Goal: Task Accomplishment & Management: Manage account settings

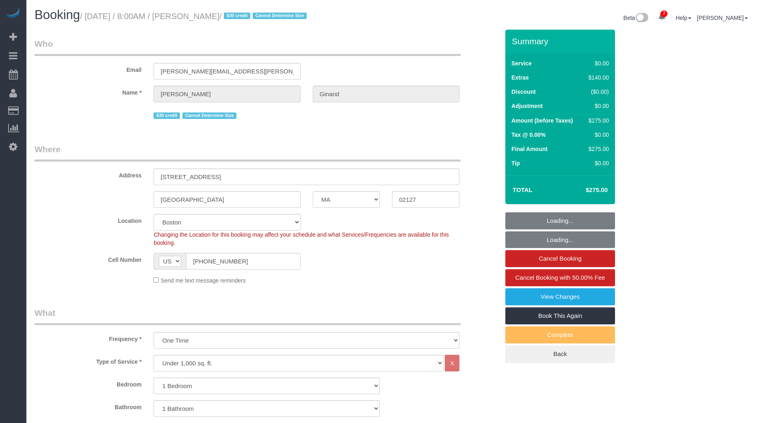
select select "MA"
select select "1"
select select "string:stripe-pm_1Qmm5e4VGloSiKo7XHhNL1GA"
select select "spot1"
select select "number:89"
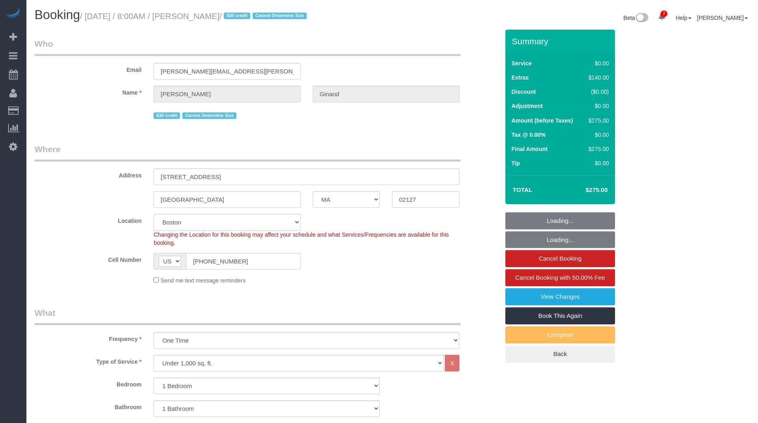
select select "number:90"
select select "number:15"
select select "number:5"
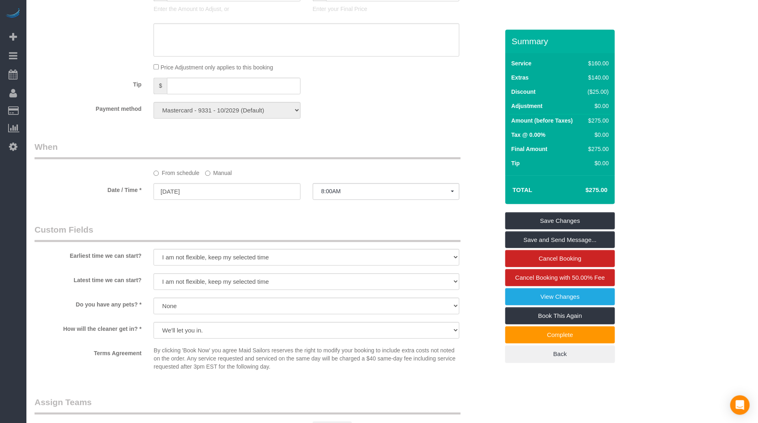
scroll to position [999, 0]
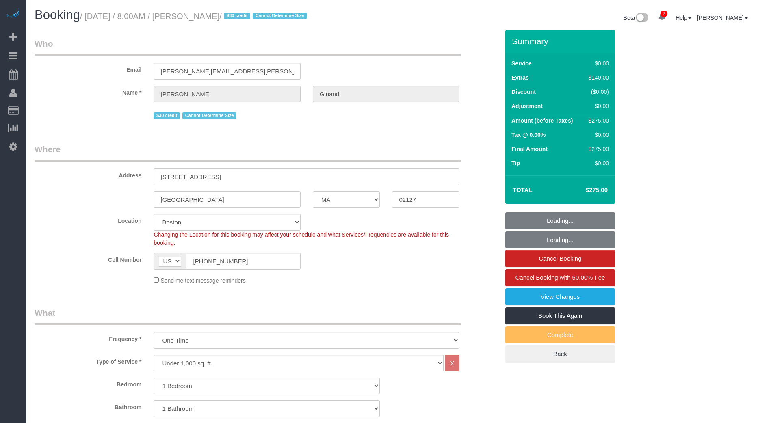
select select "MA"
select select "1"
select select "string:stripe-pm_1Qmm5e4VGloSiKo7XHhNL1GA"
select select "spot1"
select select "number:89"
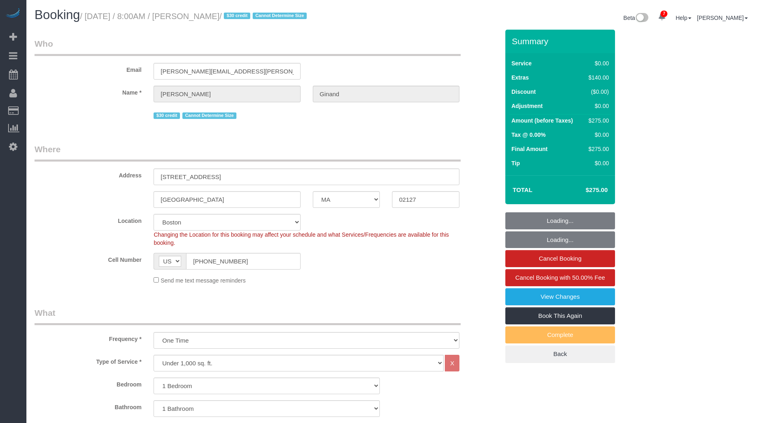
select select "number:90"
select select "number:15"
select select "number:5"
click at [561, 294] on link "View Changes" at bounding box center [560, 296] width 110 height 17
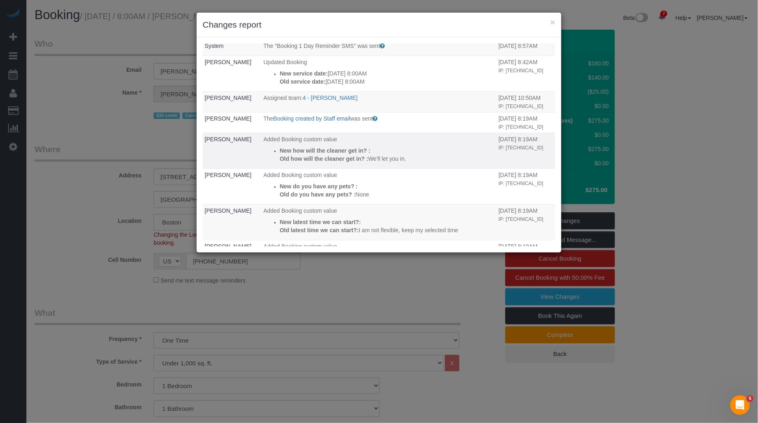
scroll to position [33, 0]
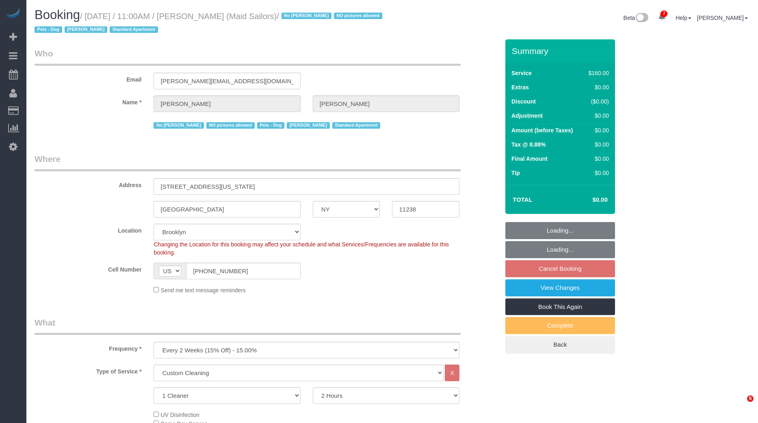
select select "NY"
select select "number:89"
select select "number:90"
select select "number:13"
select select "number:5"
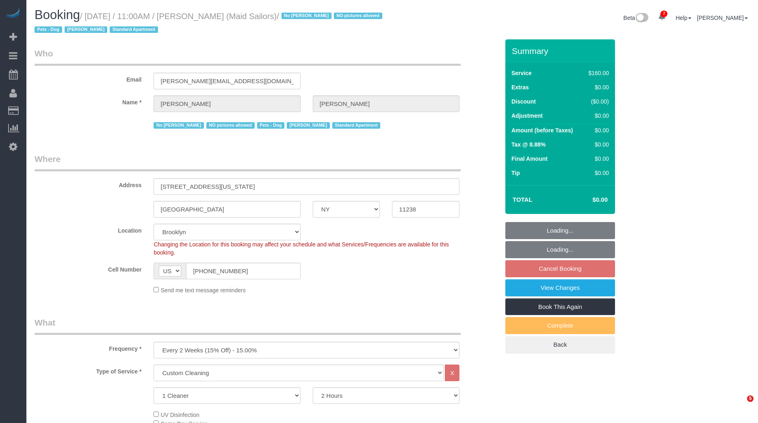
select select "spot63"
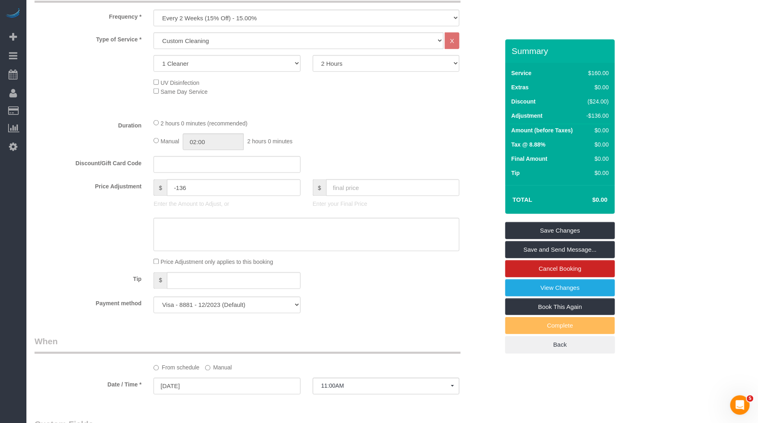
scroll to position [558, 0]
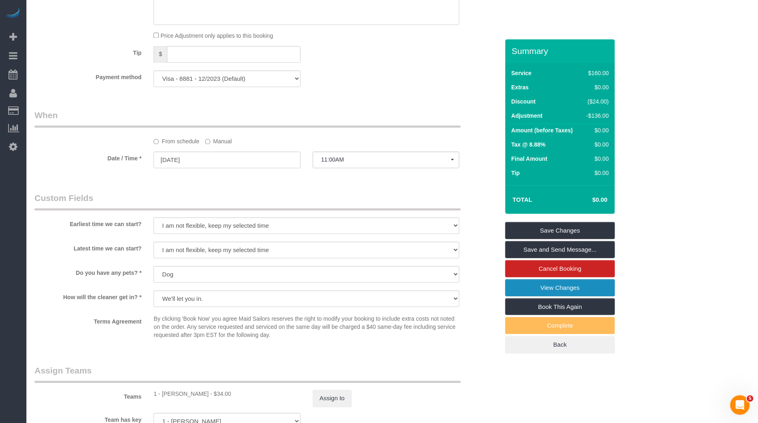
click at [572, 283] on link "View Changes" at bounding box center [560, 287] width 110 height 17
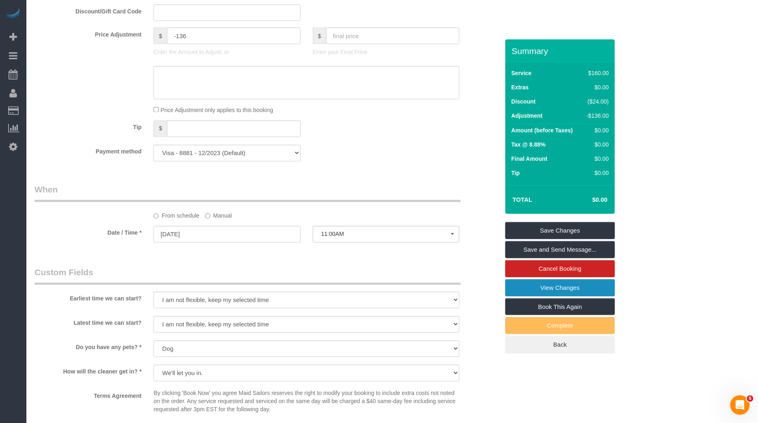
scroll to position [484, 0]
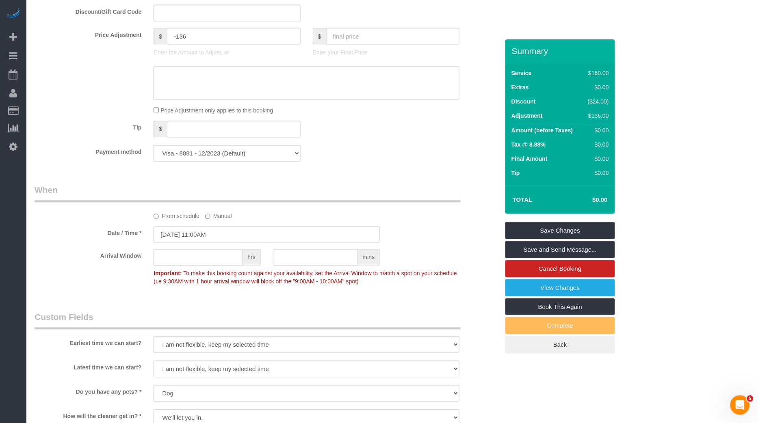
click at [210, 231] on input "09/02/2025 11:00AM" at bounding box center [266, 235] width 226 height 17
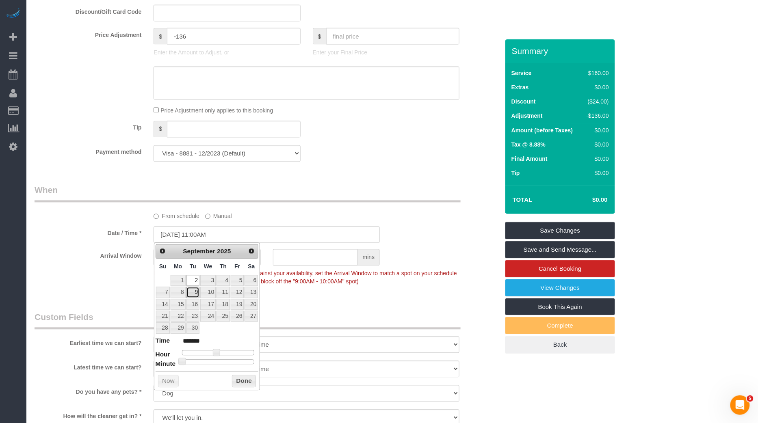
click at [197, 290] on link "9" at bounding box center [192, 292] width 13 height 11
type input "09/09/2025 11:00AM"
click at [244, 380] on button "Done" at bounding box center [244, 381] width 24 height 13
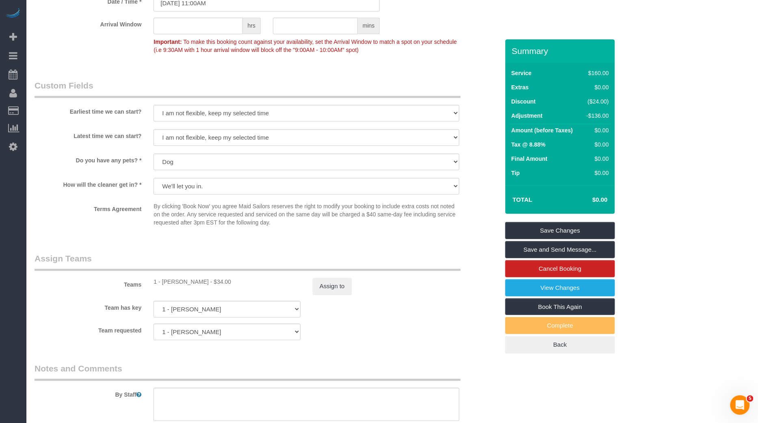
scroll to position [737, 0]
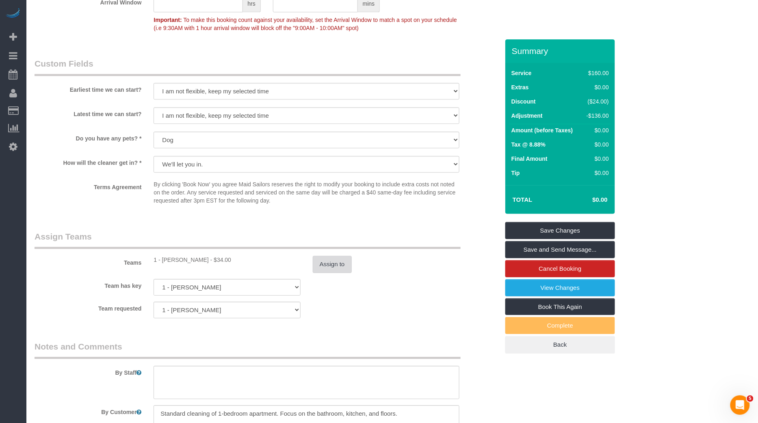
click at [331, 266] on button "Assign to" at bounding box center [332, 264] width 39 height 17
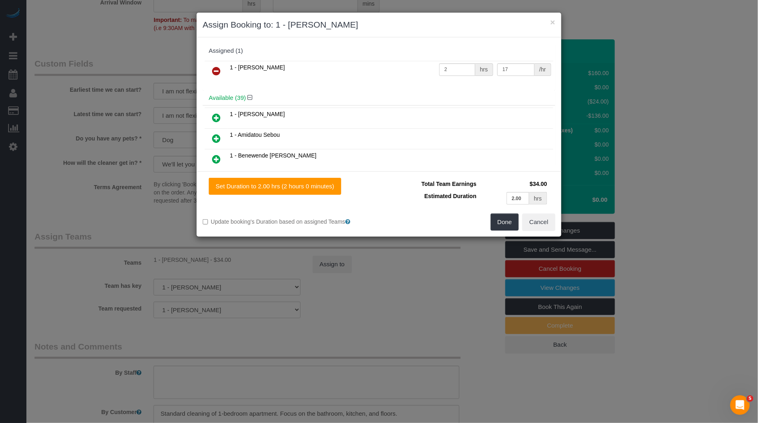
click at [212, 68] on icon at bounding box center [216, 71] width 9 height 10
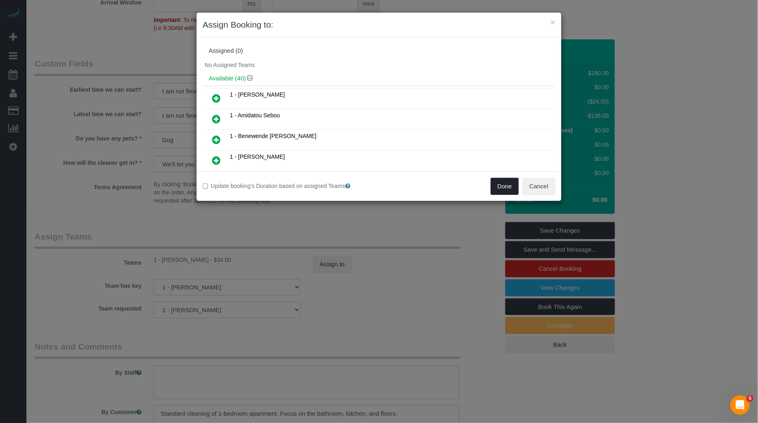
click at [505, 185] on button "Done" at bounding box center [504, 186] width 28 height 17
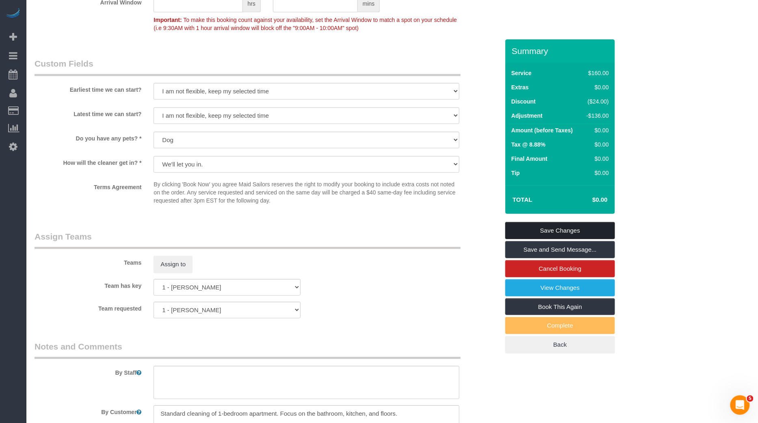
click at [559, 231] on link "Save Changes" at bounding box center [560, 230] width 110 height 17
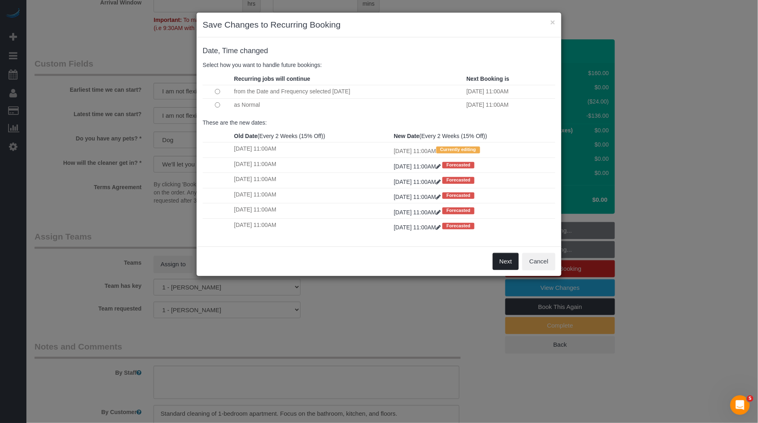
click at [504, 260] on button "Next" at bounding box center [505, 261] width 26 height 17
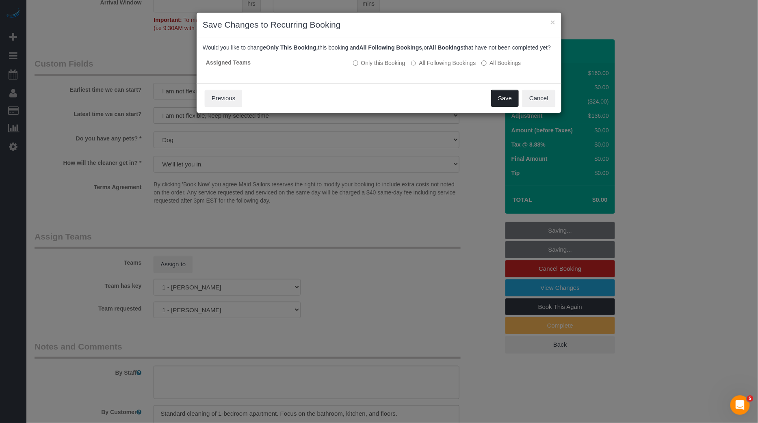
click at [503, 102] on button "Save" at bounding box center [505, 98] width 28 height 17
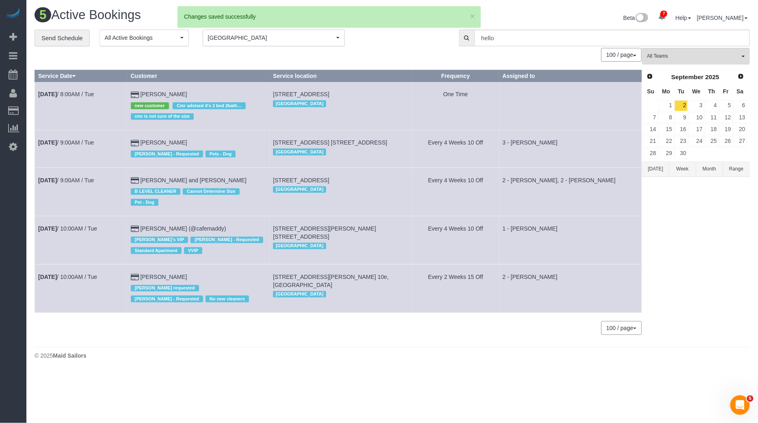
scroll to position [0, 0]
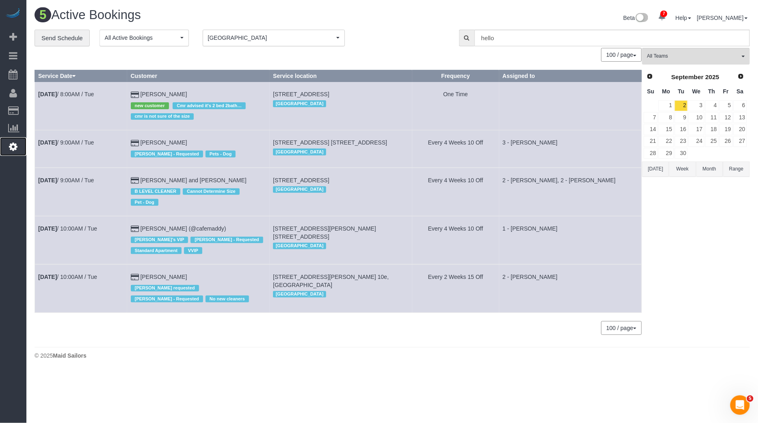
click at [23, 137] on link "Settings" at bounding box center [13, 146] width 26 height 19
click at [17, 140] on link "Settings" at bounding box center [13, 146] width 26 height 19
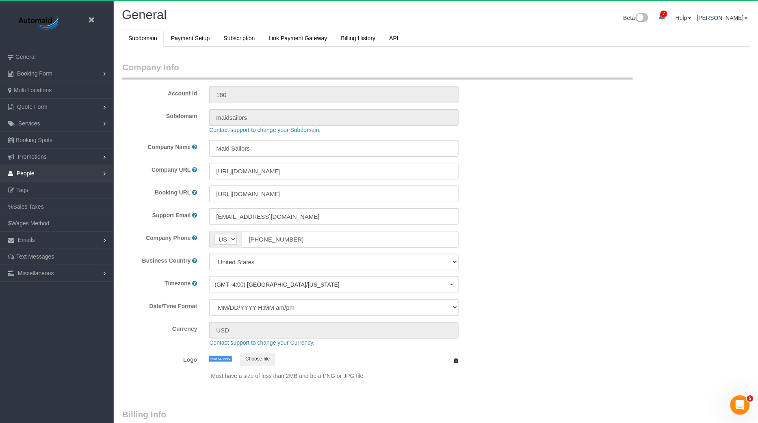
select select "425"
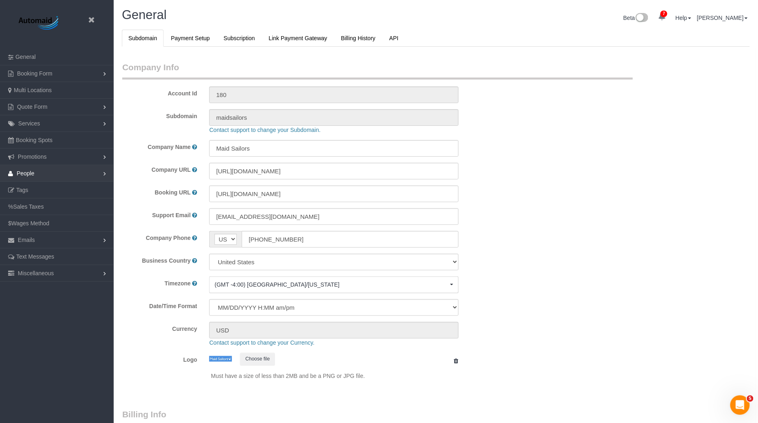
scroll to position [1712, 758]
click at [27, 170] on span "People" at bounding box center [26, 173] width 18 height 6
click at [43, 190] on link "Teams" at bounding box center [57, 190] width 114 height 16
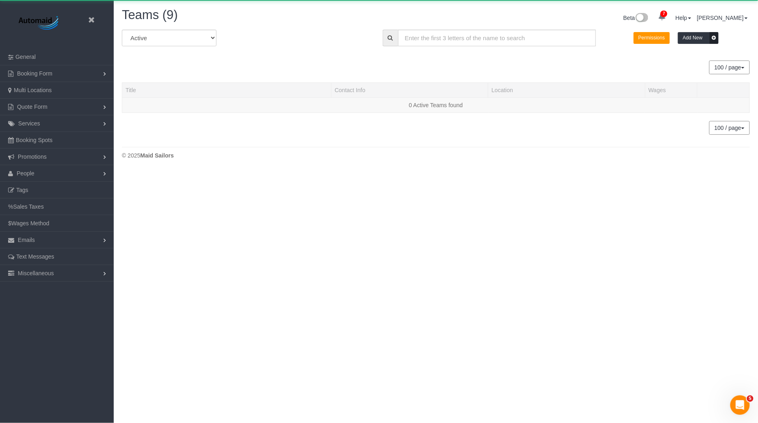
scroll to position [170, 758]
click at [482, 36] on input "text" at bounding box center [497, 38] width 198 height 17
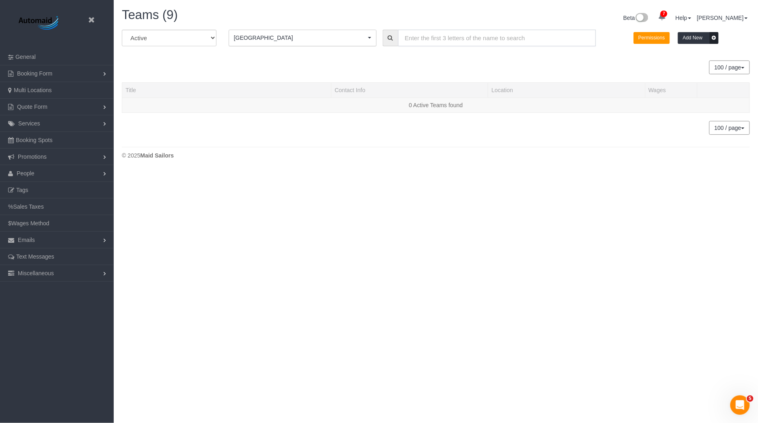
scroll to position [572, 758]
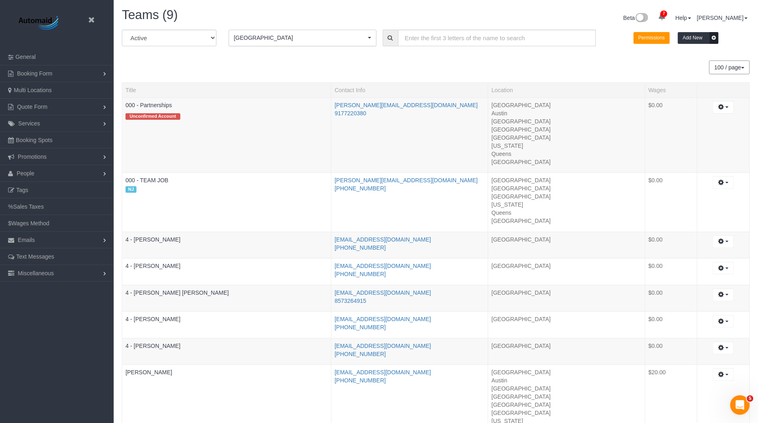
click at [356, 43] on button "Boston Boston" at bounding box center [303, 38] width 148 height 17
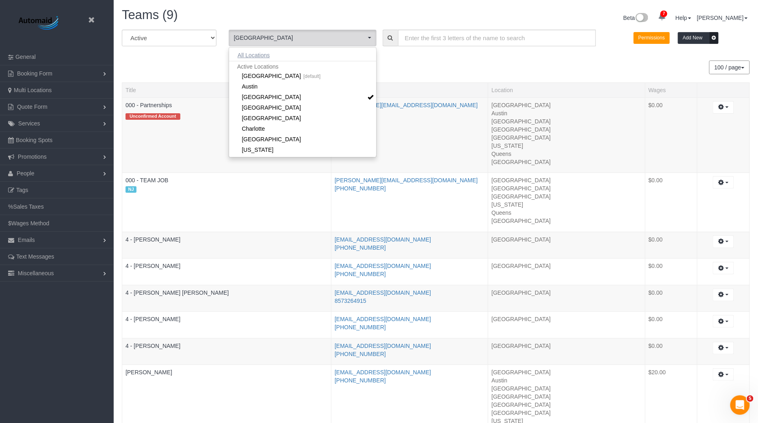
click at [271, 52] on button "All Locations" at bounding box center [253, 55] width 49 height 11
click at [430, 39] on input "text" at bounding box center [497, 38] width 198 height 17
click at [429, 39] on input "text" at bounding box center [497, 38] width 198 height 17
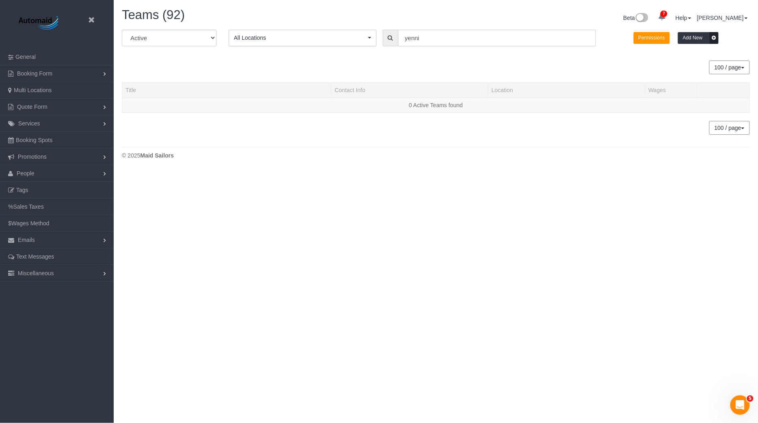
scroll to position [40431, 39843]
click at [432, 37] on input "yenni" at bounding box center [497, 38] width 198 height 17
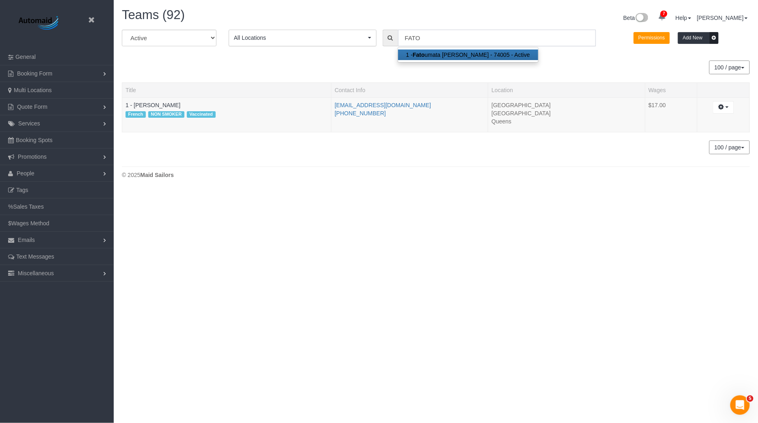
scroll to position [190, 758]
type input "FATO"
click at [168, 104] on link "1 - Fatoumata Barry" at bounding box center [152, 105] width 55 height 6
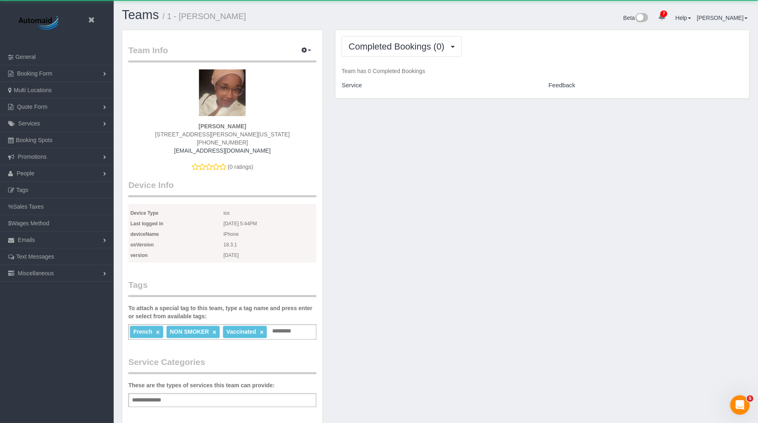
scroll to position [700, 758]
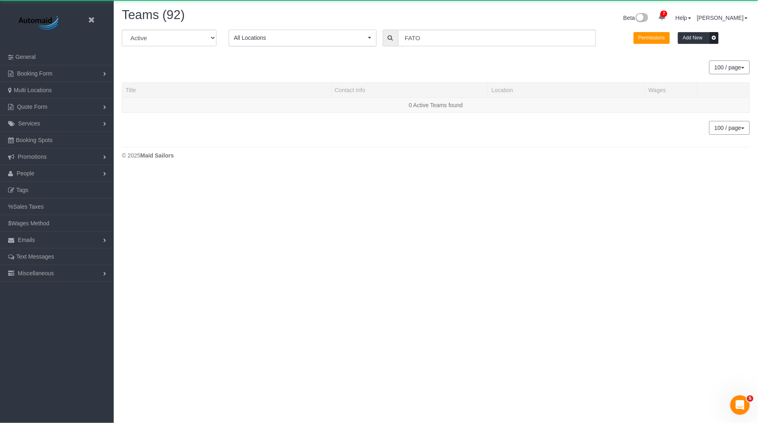
scroll to position [190, 758]
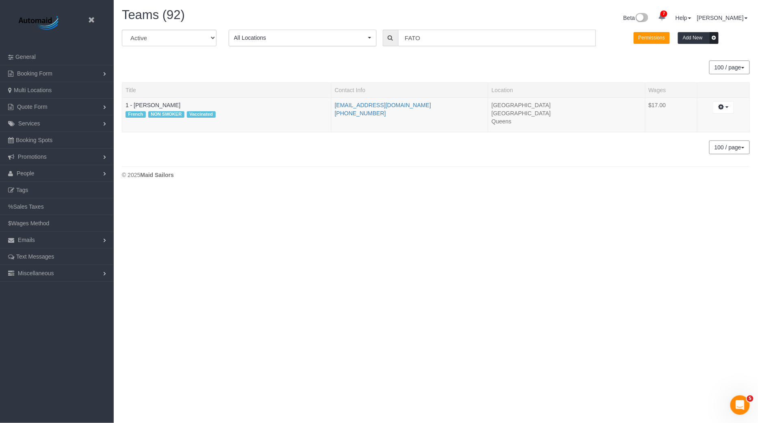
click at [429, 38] on input "FATO" at bounding box center [497, 38] width 198 height 17
drag, startPoint x: 183, startPoint y: 104, endPoint x: 133, endPoint y: 105, distance: 49.9
click at [133, 105] on td "1 - Fatoumata Barry French NON SMOKER Vaccinated" at bounding box center [226, 114] width 209 height 35
copy link "Fatoumata Barry"
click at [426, 34] on input "FATO" at bounding box center [497, 38] width 198 height 17
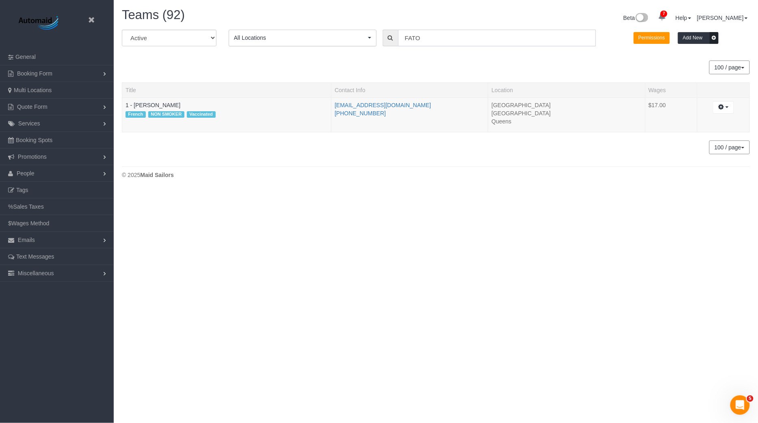
click at [426, 34] on input "FATO" at bounding box center [497, 38] width 198 height 17
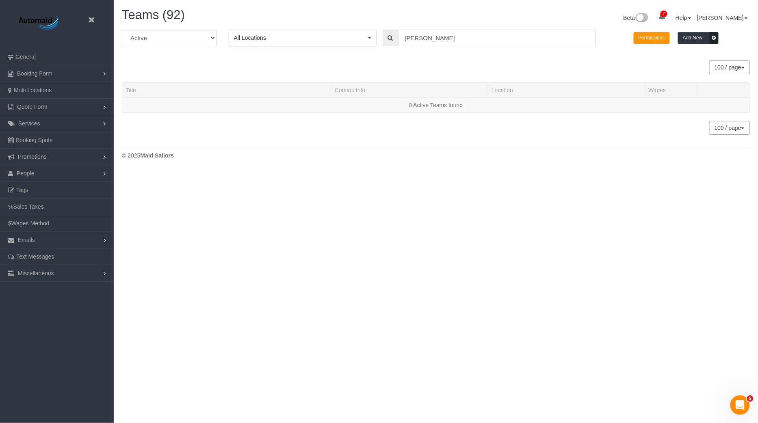
scroll to position [40431, 39843]
type input "ALTON"
click at [328, 43] on button "All Locations" at bounding box center [303, 38] width 148 height 17
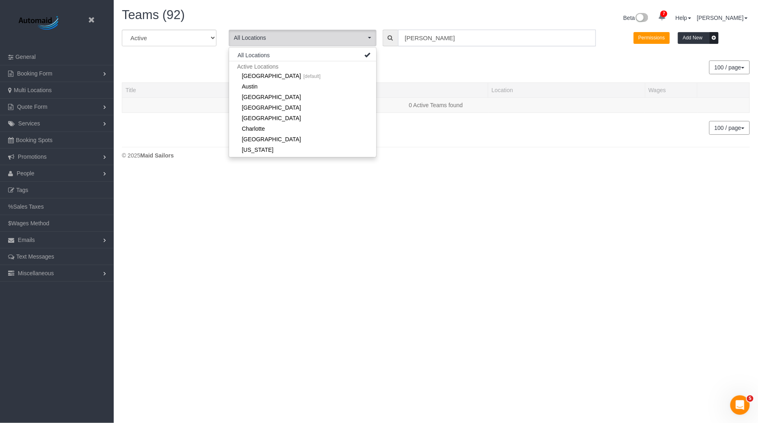
click at [412, 39] on input "ALTON" at bounding box center [497, 38] width 198 height 17
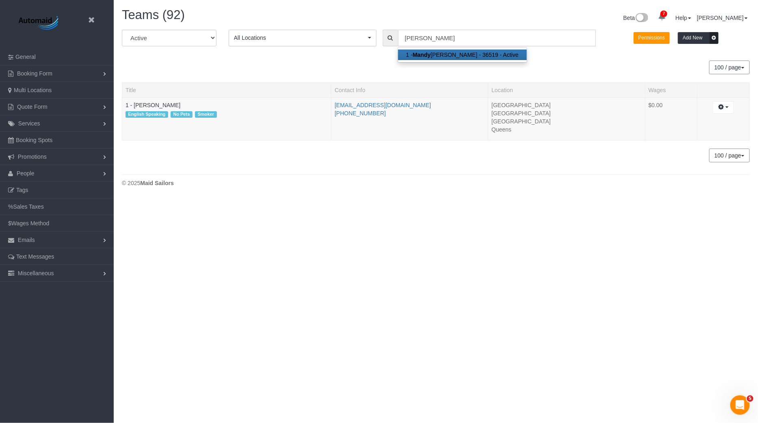
scroll to position [198, 758]
type input "a"
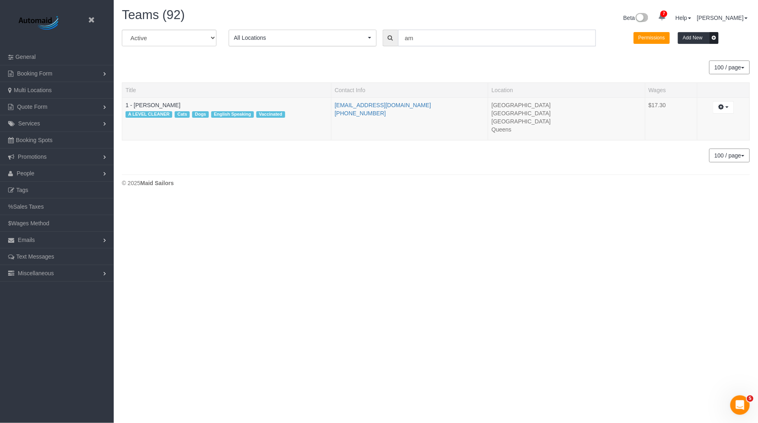
type input "a"
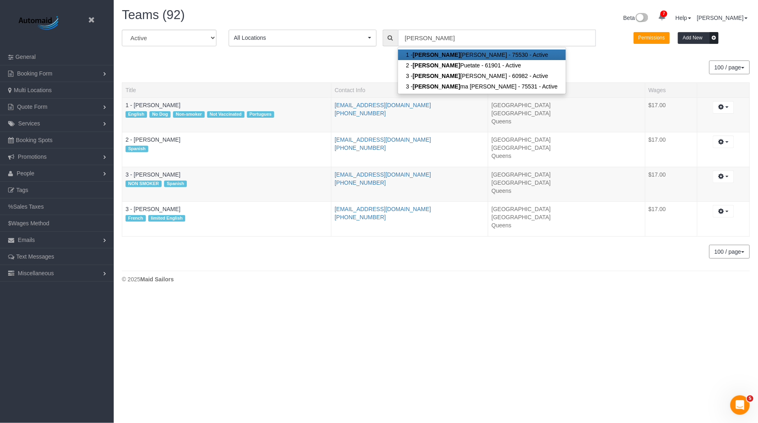
scroll to position [40431, 39843]
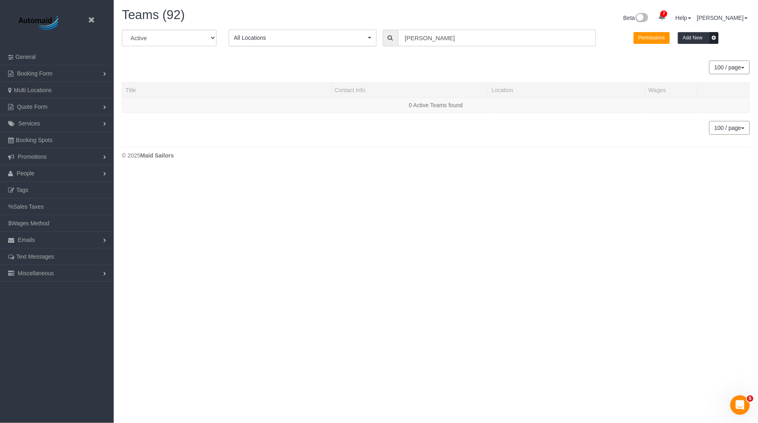
click at [434, 41] on input "maria f" at bounding box center [497, 38] width 198 height 17
paste input "ibrahimzambrano396@gmail.com"
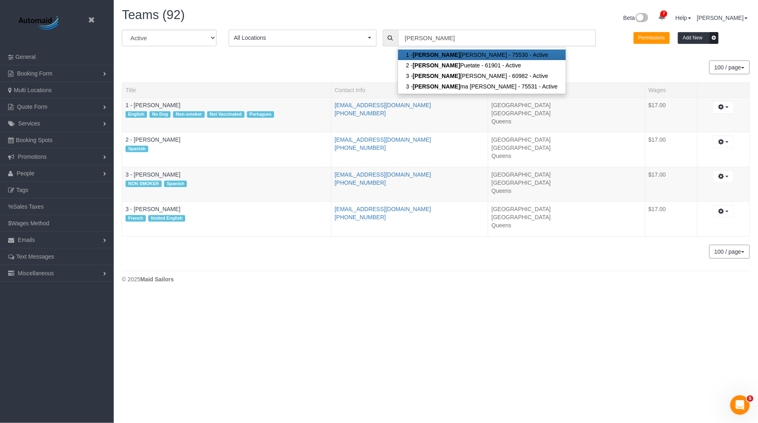
scroll to position [293, 758]
drag, startPoint x: 181, startPoint y: 171, endPoint x: 149, endPoint y: 171, distance: 32.1
click at [149, 171] on td "3 - Maria Bonilla NON SMOKER Spanish" at bounding box center [226, 184] width 209 height 35
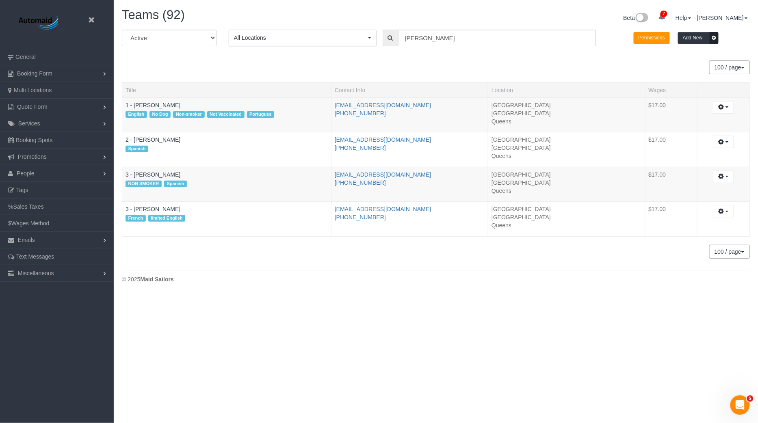
copy link "Bonilla"
click at [422, 38] on input "maria" at bounding box center [497, 38] width 198 height 17
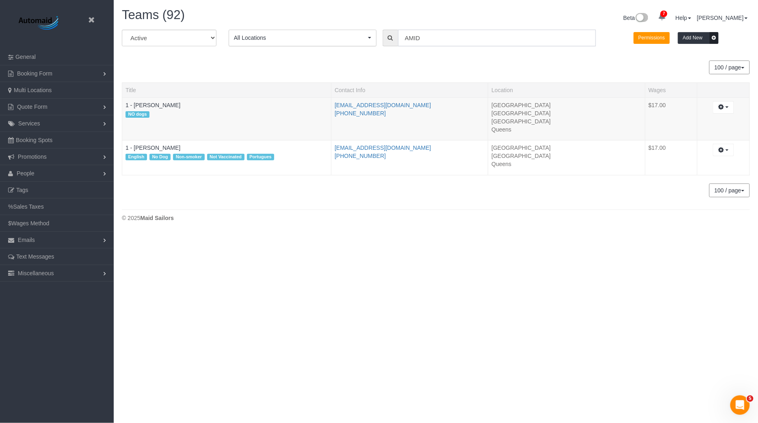
scroll to position [198, 758]
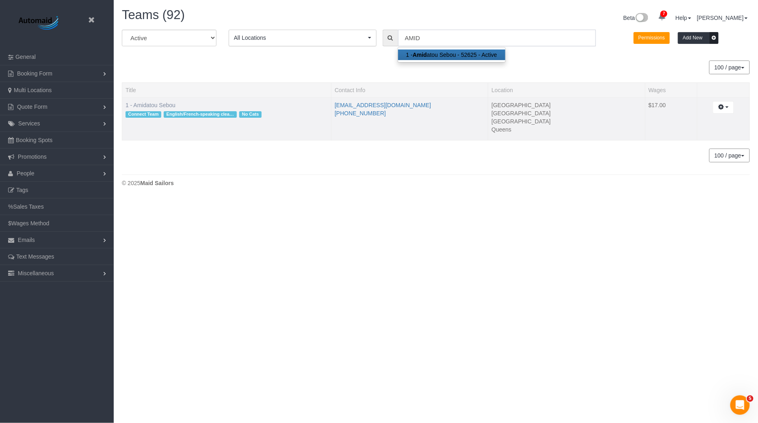
type input "AMID"
click at [171, 105] on link "1 - Amidatou Sebou" at bounding box center [150, 105] width 50 height 6
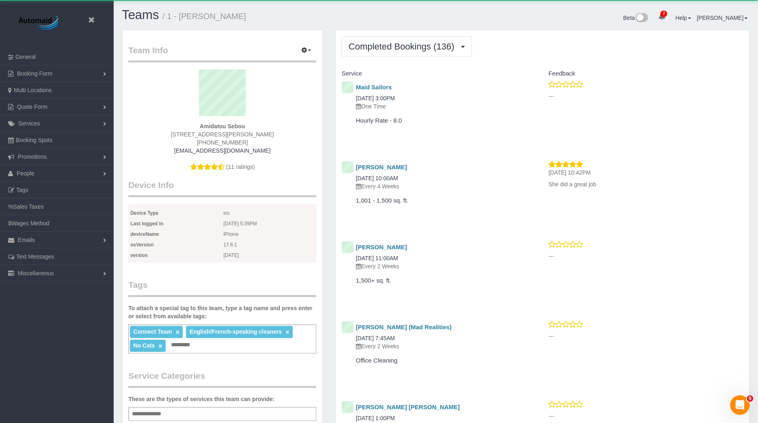
scroll to position [2410, 758]
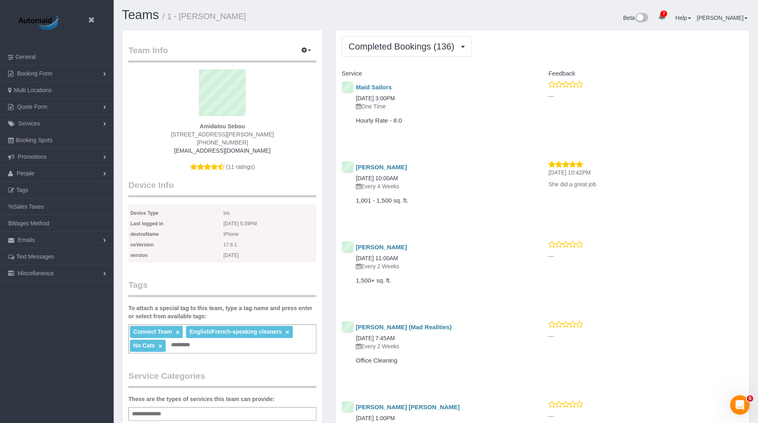
click at [188, 13] on small "/ 1 - Amidatou Sebou" at bounding box center [204, 16] width 84 height 9
copy small "Amidatou"
click at [56, 169] on link "People" at bounding box center [57, 173] width 114 height 16
click at [35, 188] on link "Teams" at bounding box center [57, 190] width 114 height 16
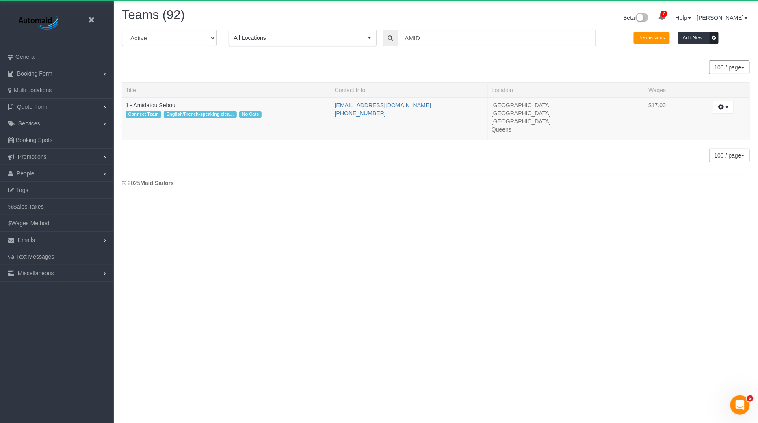
scroll to position [40403, 39843]
click at [433, 42] on input "AMID" at bounding box center [497, 38] width 198 height 17
paste input "Select contact cchrisdarline@gmail.com"
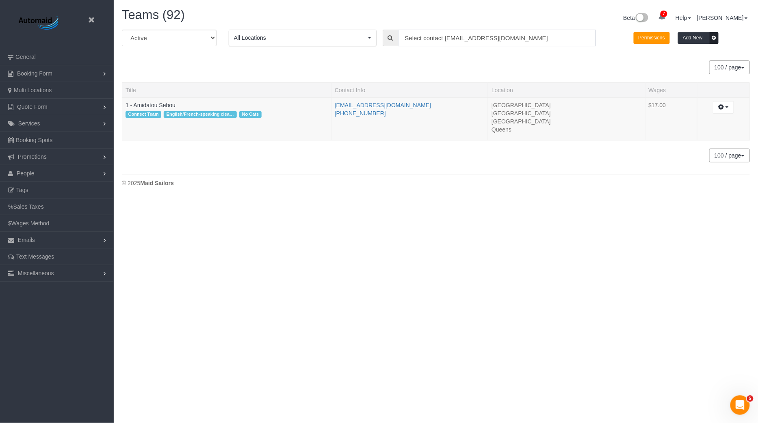
scroll to position [40431, 39843]
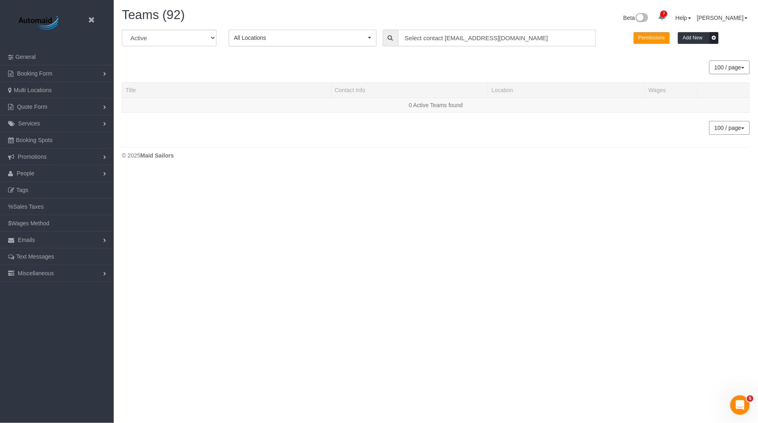
click at [445, 35] on input "Select contact cchrisdarline@gmail.com" at bounding box center [497, 38] width 198 height 17
drag, startPoint x: 446, startPoint y: 37, endPoint x: 358, endPoint y: 37, distance: 88.1
click at [360, 37] on div "All Active Archived All Locations All Locations Active Locations Manhattan [def…" at bounding box center [436, 41] width 640 height 23
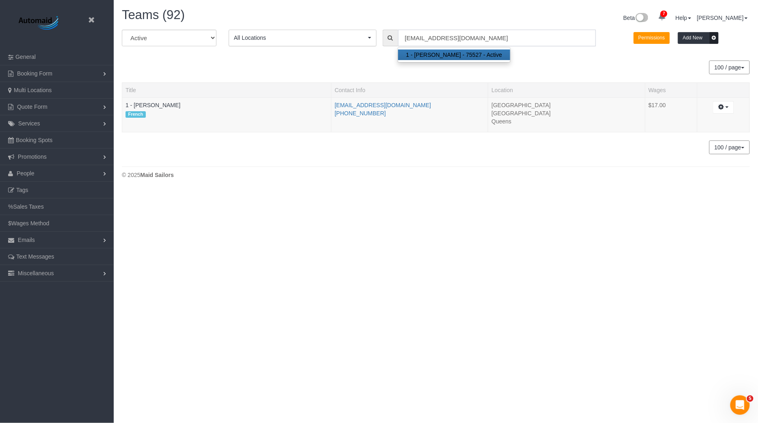
click at [446, 40] on input "cchrisdarline@gmail.com" at bounding box center [497, 38] width 198 height 17
paste input "Diallo"
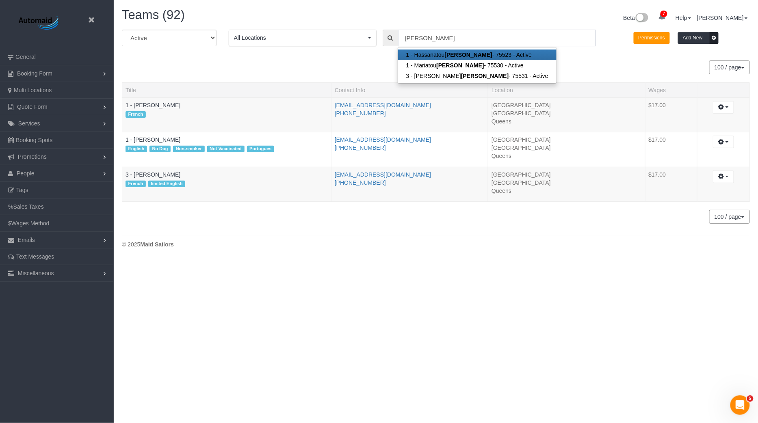
scroll to position [259, 758]
paste input "Yeisan"
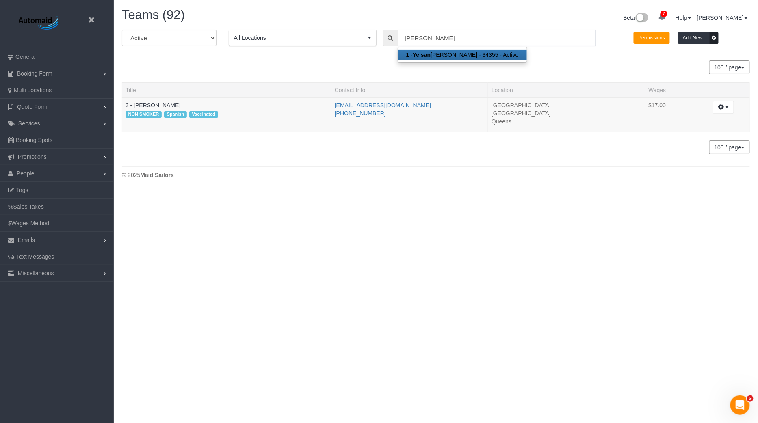
scroll to position [40411, 39843]
type input "YeNIS"
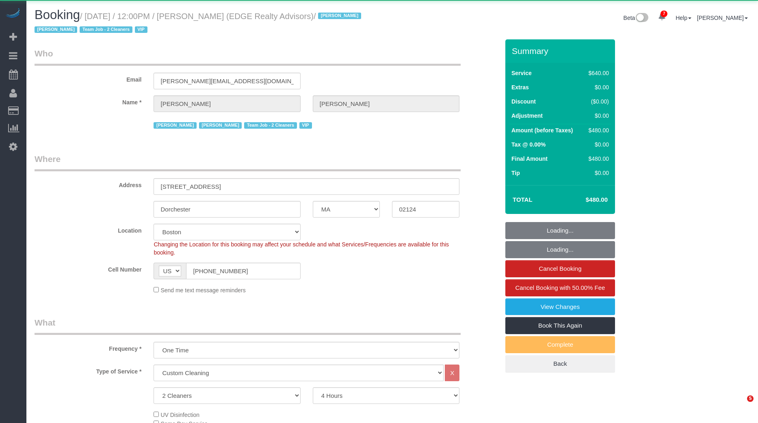
select select "MA"
select select "2"
select select "240"
select select "spot1"
select select "number:89"
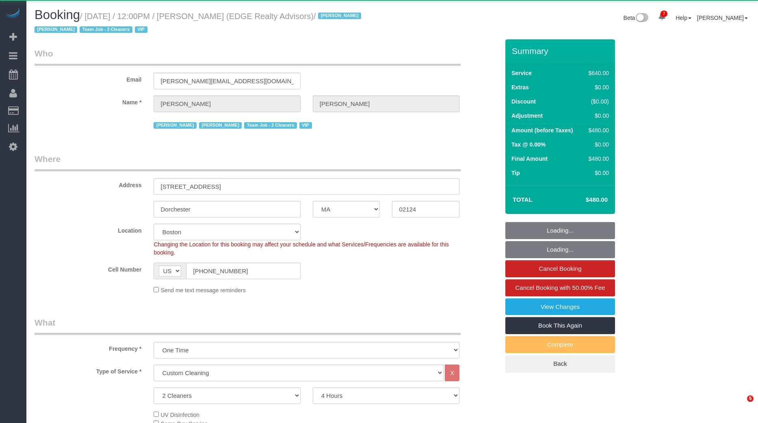
select select "number:90"
select select "number:15"
select select "number:7"
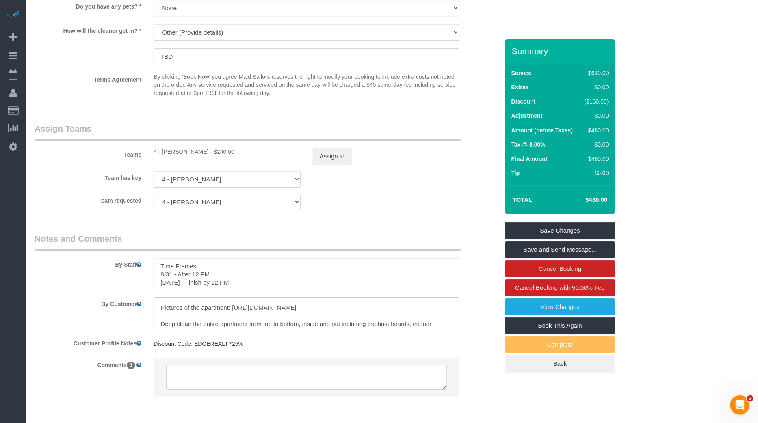
scroll to position [10, 0]
click at [259, 316] on textarea at bounding box center [306, 313] width 306 height 33
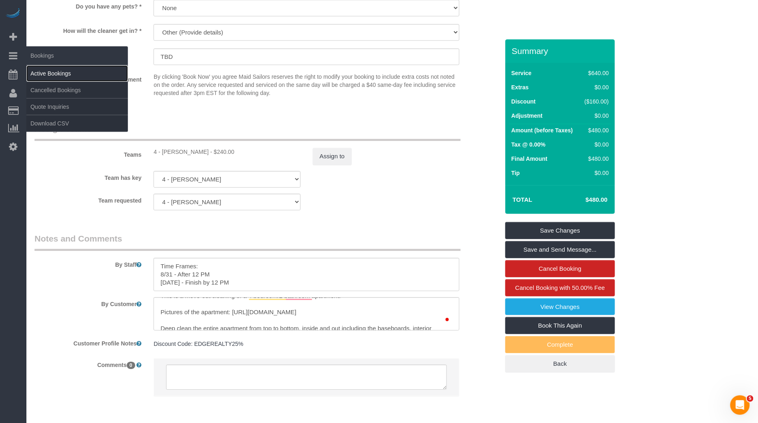
click at [77, 73] on link "Active Bookings" at bounding box center [77, 73] width 102 height 16
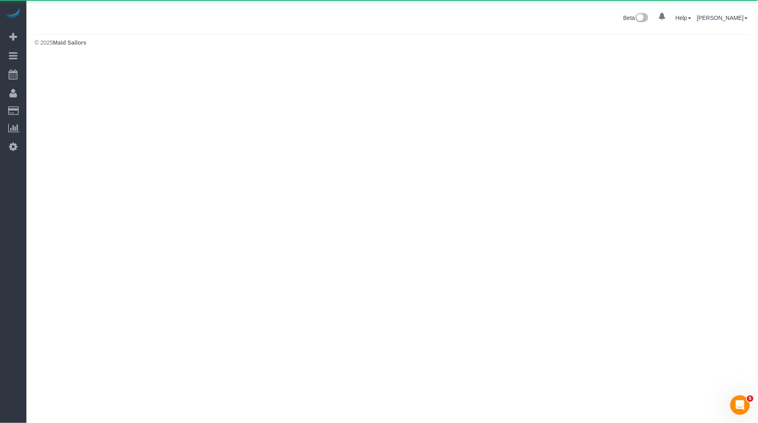
scroll to position [0, 0]
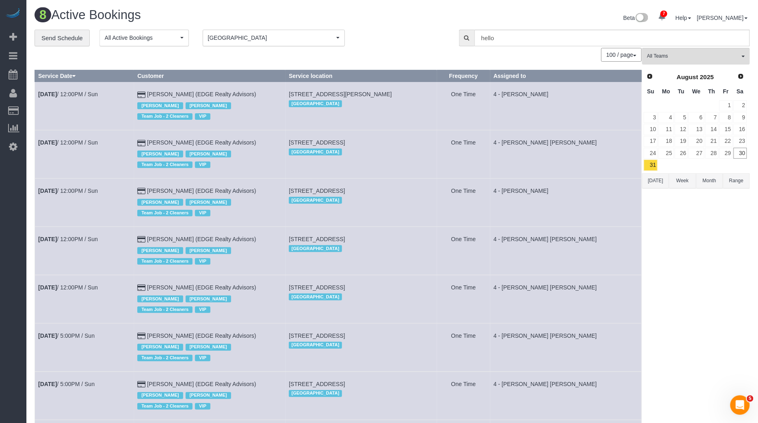
click at [658, 178] on button "Today" at bounding box center [655, 180] width 27 height 15
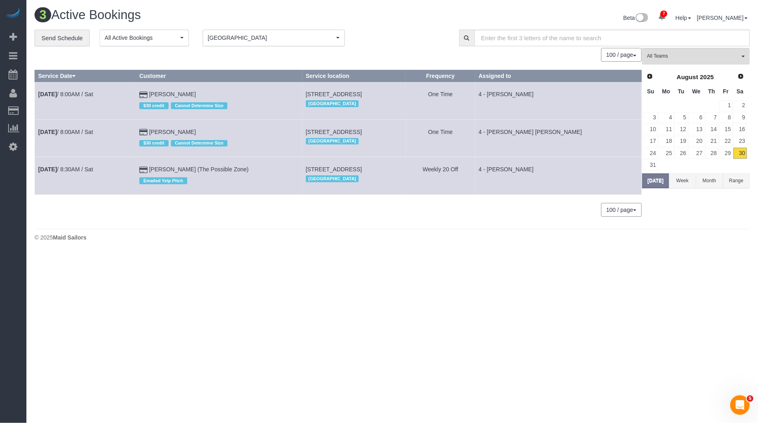
click at [246, 38] on span "[GEOGRAPHIC_DATA]" at bounding box center [271, 38] width 126 height 8
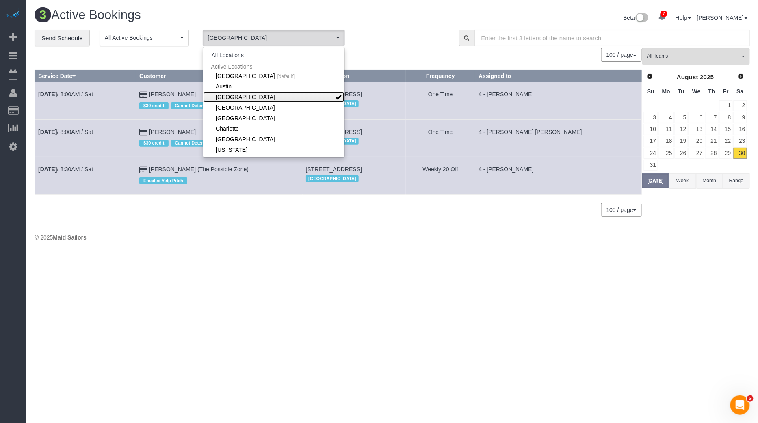
click at [246, 95] on link "[GEOGRAPHIC_DATA]" at bounding box center [273, 97] width 141 height 11
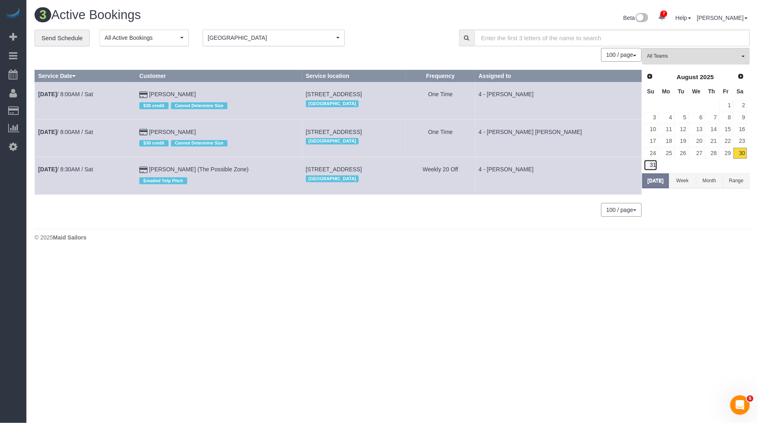
click at [653, 162] on link "31" at bounding box center [651, 165] width 14 height 11
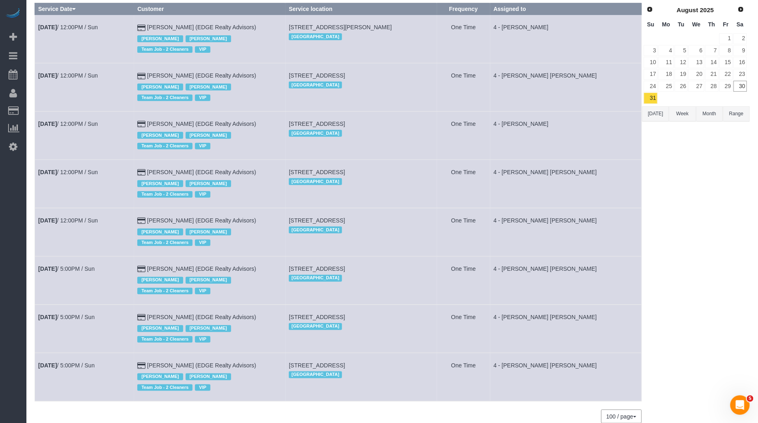
scroll to position [65, 0]
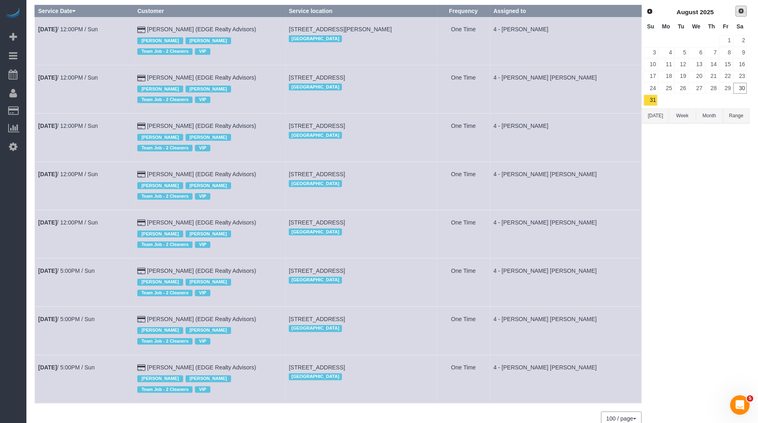
click at [741, 9] on span "Next" at bounding box center [741, 11] width 6 height 6
click at [668, 41] on link "1" at bounding box center [665, 40] width 15 height 11
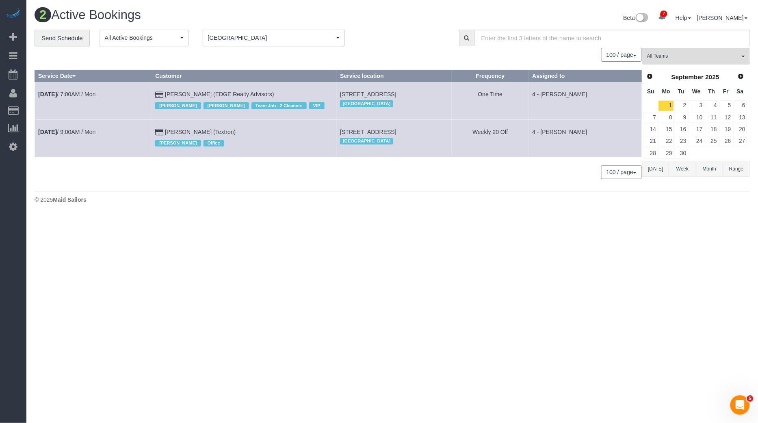
scroll to position [0, 0]
click at [659, 166] on button "Today" at bounding box center [655, 169] width 27 height 15
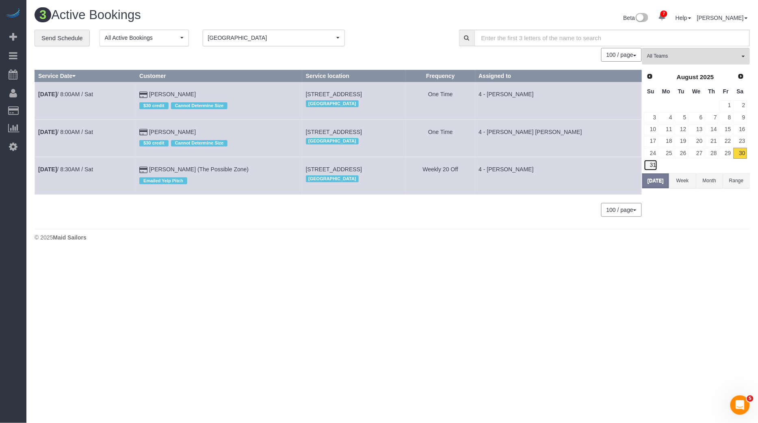
click at [652, 160] on link "31" at bounding box center [651, 165] width 14 height 11
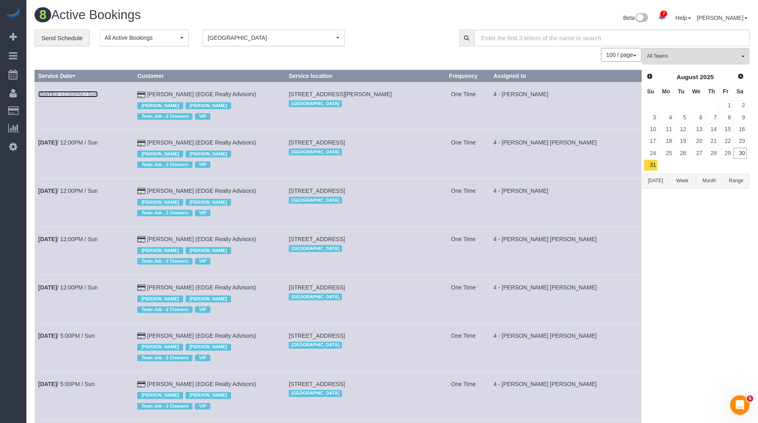
click at [92, 92] on link "Aug 31st / 12:00PM / Sun" at bounding box center [68, 94] width 60 height 6
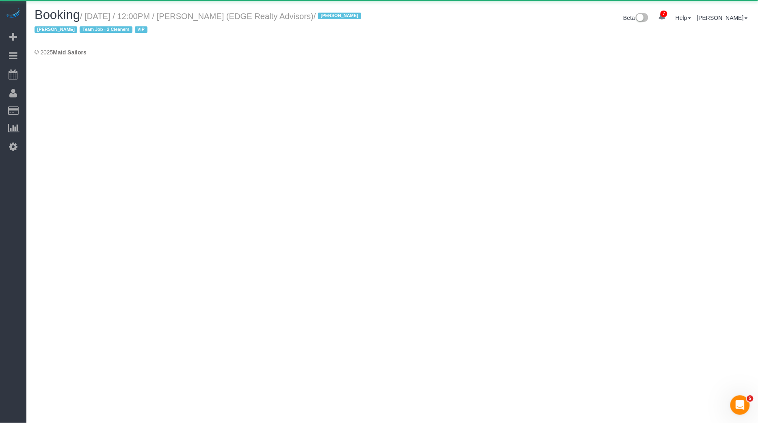
select select "MA"
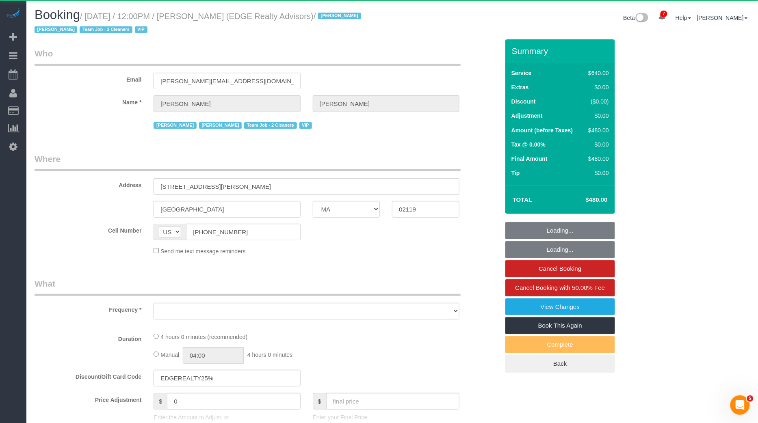
select select "object:3528"
select select "2"
select select "240"
select select "spot53"
select select "number:89"
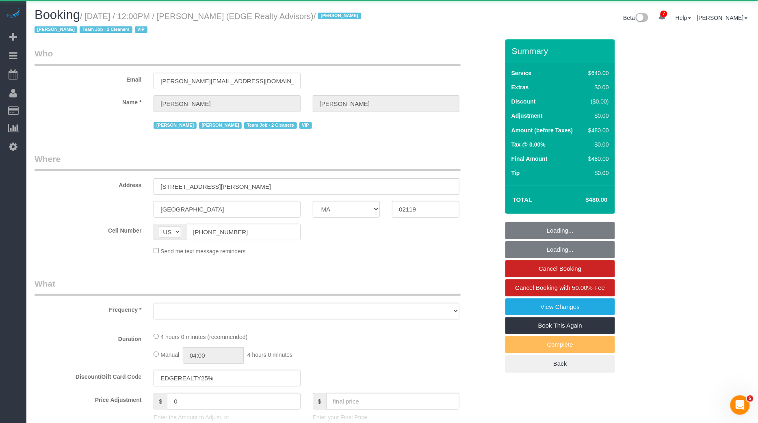
select select "number:90"
select select "number:15"
select select "number:7"
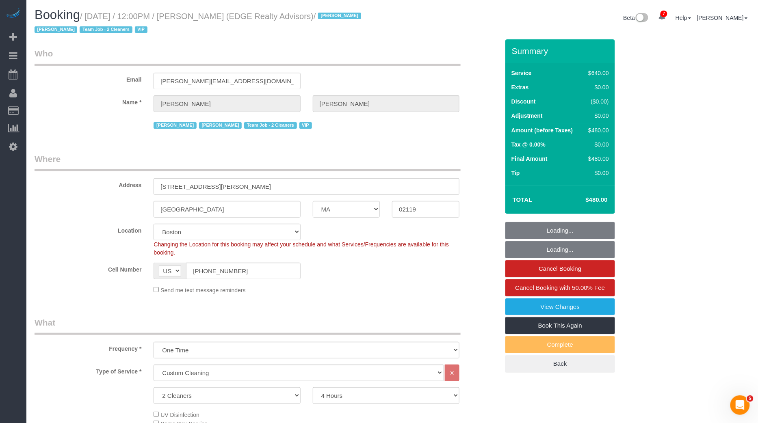
select select "object:3861"
select select "string:stripe-pm_1NctNu4VGloSiKo7xER55rCs"
select select "spot105"
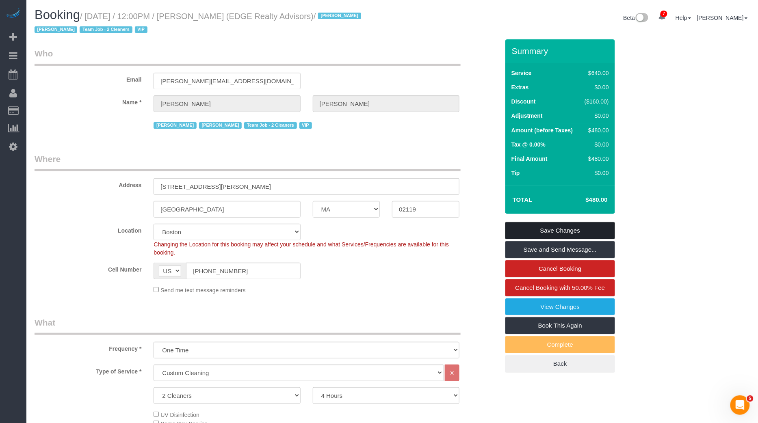
click at [553, 226] on link "Save Changes" at bounding box center [560, 230] width 110 height 17
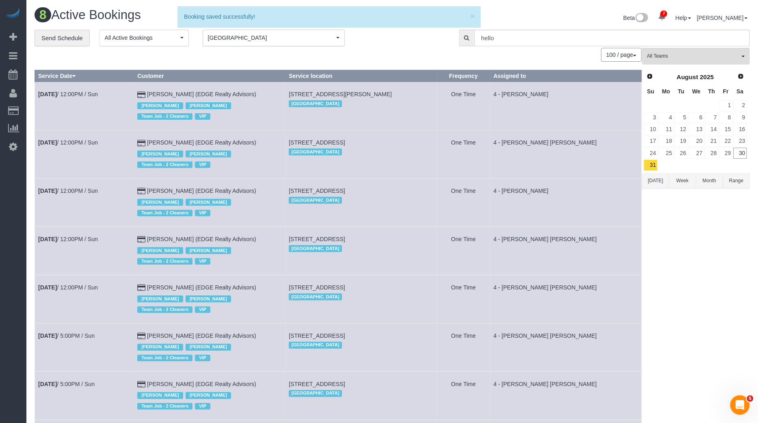
click at [91, 138] on td "Aug 31st / 12:00PM / Sun" at bounding box center [84, 154] width 99 height 48
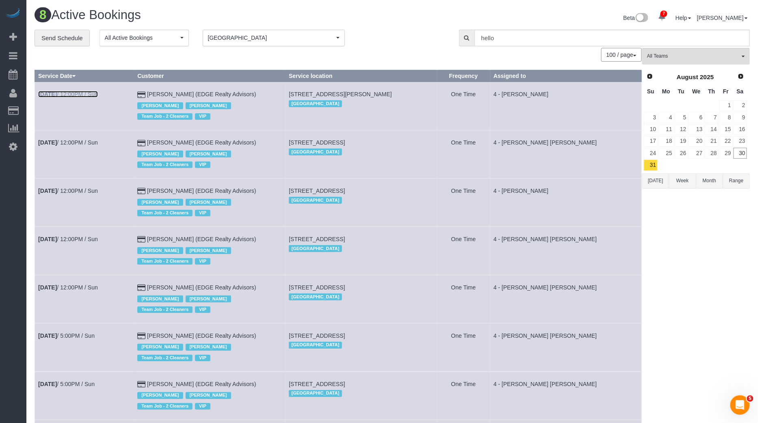
click at [89, 94] on link "Aug 31st / 12:00PM / Sun" at bounding box center [68, 94] width 60 height 6
select select "MA"
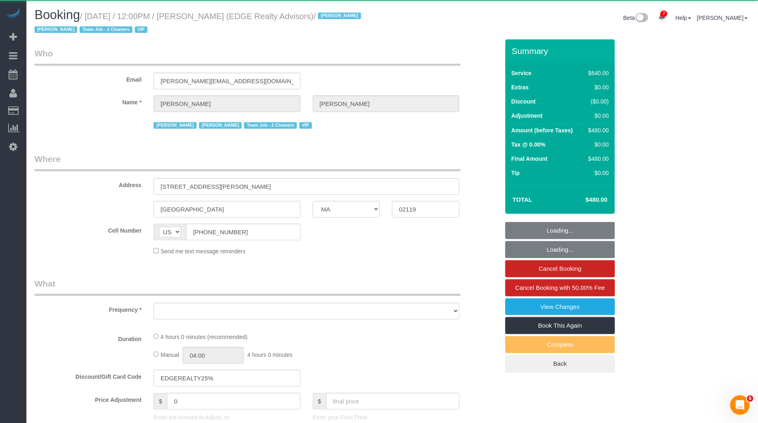
select select "object:4674"
select select "2"
select select "240"
select select "spot157"
select select "number:89"
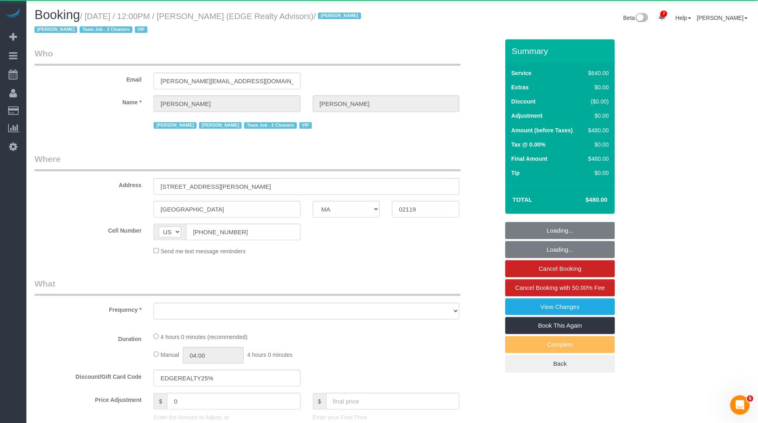
select select "number:90"
select select "number:15"
select select "number:7"
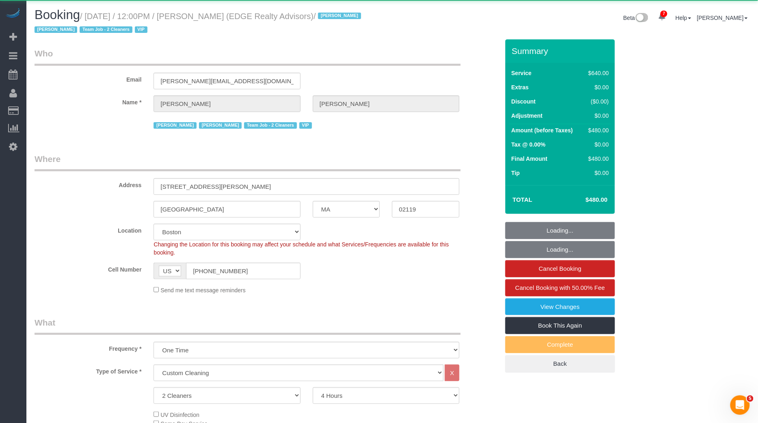
select select "object:4952"
select select
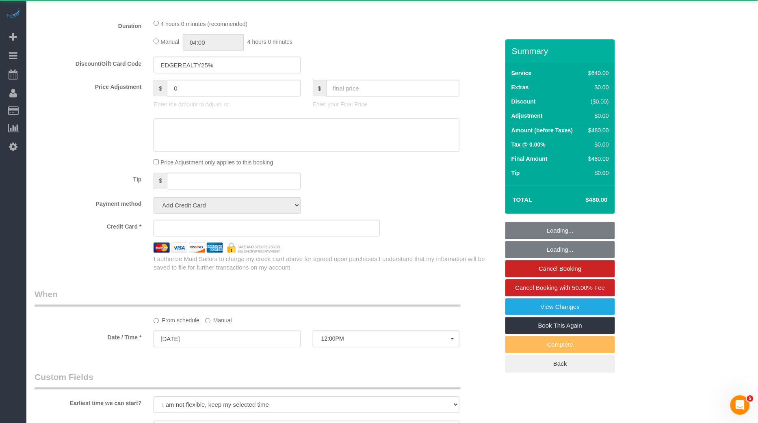
select select "string:stripe-pm_1NctNu4VGloSiKo7xER55rCs"
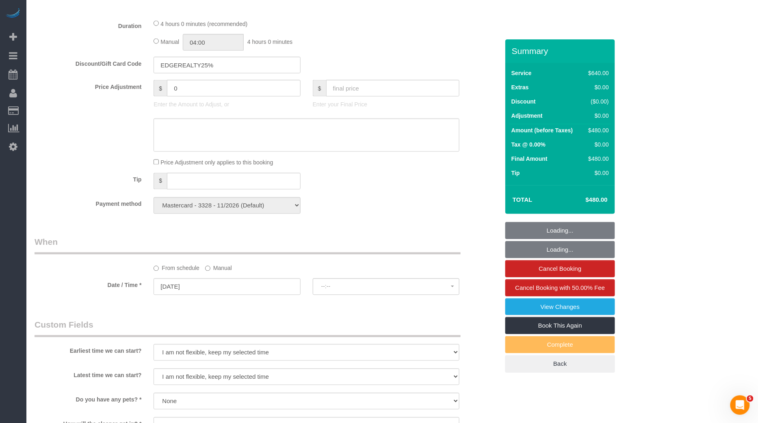
select select "spot209"
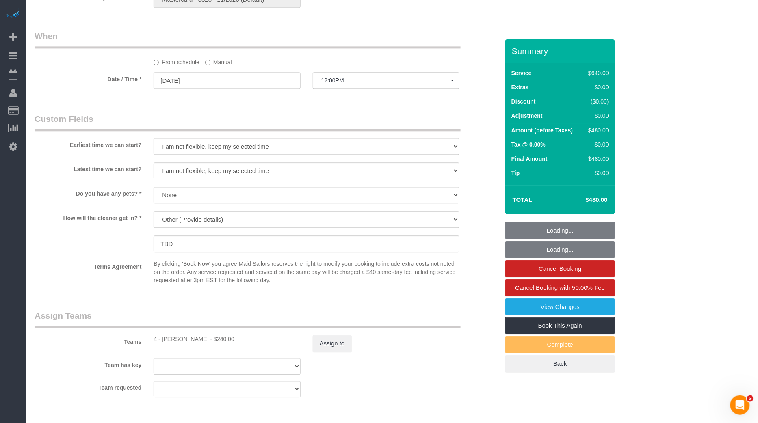
scroll to position [646, 0]
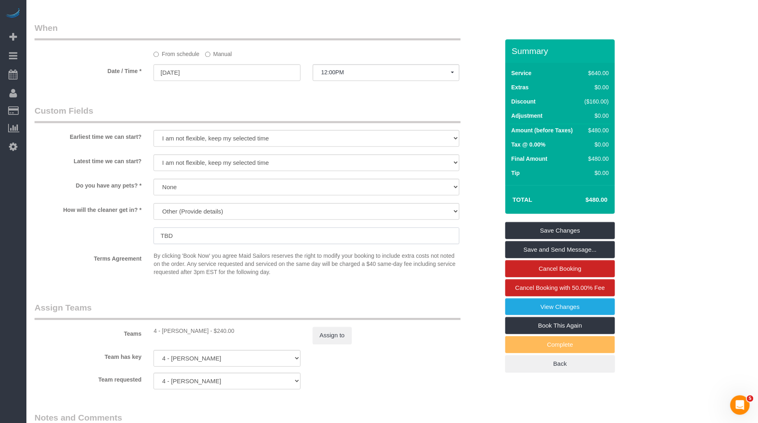
click at [171, 236] on input "TBD" at bounding box center [306, 235] width 306 height 17
paste input "0913"
type input "Lockbox code 0913"
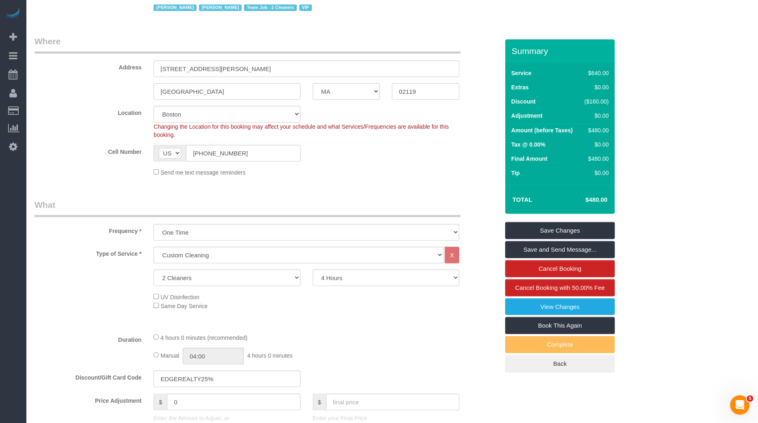
scroll to position [7, 0]
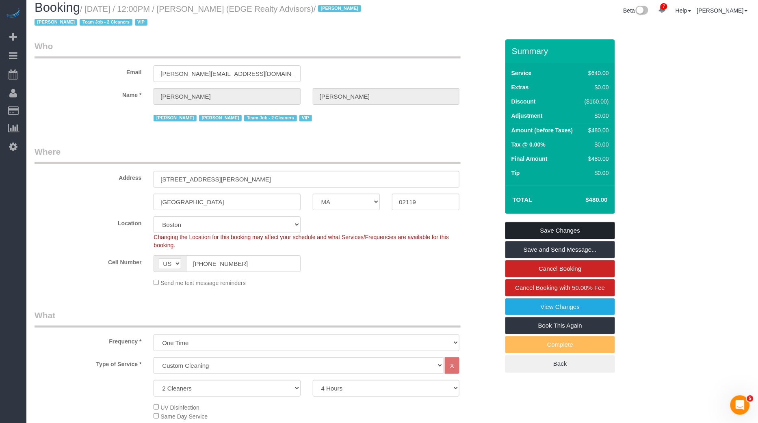
click at [546, 226] on link "Save Changes" at bounding box center [560, 230] width 110 height 17
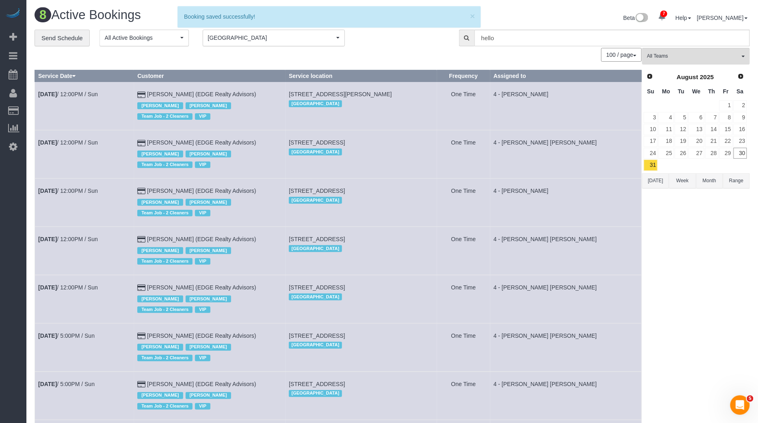
click at [83, 147] on td "Aug 31st / 12:00PM / Sun" at bounding box center [84, 154] width 99 height 48
click at [88, 143] on link "Aug 31st / 12:00PM / Sun" at bounding box center [68, 142] width 60 height 6
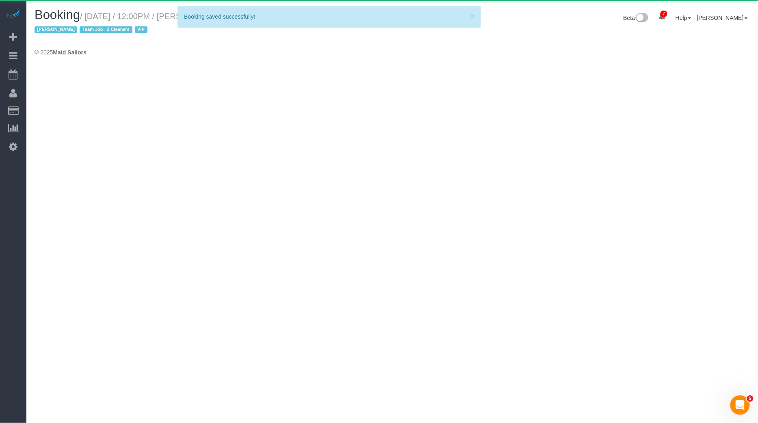
select select "MA"
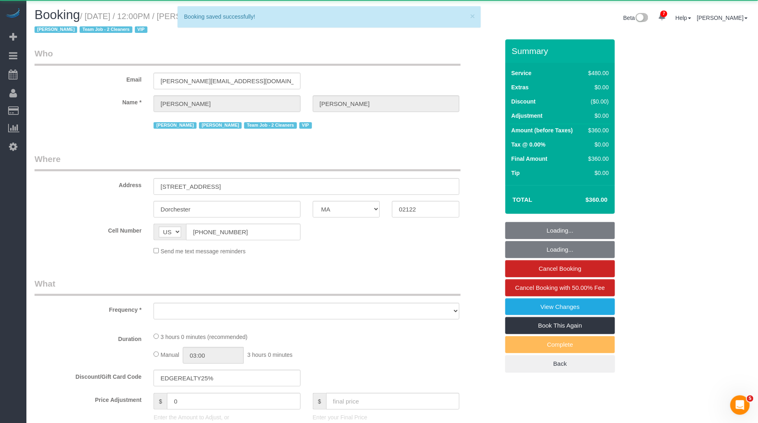
select select "2"
select select "180"
select select "spot261"
select select "number:89"
select select "number:90"
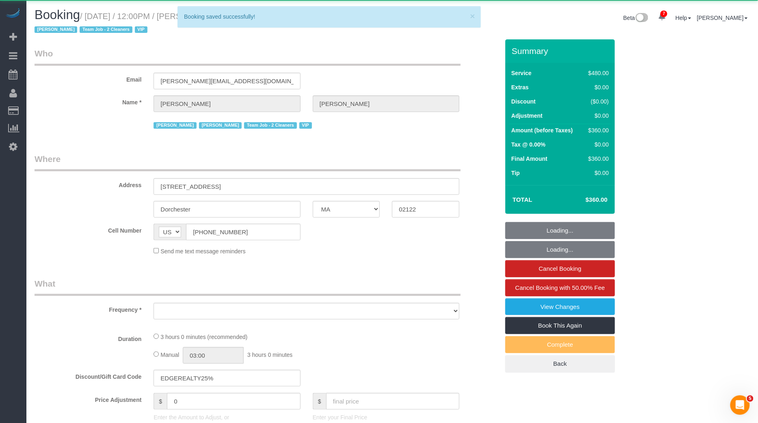
select select "number:15"
select select "number:7"
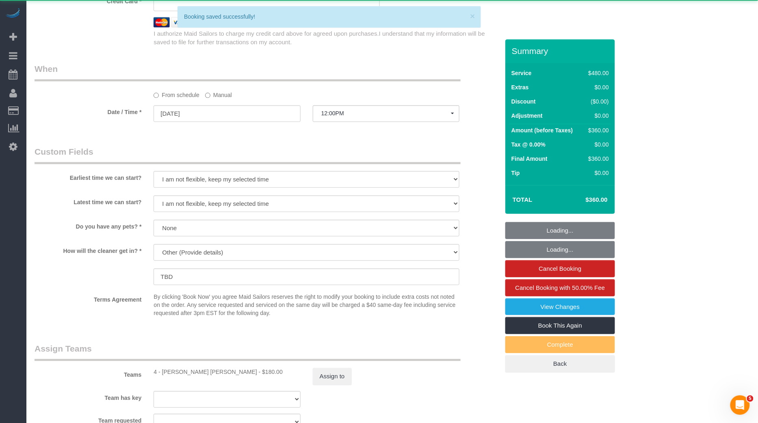
select select "object:6043"
select select
select select "string:stripe-pm_1NctNu4VGloSiKo7xER55rCs"
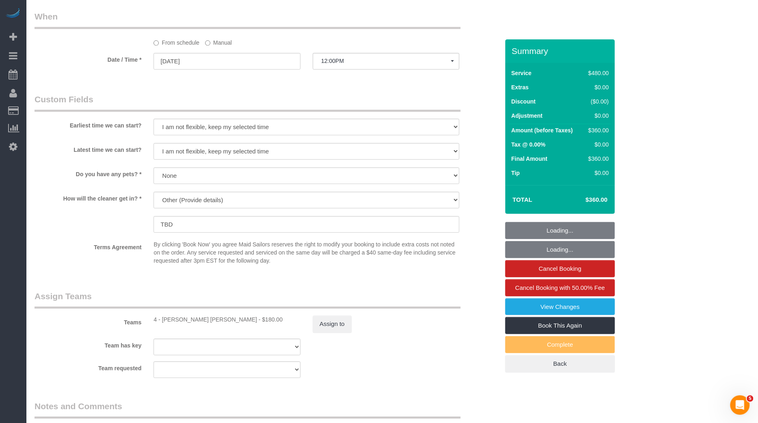
select select "spot313"
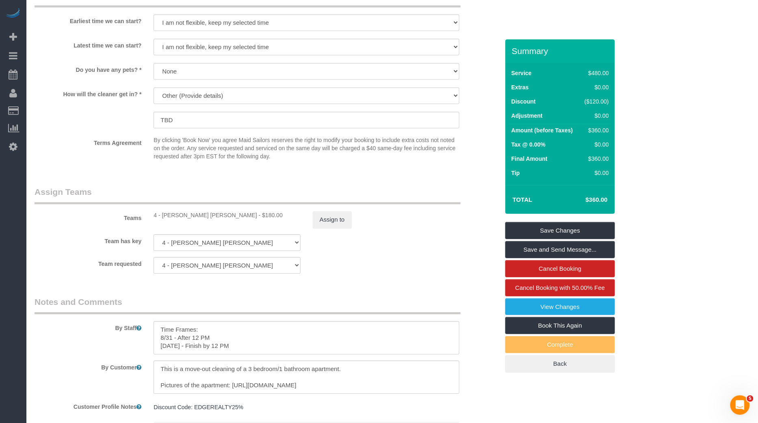
scroll to position [760, 0]
click at [302, 120] on input "TBD" at bounding box center [306, 121] width 306 height 17
paste input "Lockbox code 0913"
type input "Lockbox code 0913"
click at [537, 228] on link "Save Changes" at bounding box center [560, 230] width 110 height 17
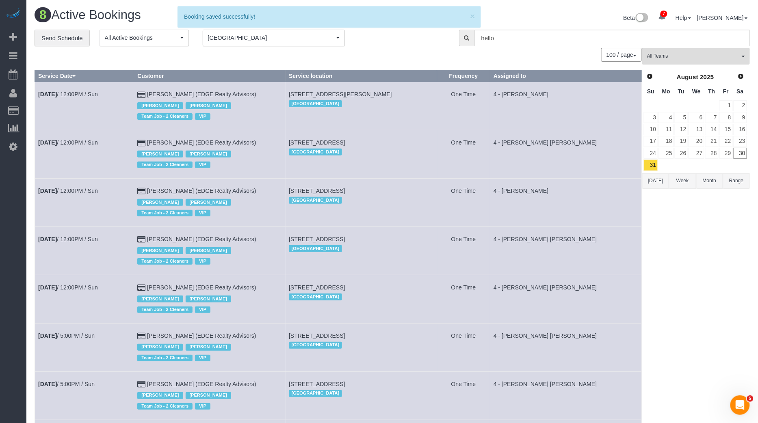
click at [85, 197] on td "Aug 31st / 12:00PM / Sun" at bounding box center [84, 203] width 99 height 48
click at [90, 192] on link "Aug 31st / 12:00PM / Sun" at bounding box center [68, 191] width 60 height 6
select select "MA"
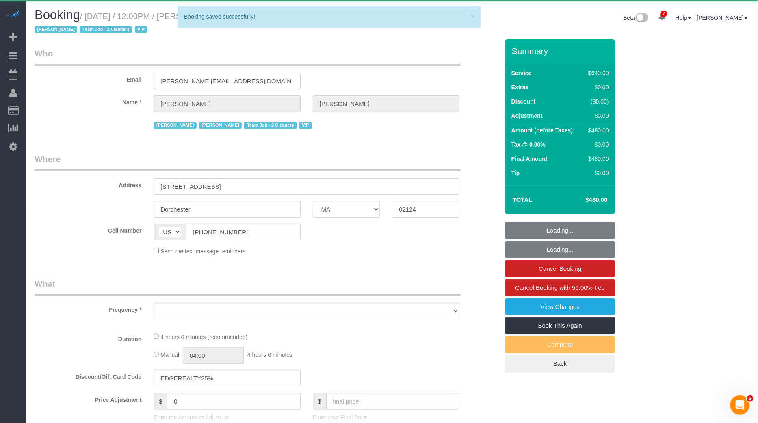
select select "object:7134"
select select "2"
select select "240"
select select "number:89"
select select "number:90"
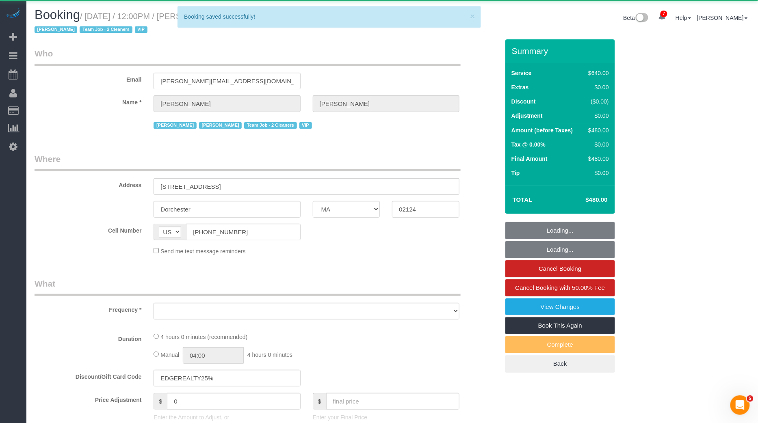
select select "number:15"
select select "number:7"
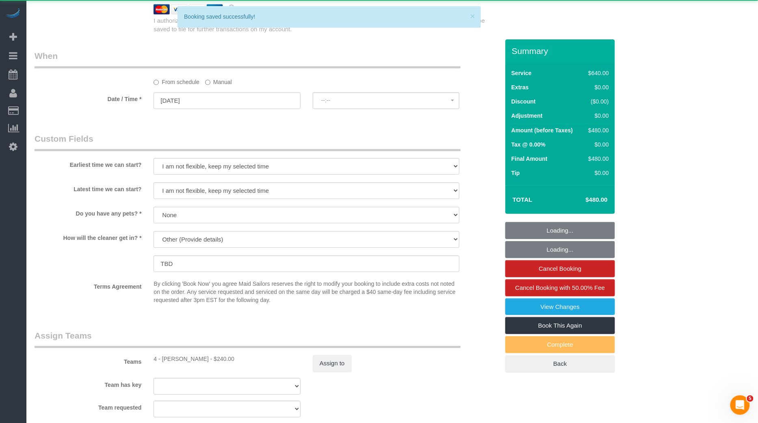
select select "string:stripe-pm_1NctNu4VGloSiKo7xER55rCs"
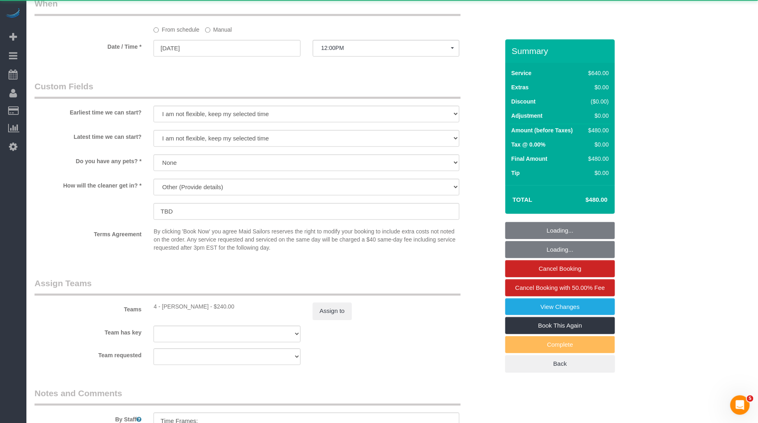
select select "spot417"
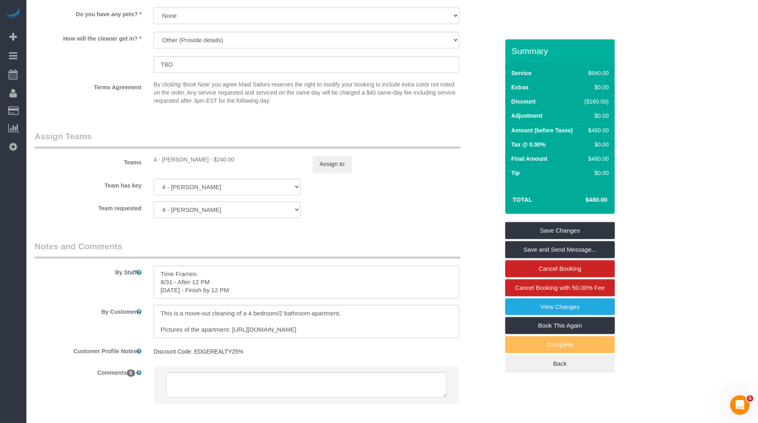
scroll to position [818, 0]
click at [268, 60] on input "TBD" at bounding box center [306, 64] width 306 height 17
paste input "Lockbox code 0913"
type input "Lockbox code 0913"
click at [547, 233] on link "Save Changes" at bounding box center [560, 230] width 110 height 17
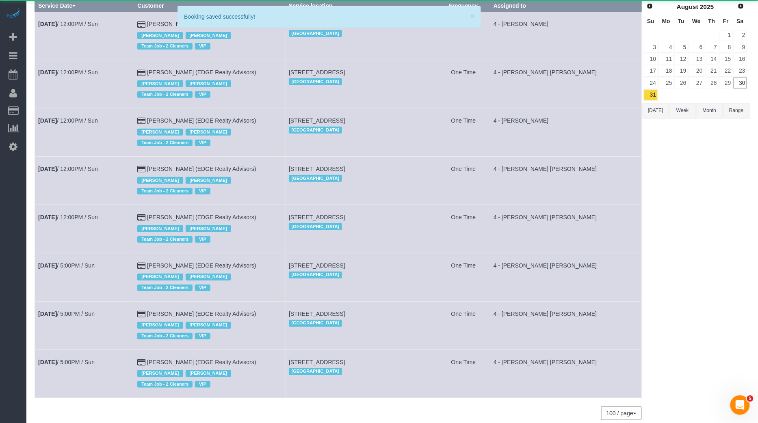
scroll to position [80, 0]
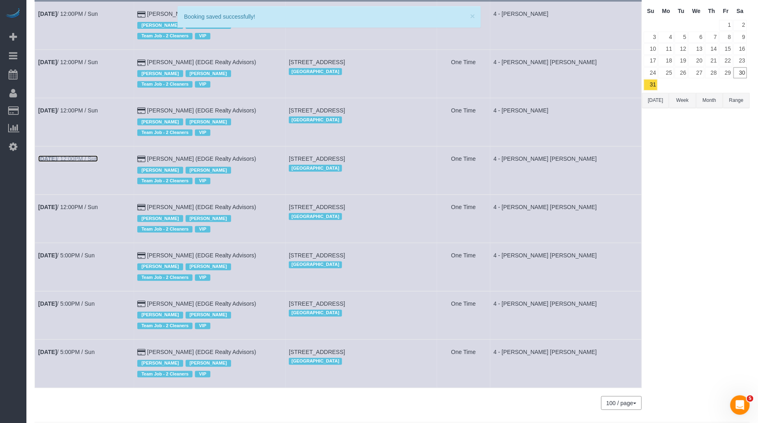
click at [67, 156] on link "Aug 31st / 12:00PM / Sun" at bounding box center [68, 159] width 60 height 6
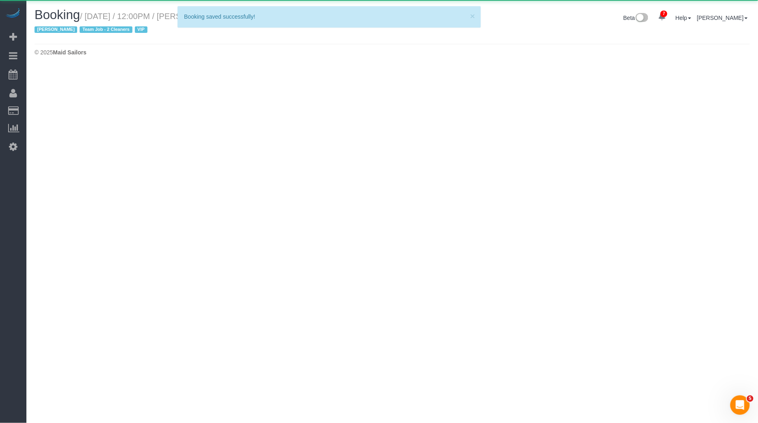
select select "MA"
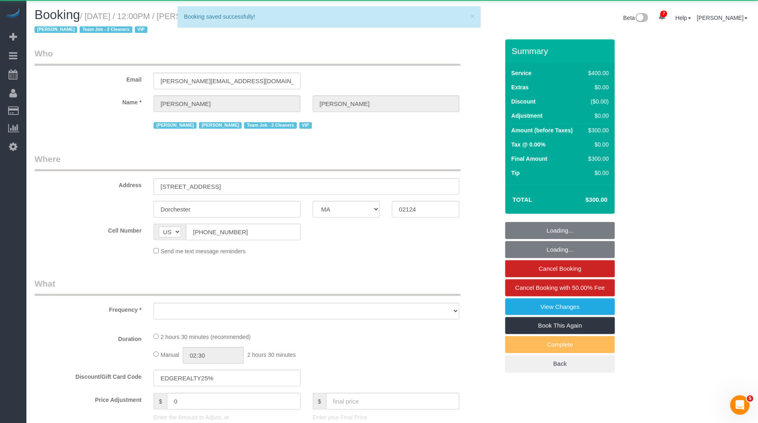
select select "2"
select select "150"
select select "spot469"
select select "number:89"
select select "number:90"
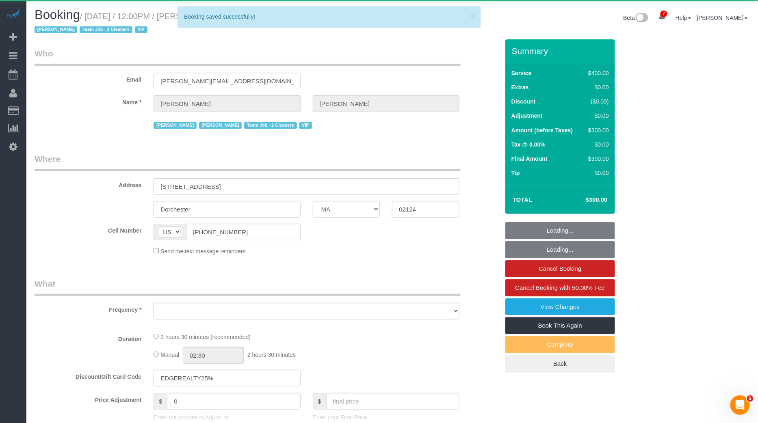
select select "number:15"
select select "number:7"
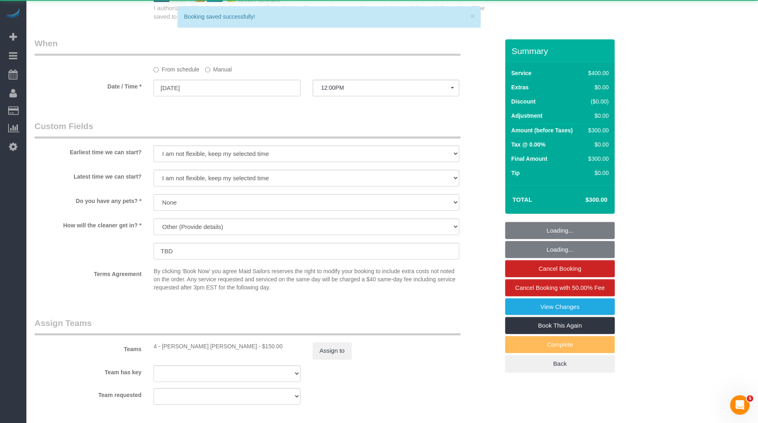
select select "object:8225"
select select
select select "string:stripe-pm_1NctNu4VGloSiKo7xER55rCs"
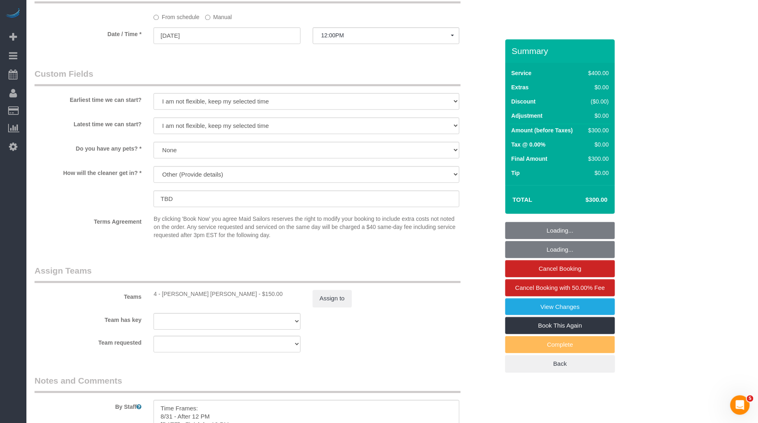
select select "spot521"
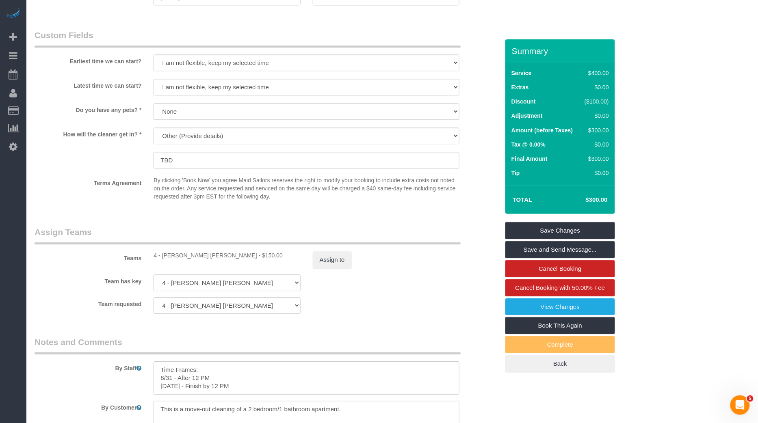
scroll to position [721, 0]
click at [240, 156] on input "TBD" at bounding box center [306, 161] width 306 height 17
paste input "Lockbox code 0913"
type input "Lockbox code 0913"
click at [534, 235] on link "Save Changes" at bounding box center [560, 230] width 110 height 17
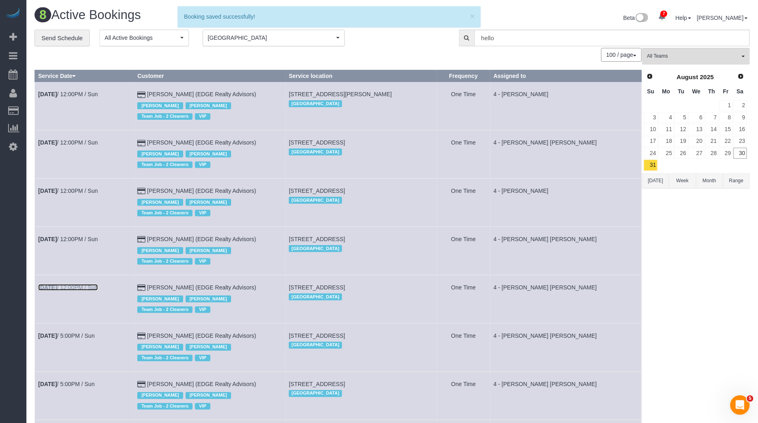
click at [97, 284] on link "Aug 31st / 12:00PM / Sun" at bounding box center [68, 287] width 60 height 6
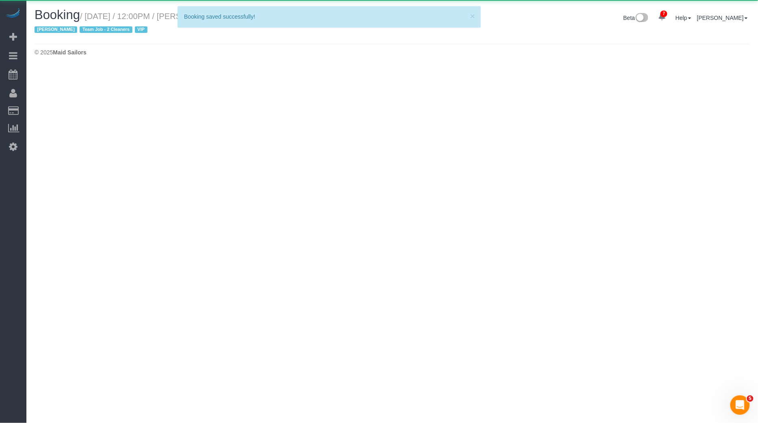
select select "MA"
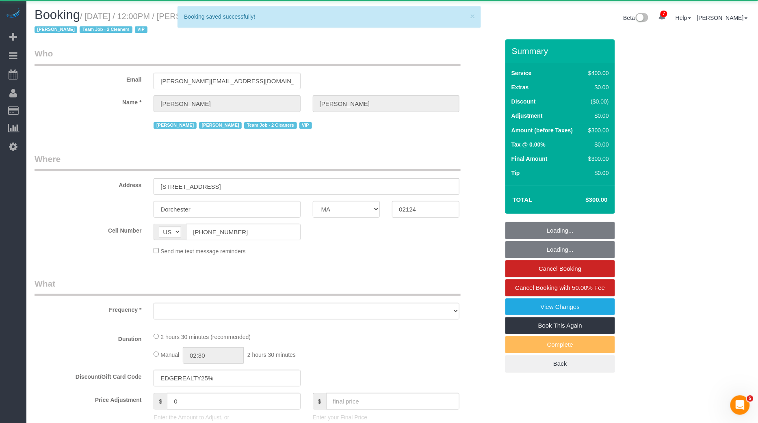
select select "object:9316"
select select
select select "2"
select select "150"
select select "number:89"
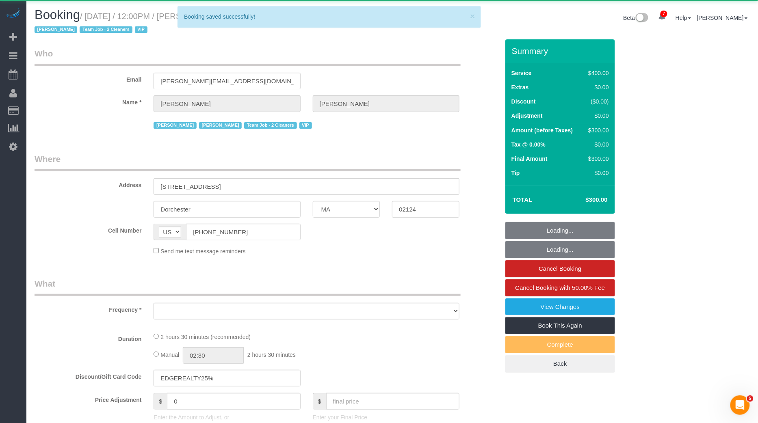
select select "number:90"
select select "number:15"
select select "number:7"
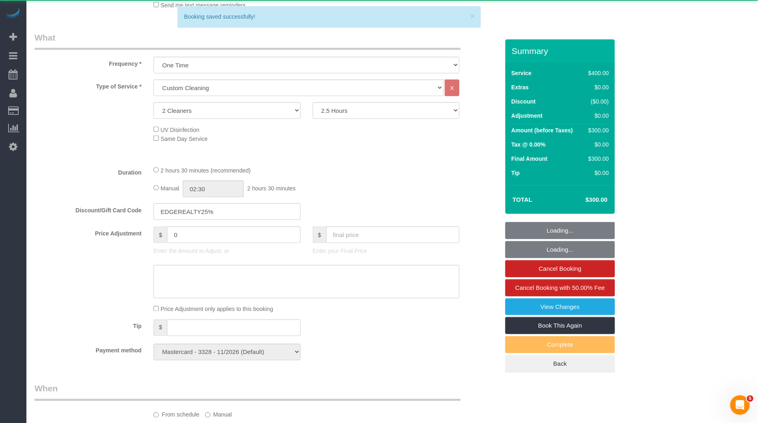
select select "string:stripe-pm_1NctNu4VGloSiKo7xER55rCs"
select select "spot625"
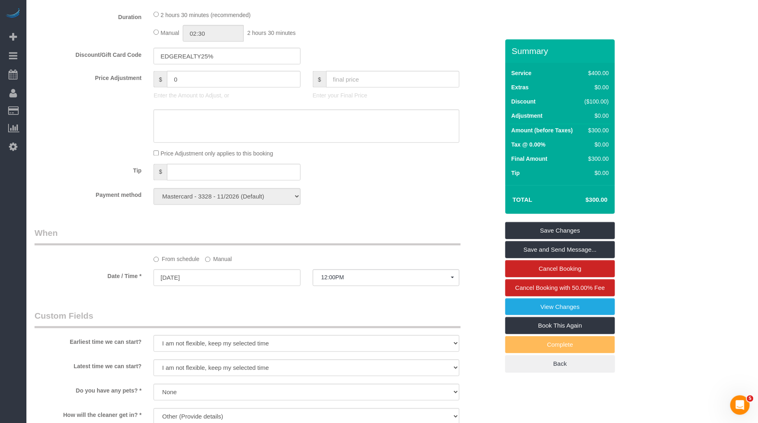
scroll to position [553, 0]
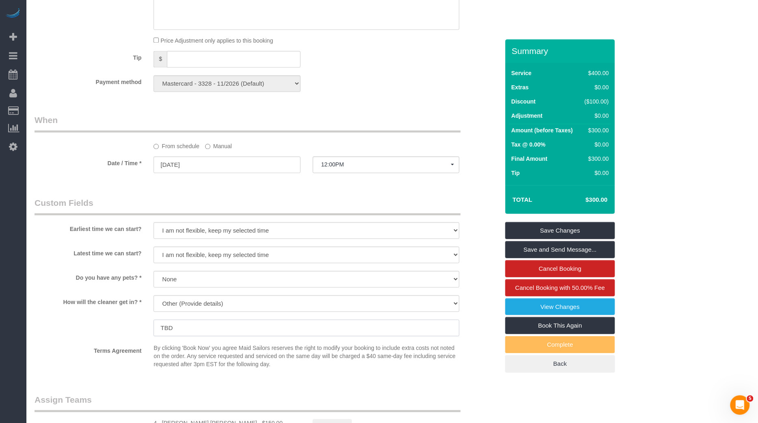
click at [194, 331] on input "TBD" at bounding box center [306, 328] width 306 height 17
paste input "Lockbox code 0913"
type input "Lockbox code 0913"
click at [543, 226] on link "Save Changes" at bounding box center [560, 230] width 110 height 17
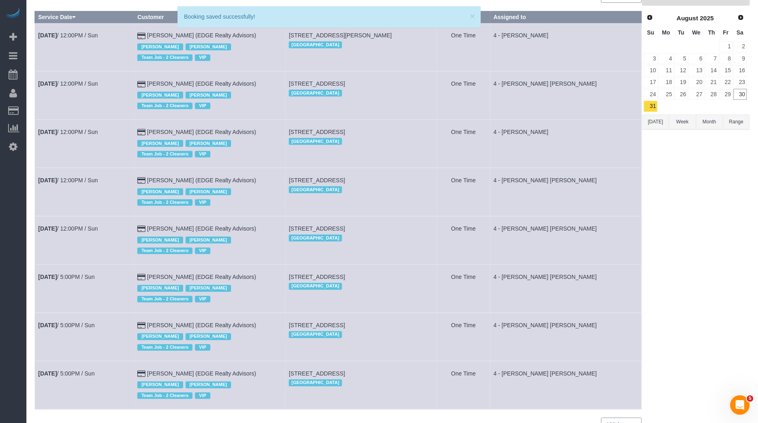
scroll to position [102, 0]
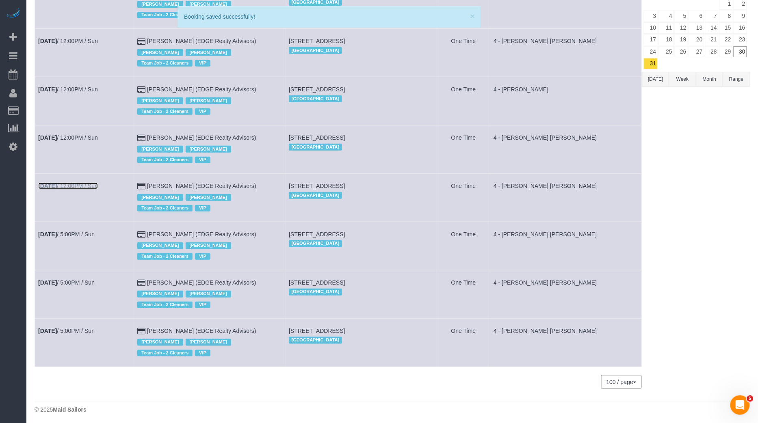
click at [88, 187] on link "Aug 31st / 12:00PM / Sun" at bounding box center [68, 186] width 60 height 6
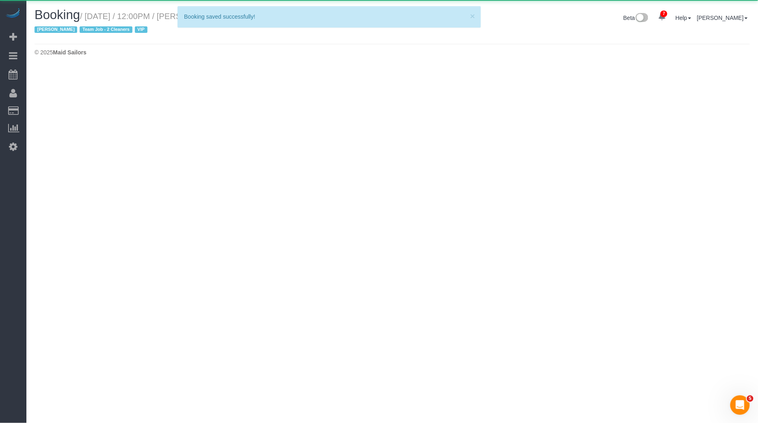
select select "MA"
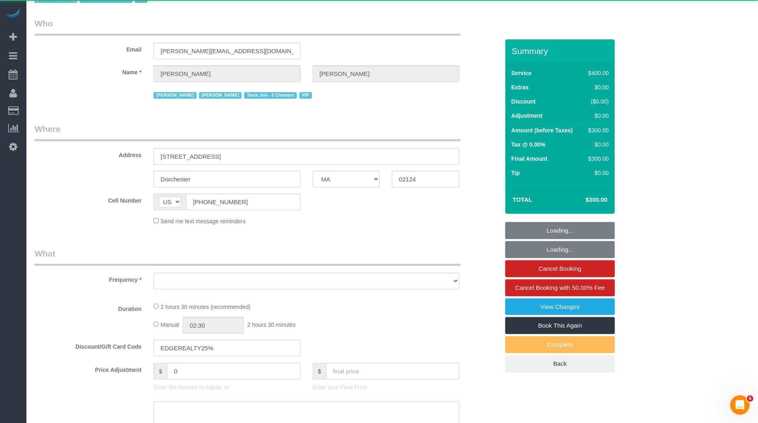
select select "object:10129"
select select "2"
select select "150"
select select "spot677"
select select "number:89"
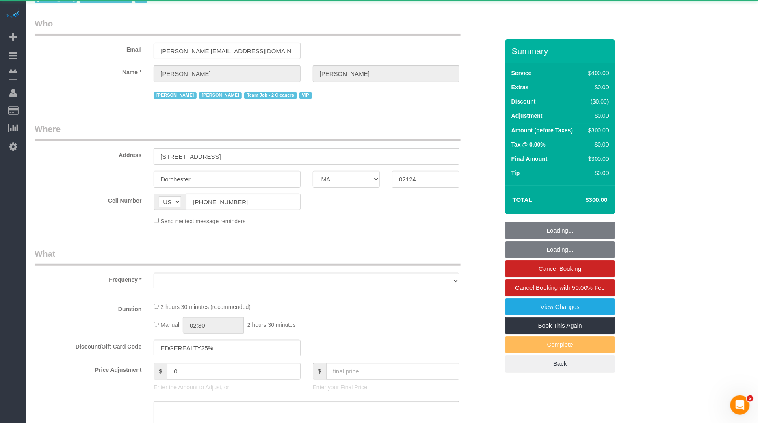
select select "number:90"
select select "number:15"
select select "number:7"
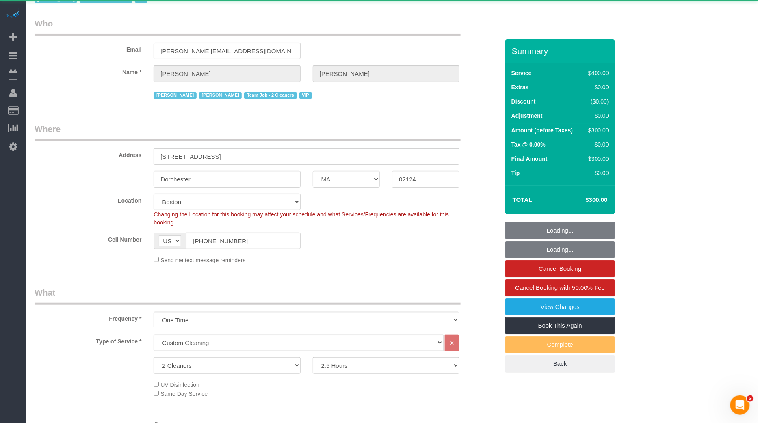
select select "object:10407"
select select "string:stripe-pm_1NctNu4VGloSiKo7xER55rCs"
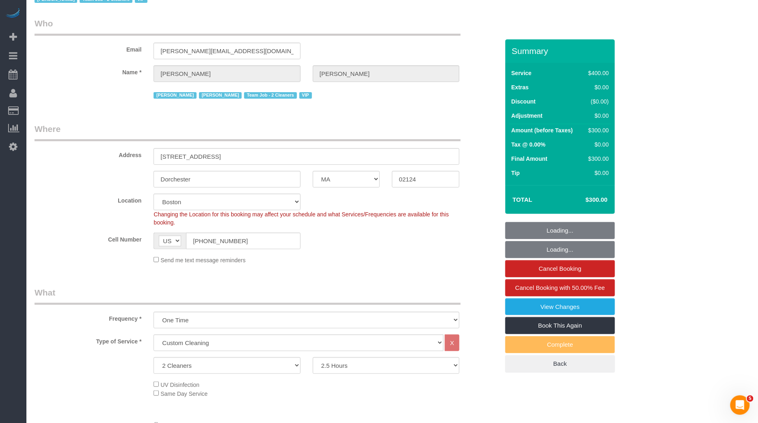
select select "spot729"
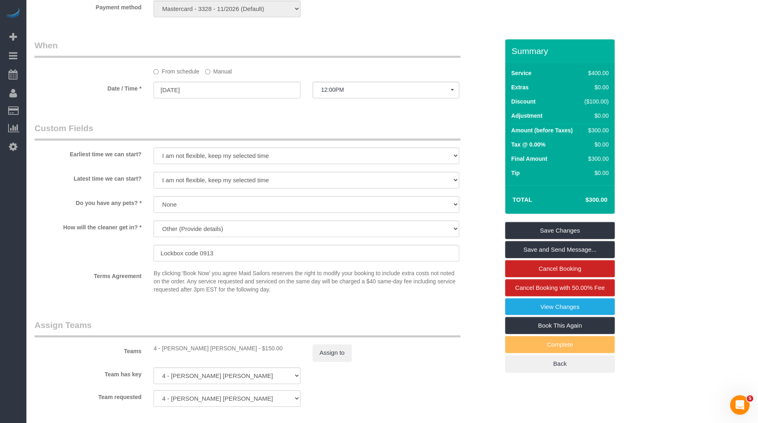
scroll to position [634, 0]
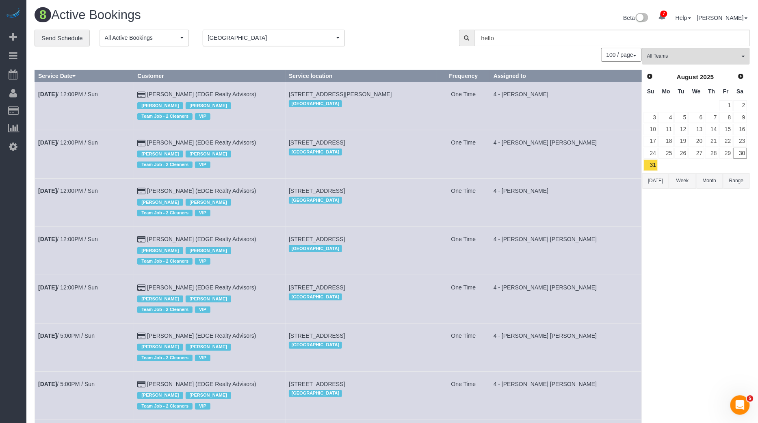
scroll to position [102, 0]
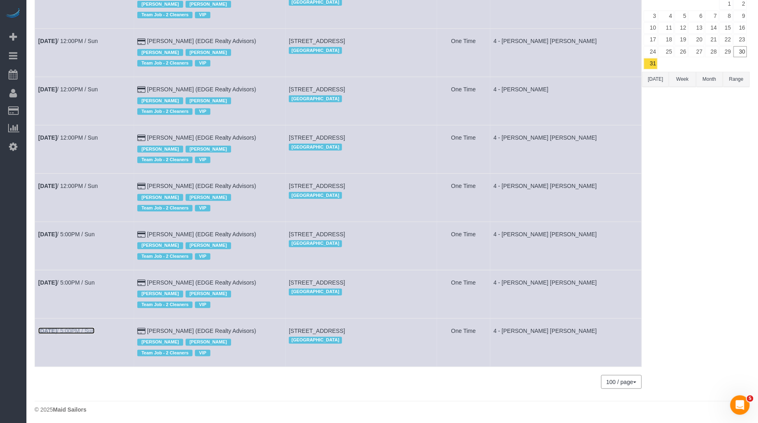
click at [93, 328] on link "Aug 31st / 5:00PM / Sun" at bounding box center [66, 331] width 56 height 6
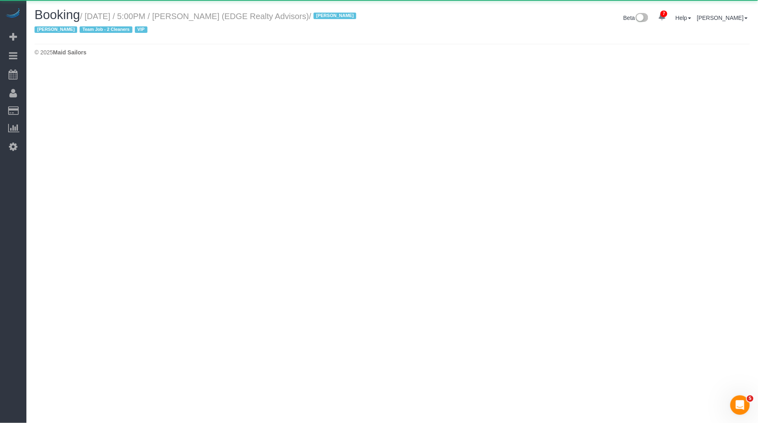
select select "MA"
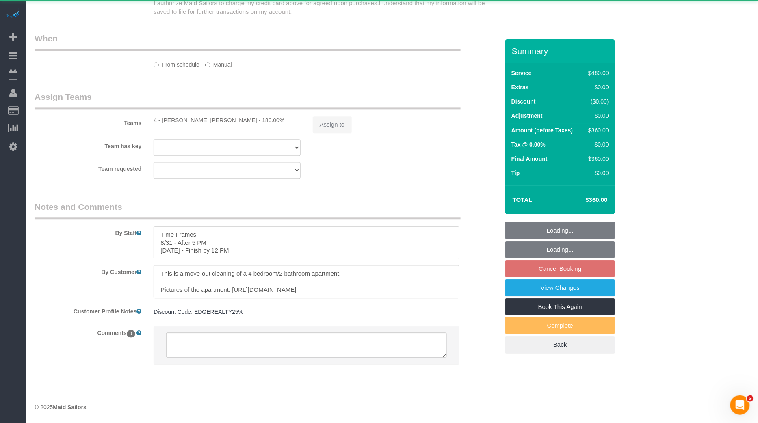
select select "object:11500"
select select "2"
select select "180"
select select "number:89"
select select "number:90"
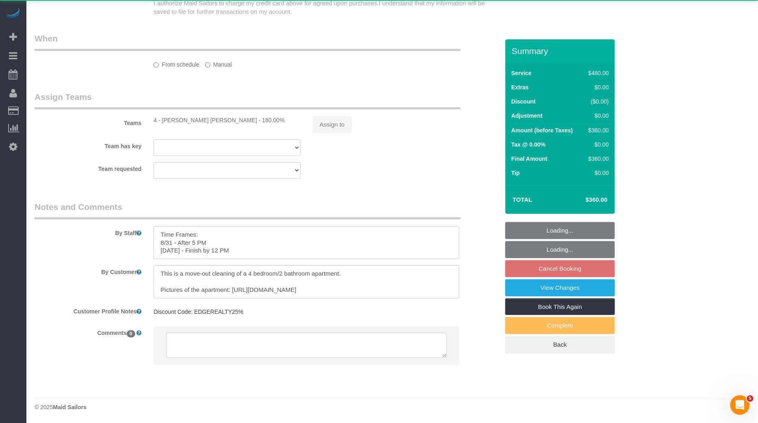
select select "number:15"
select select "number:7"
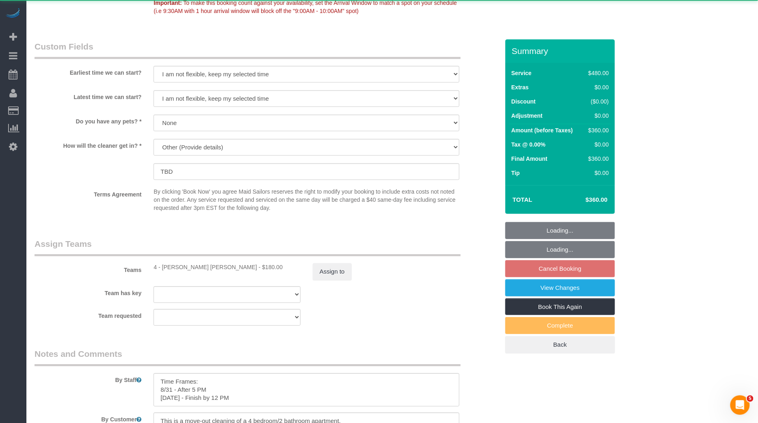
select select "string:stripe-pm_1NctNu4VGloSiKo7xER55rCs"
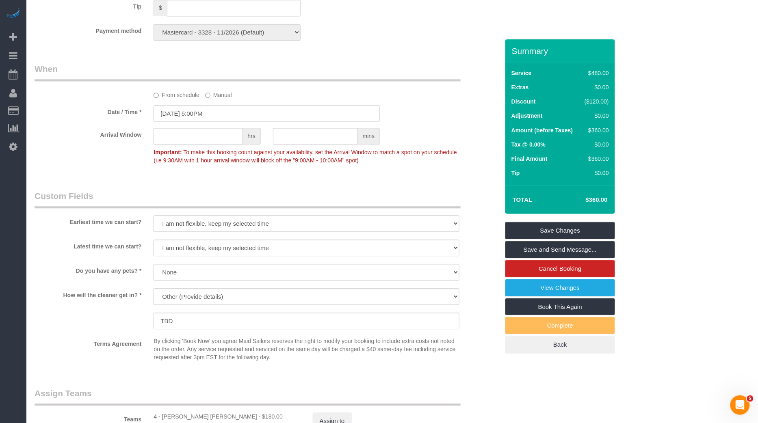
scroll to position [610, 0]
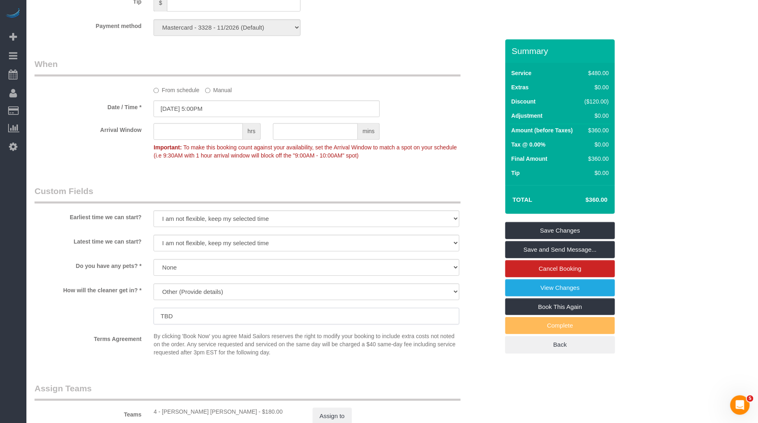
click at [225, 311] on input "TBD" at bounding box center [306, 316] width 306 height 17
paste input "Lockbox code 0913"
type input "Lockbox code 0913"
click at [557, 231] on link "Save Changes" at bounding box center [560, 230] width 110 height 17
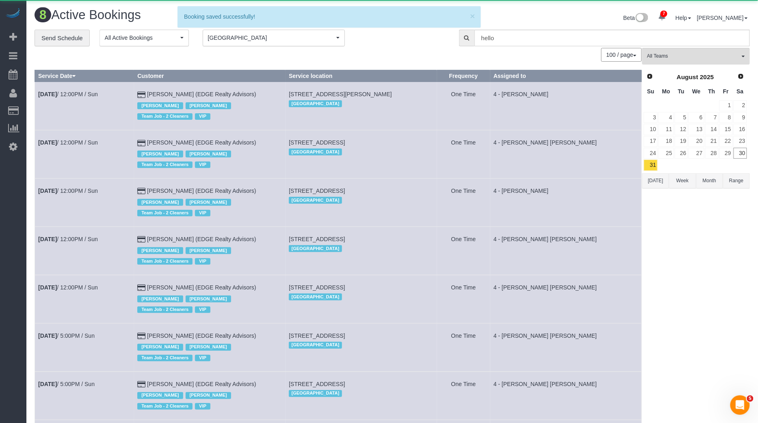
scroll to position [102, 0]
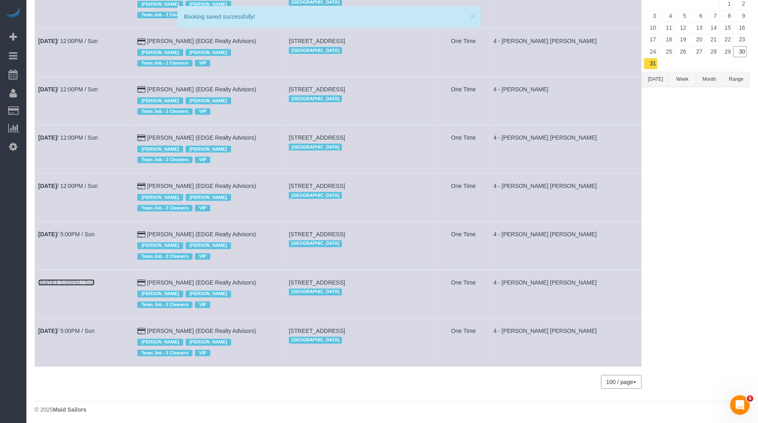
click at [86, 282] on link "Aug 31st / 5:00PM / Sun" at bounding box center [66, 282] width 56 height 6
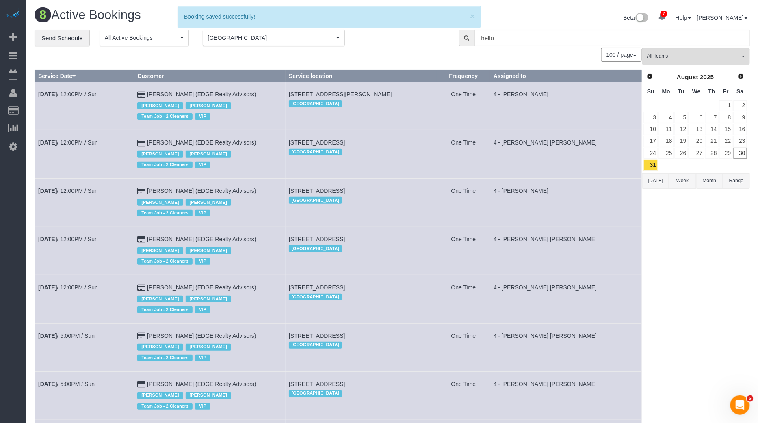
select select "MA"
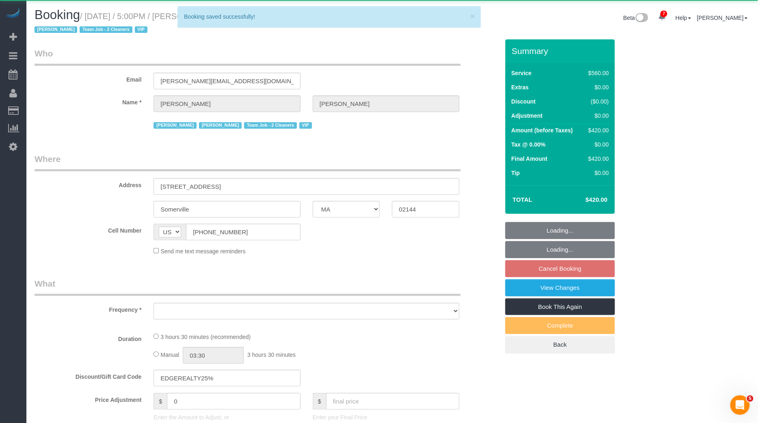
select select "object:12596"
select select "2"
select select "210"
select select "number:89"
select select "number:90"
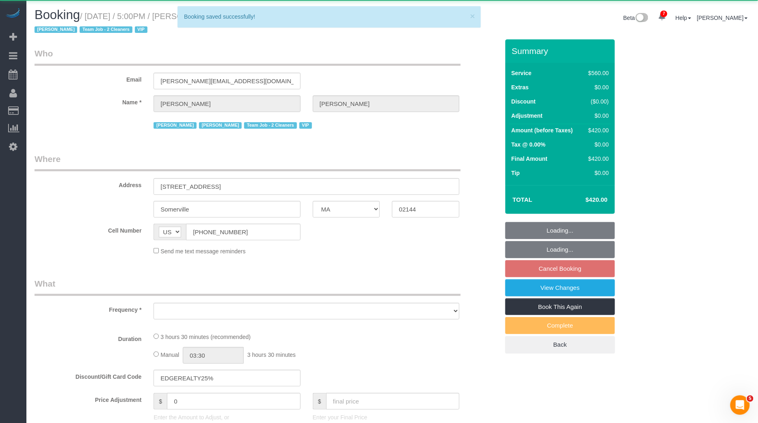
select select "number:15"
select select "number:7"
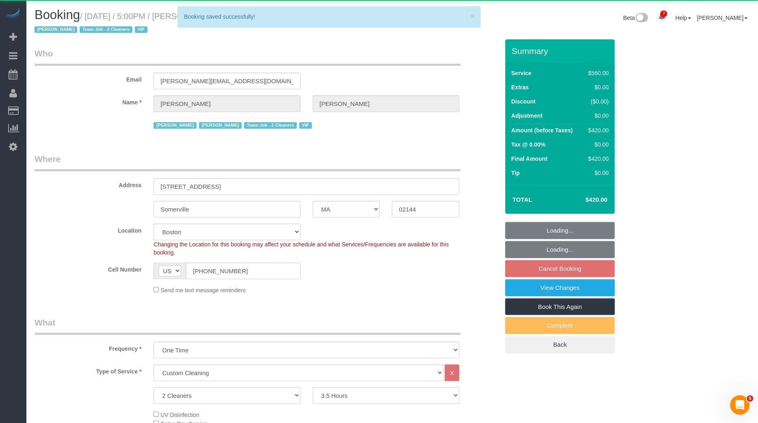
select select "string:stripe-pm_1NctNu4VGloSiKo7xER55rCs"
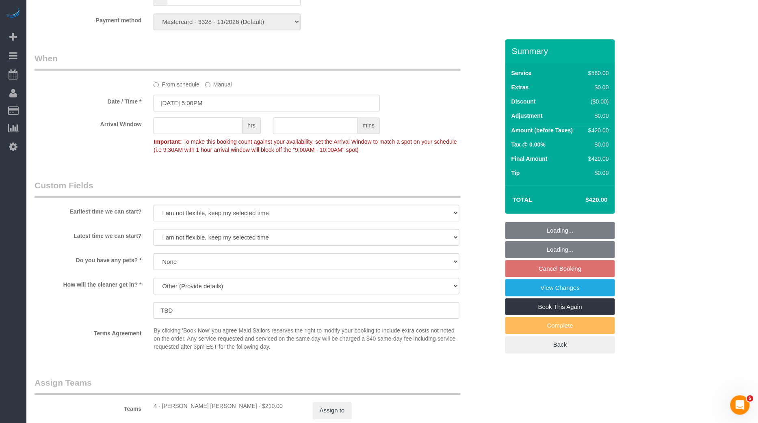
scroll to position [800, 0]
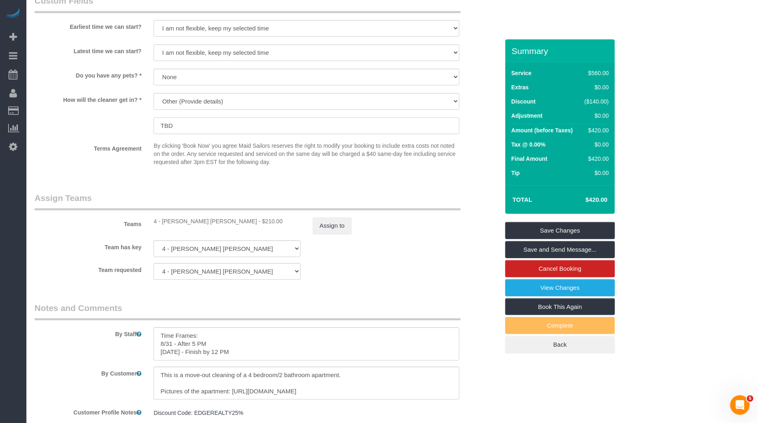
click at [351, 123] on input "TBD" at bounding box center [306, 125] width 306 height 17
paste input "Lockbox code 0913"
type input "Lockbox code 0913"
click at [555, 230] on link "Save Changes" at bounding box center [560, 230] width 110 height 17
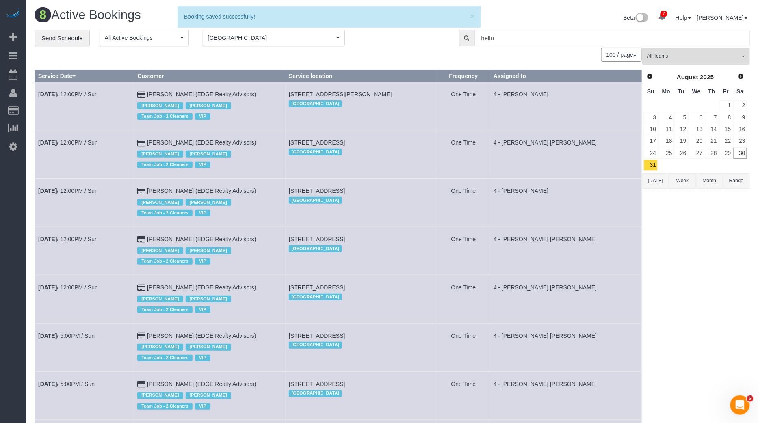
scroll to position [102, 0]
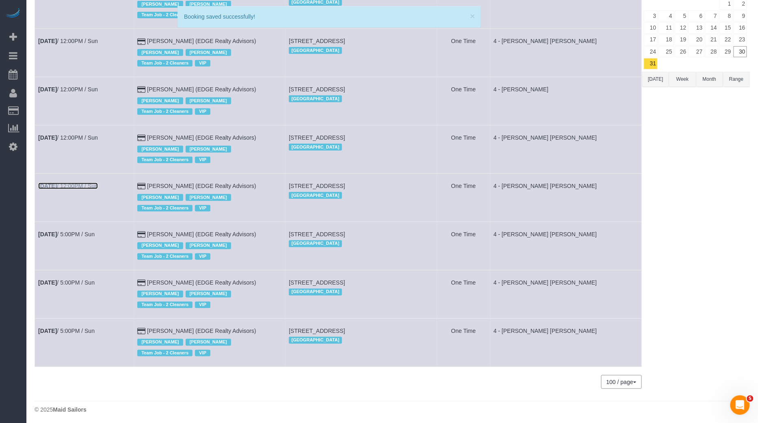
click at [91, 186] on link "Aug 31st / 12:00PM / Sun" at bounding box center [68, 186] width 60 height 6
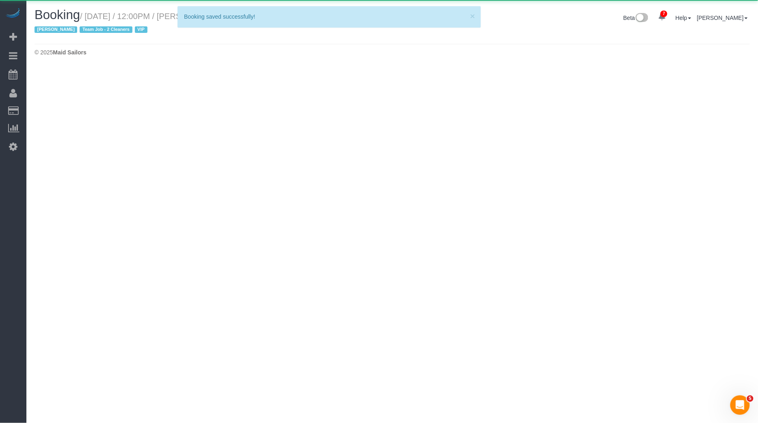
select select "MA"
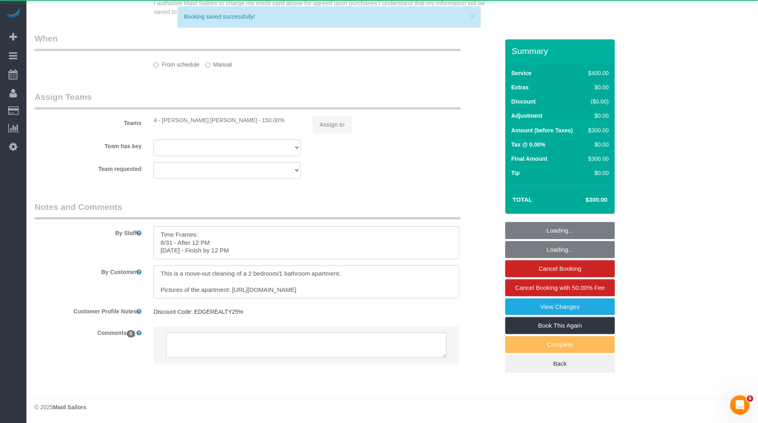
select select "2"
select select "150"
select select "spot883"
select select "number:89"
select select "number:90"
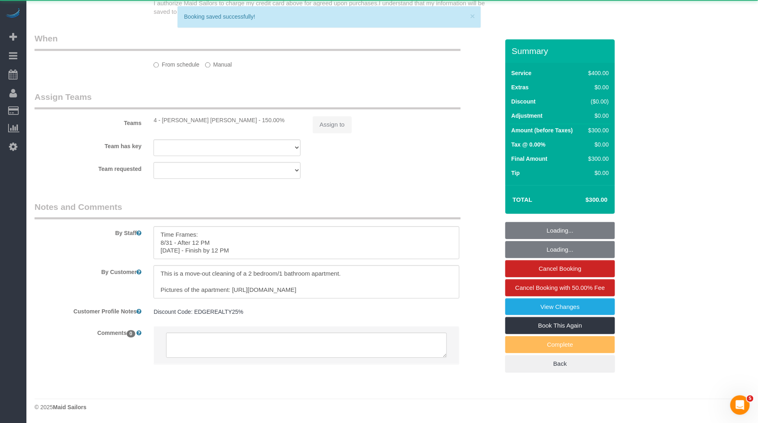
select select "number:15"
select select "number:7"
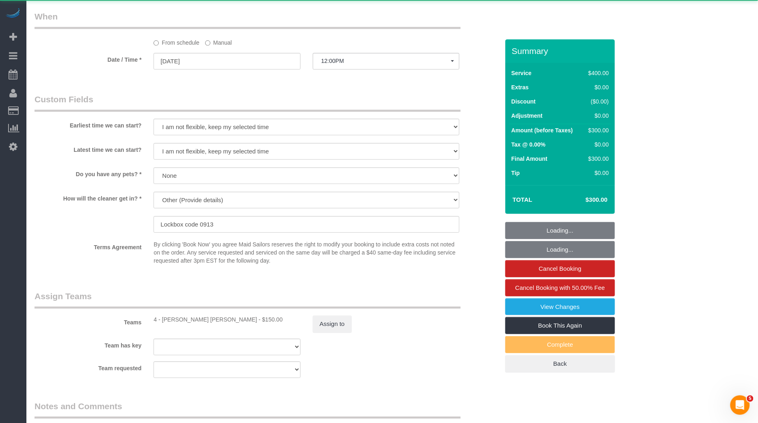
select select "object:13687"
select select "spot935"
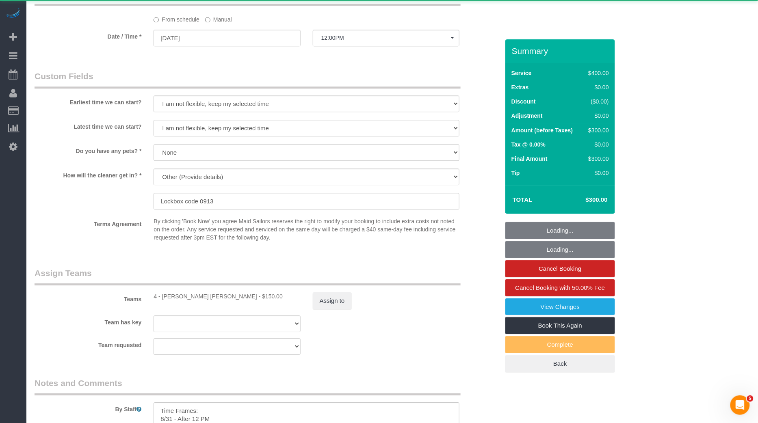
select select "string:stripe-pm_1NctNu4VGloSiKo7xER55rCs"
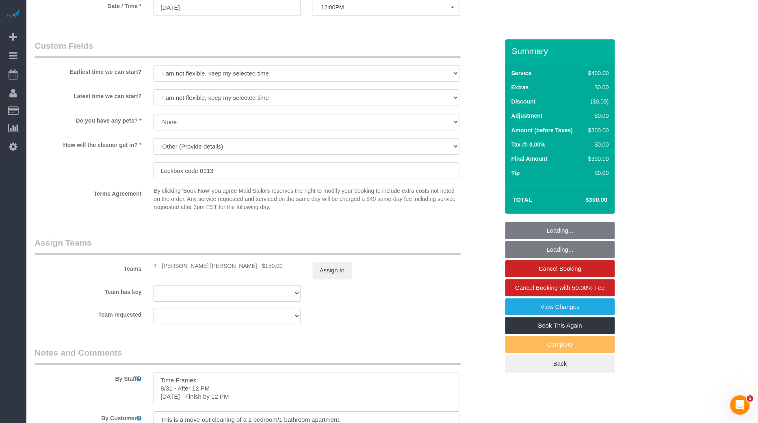
scroll to position [711, 0]
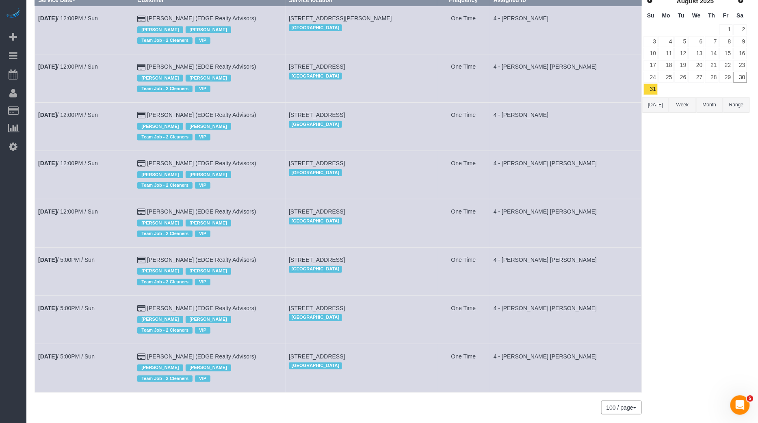
scroll to position [102, 0]
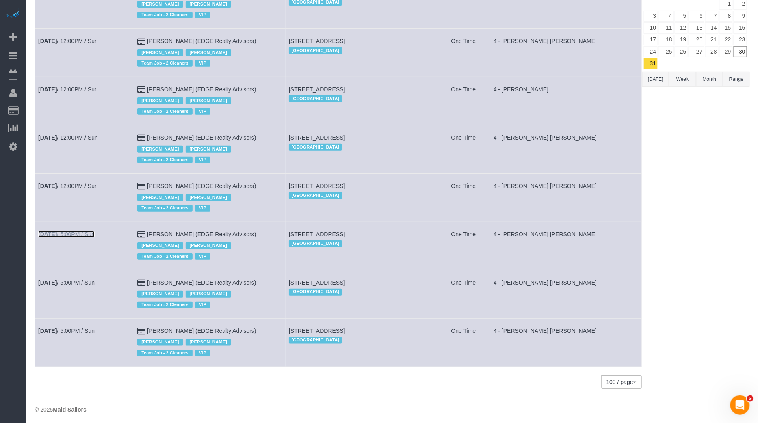
click at [94, 232] on link "Aug 31st / 5:00PM / Sun" at bounding box center [66, 234] width 56 height 6
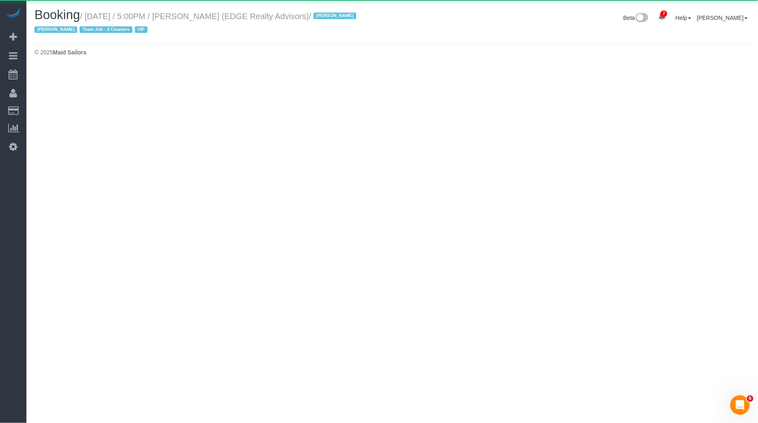
select select "MA"
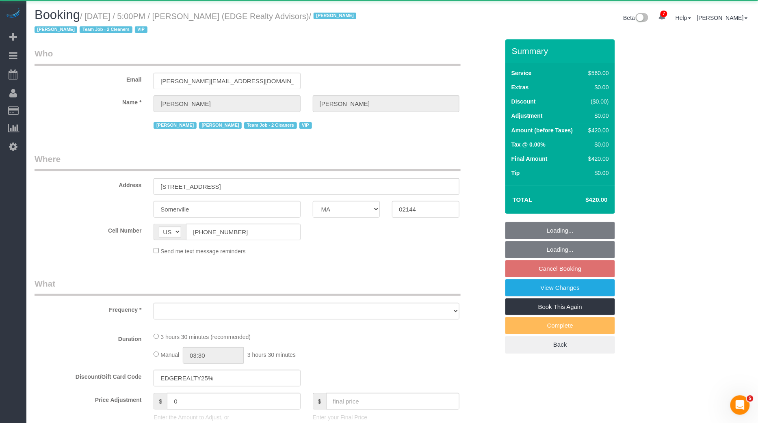
select select "object:14738"
select select "2"
select select "210"
select select "number:89"
select select "number:90"
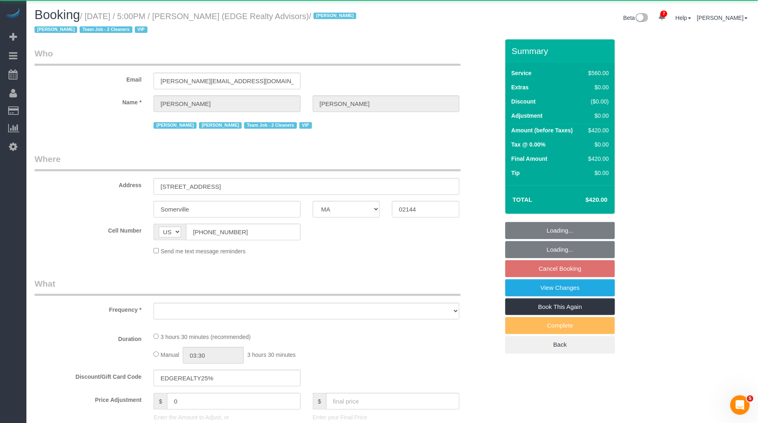
select select "number:15"
select select "number:7"
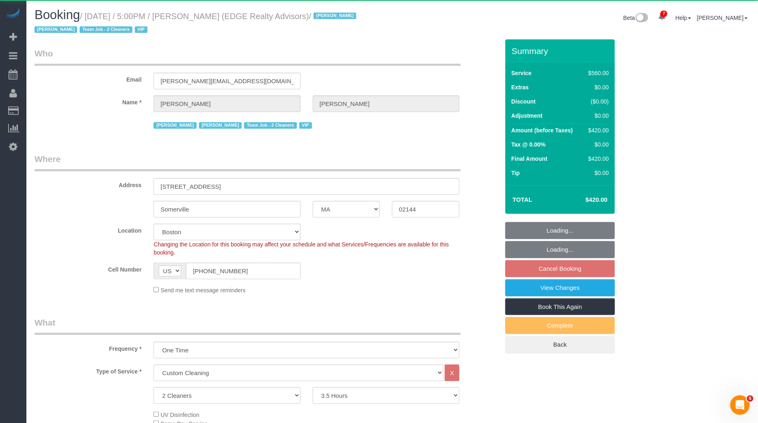
select select "string:stripe-pm_1NctNu4VGloSiKo7xER55rCs"
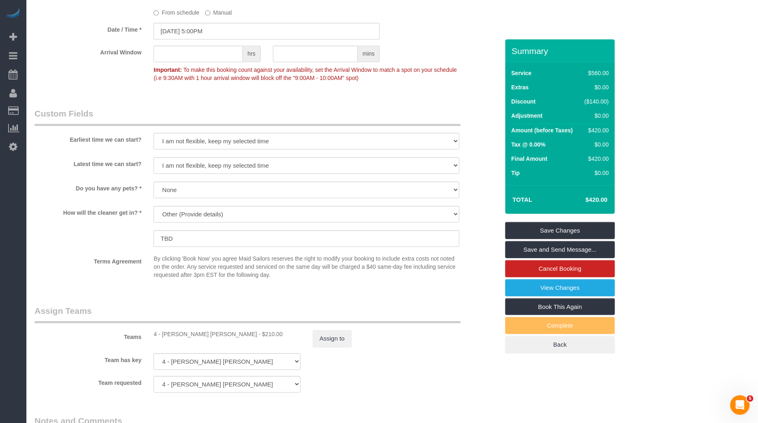
scroll to position [687, 0]
click at [296, 234] on input "TBD" at bounding box center [306, 239] width 306 height 17
paste input "Lockbox code 0913"
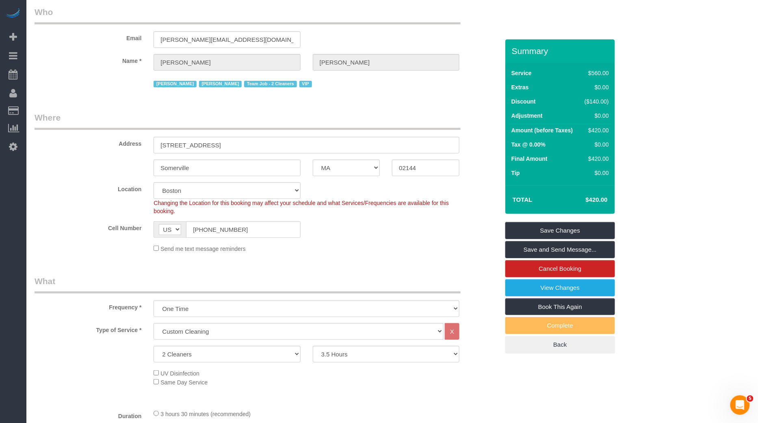
scroll to position [0, 0]
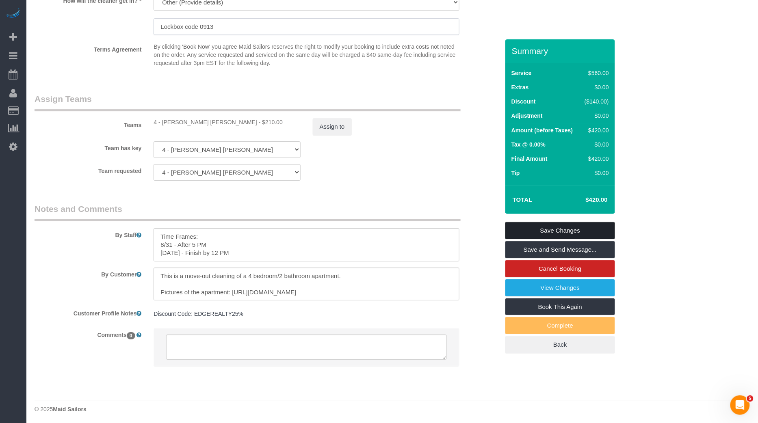
type input "Lockbox code 0913"
click at [546, 225] on link "Save Changes" at bounding box center [560, 230] width 110 height 17
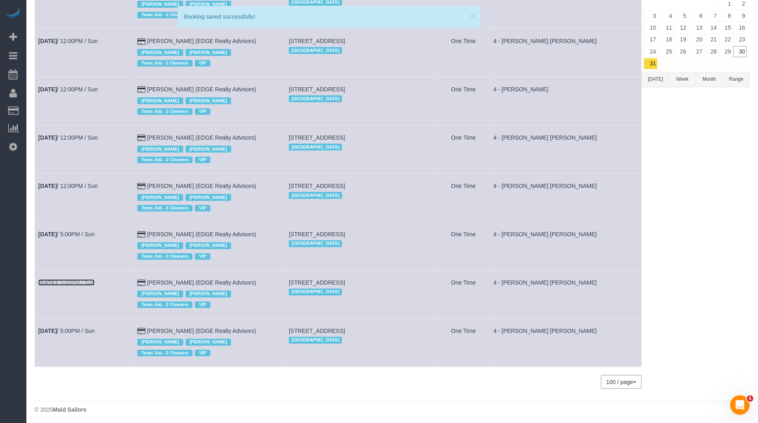
click at [89, 281] on link "Aug 31st / 5:00PM / Sun" at bounding box center [66, 282] width 56 height 6
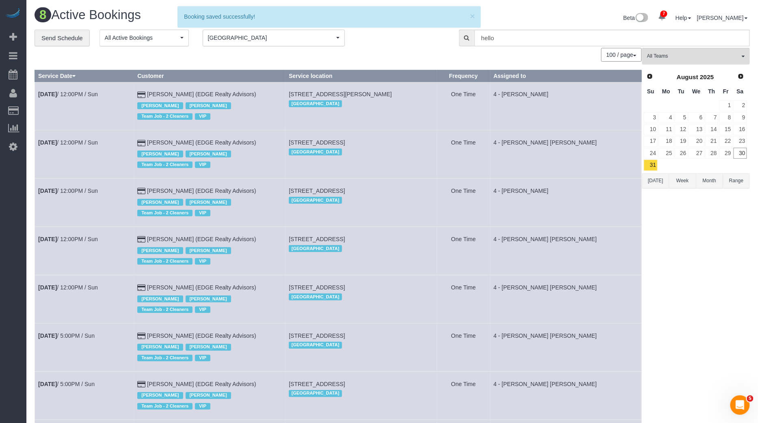
select select "MA"
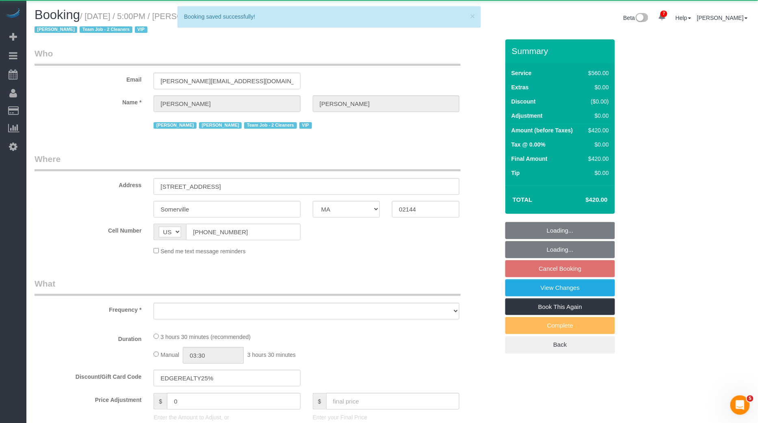
select select "2"
select select "210"
select select "number:89"
select select "number:90"
select select "number:15"
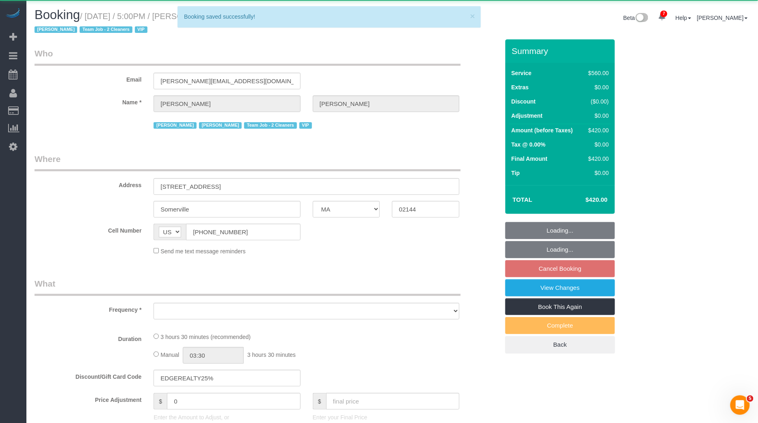
select select "number:7"
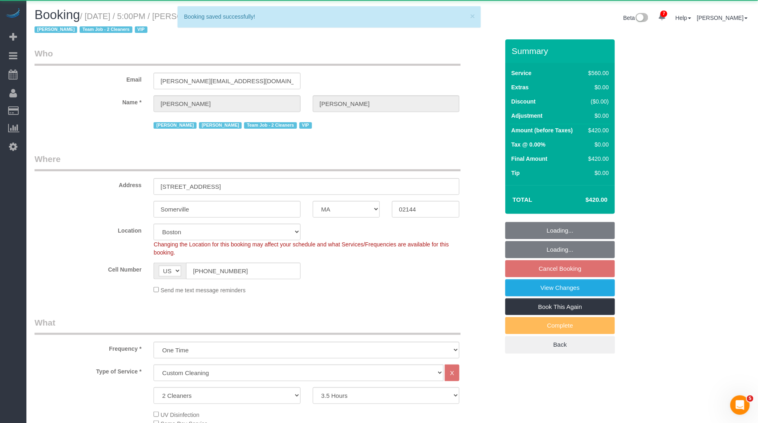
select select "object:15834"
select select "string:stripe-pm_1NctNu4VGloSiKo7xER55rCs"
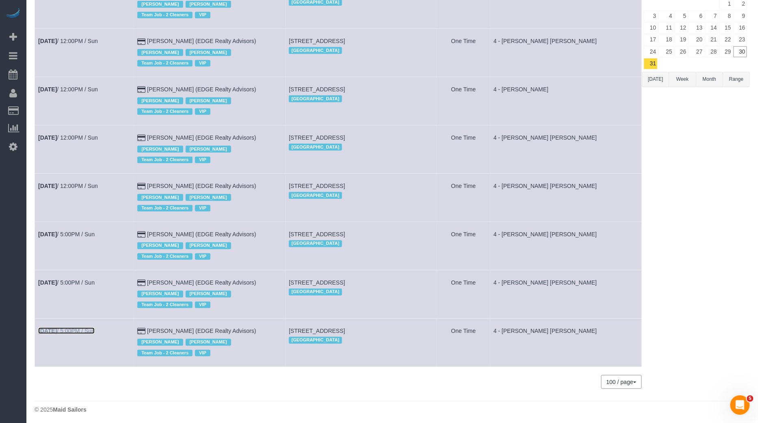
click at [87, 328] on link "Aug 31st / 5:00PM / Sun" at bounding box center [66, 331] width 56 height 6
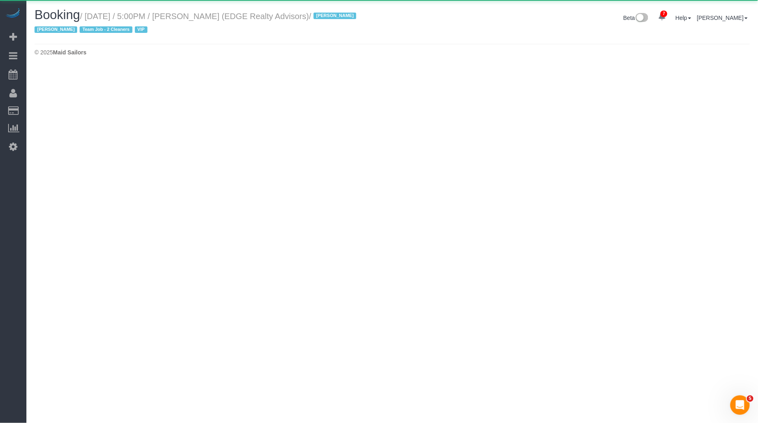
select select "MA"
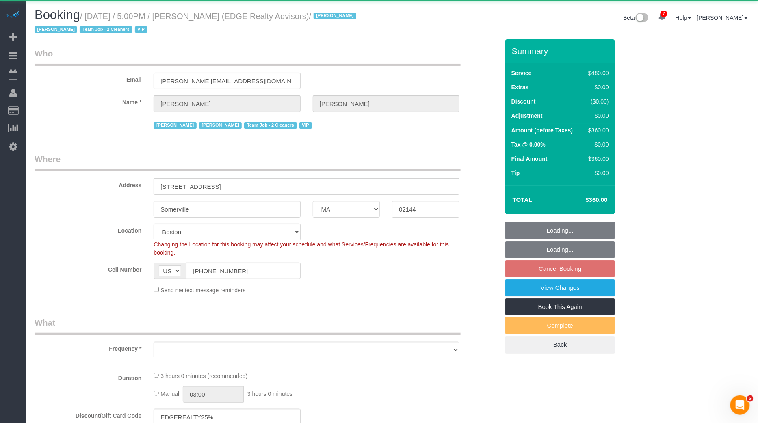
select select "object:16927"
select select "2"
select select "180"
select select "number:89"
select select "number:90"
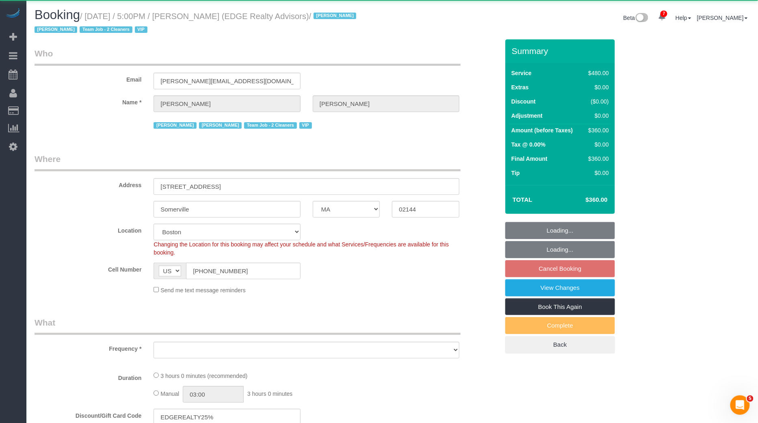
select select "number:15"
select select "number:7"
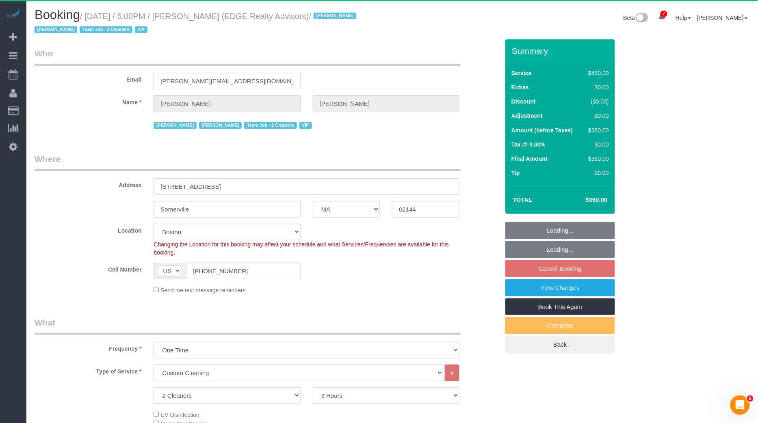
select select "string:stripe-pm_1NctNu4VGloSiKo7xER55rCs"
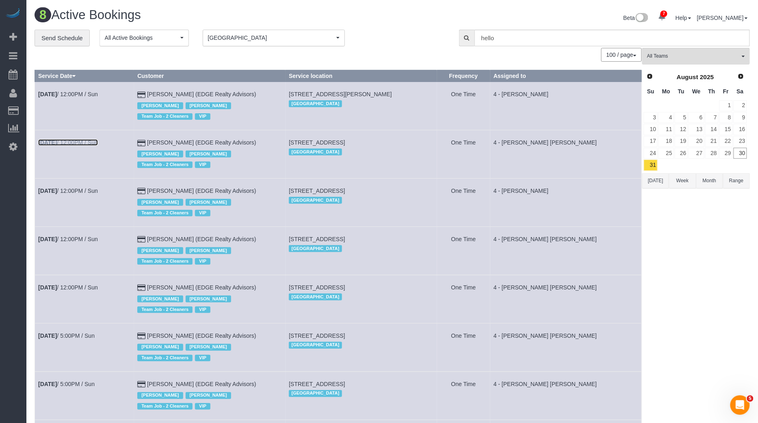
click at [82, 143] on link "Aug 31st / 12:00PM / Sun" at bounding box center [68, 142] width 60 height 6
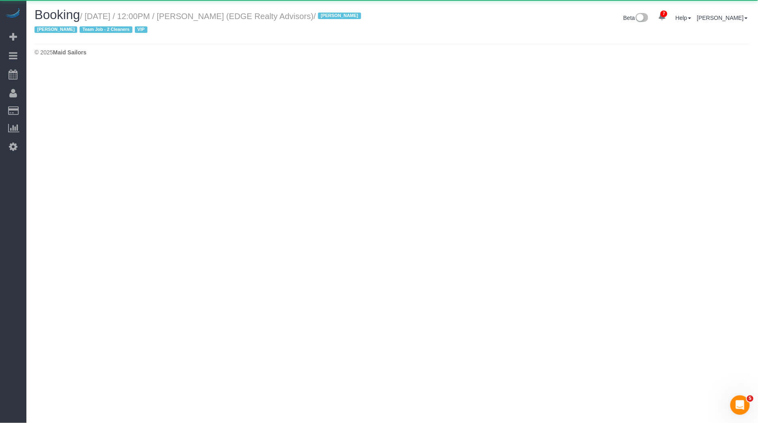
select select "MA"
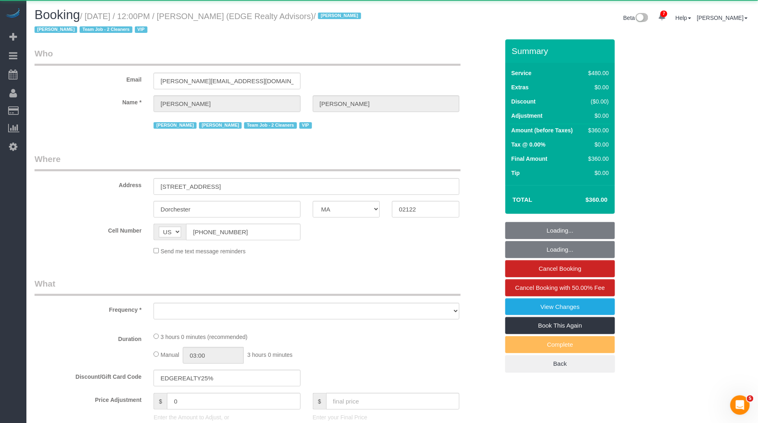
select select "object:17695"
select select
select select "2"
select select "180"
select select "number:89"
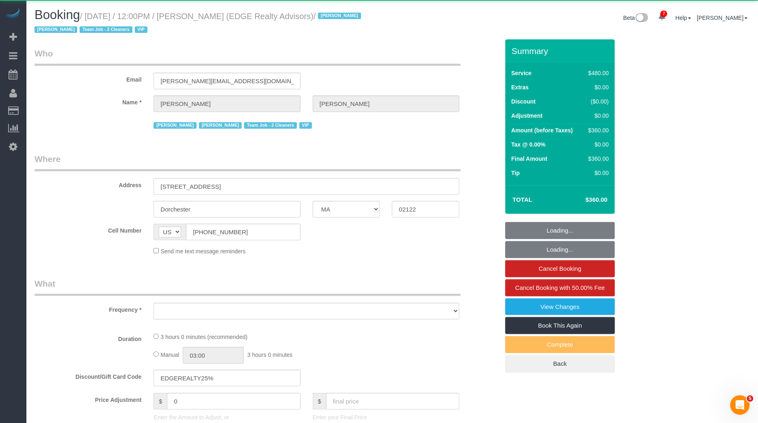
select select "number:90"
select select "number:15"
select select "number:7"
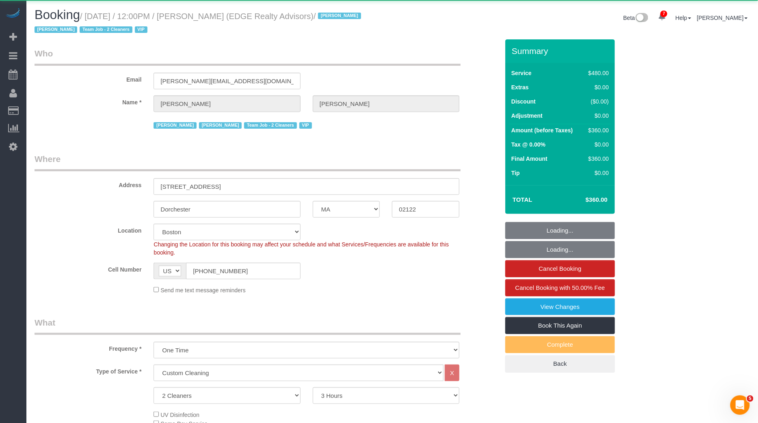
select select "object:17973"
select select "spot1192"
select select "string:stripe-pm_1NctNu4VGloSiKo7xER55rCs"
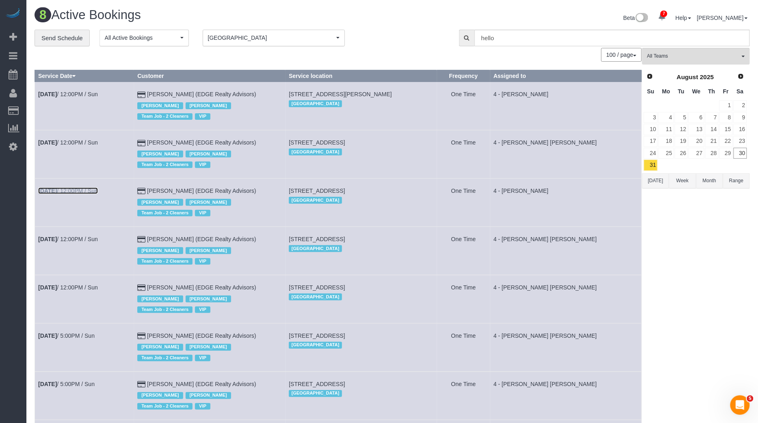
click at [94, 188] on link "Aug 31st / 12:00PM / Sun" at bounding box center [68, 191] width 60 height 6
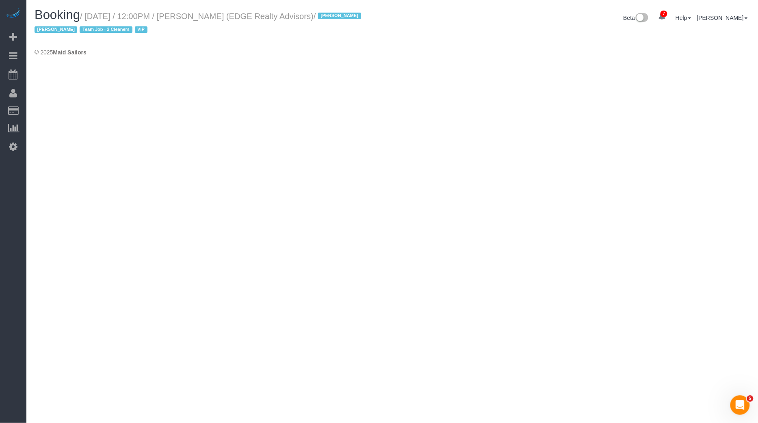
select select "MA"
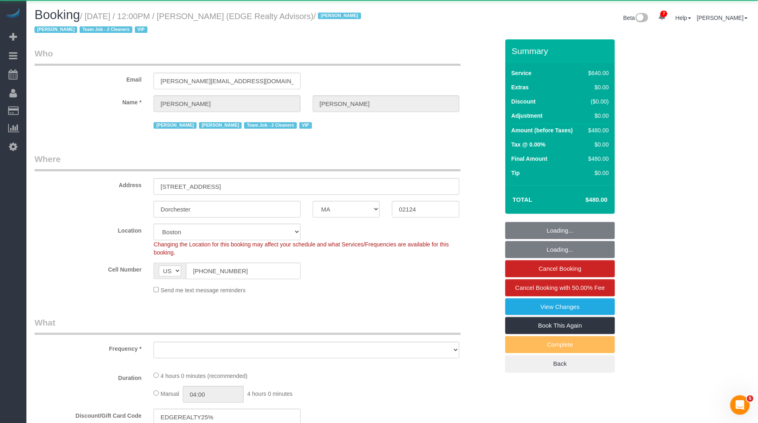
select select "2"
select select "240"
select select "number:89"
select select "number:90"
select select "number:15"
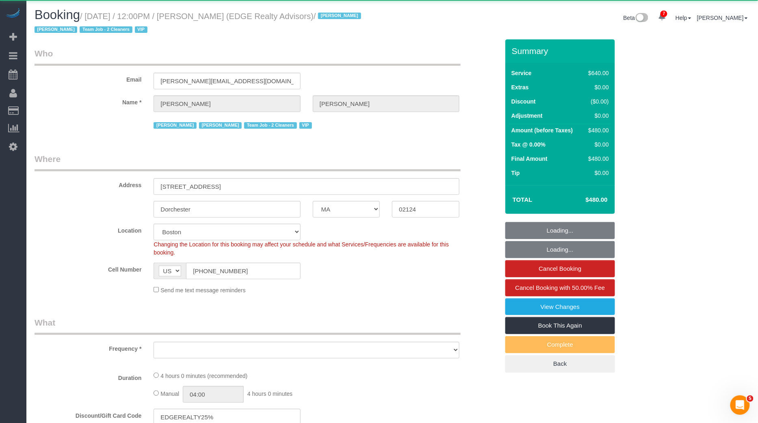
select select "number:7"
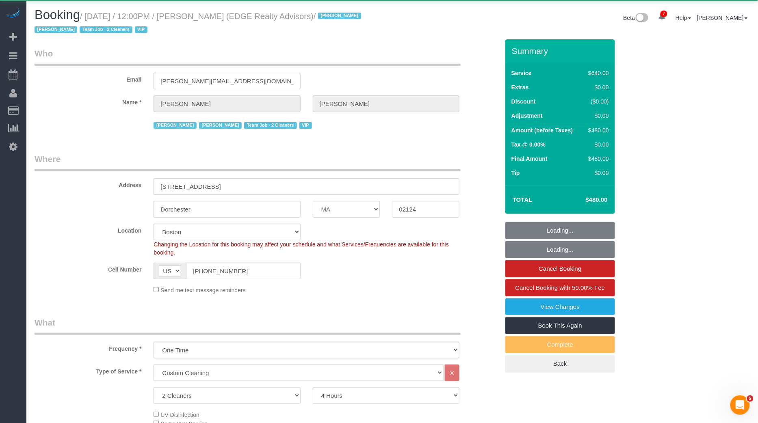
select select "object:19019"
select select "string:stripe-pm_1NctNu4VGloSiKo7xER55rCs"
select select "spot1296"
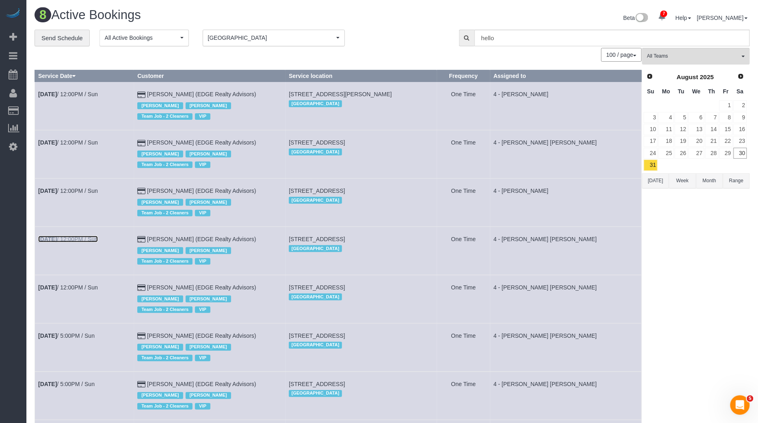
click at [85, 237] on link "Aug 31st / 12:00PM / Sun" at bounding box center [68, 239] width 60 height 6
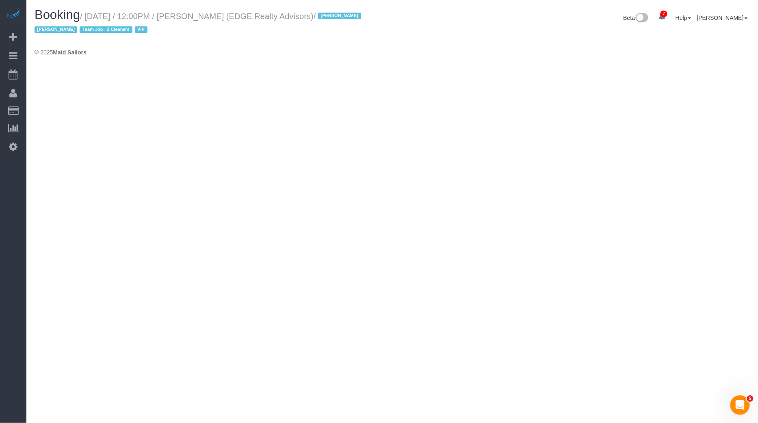
select select "MA"
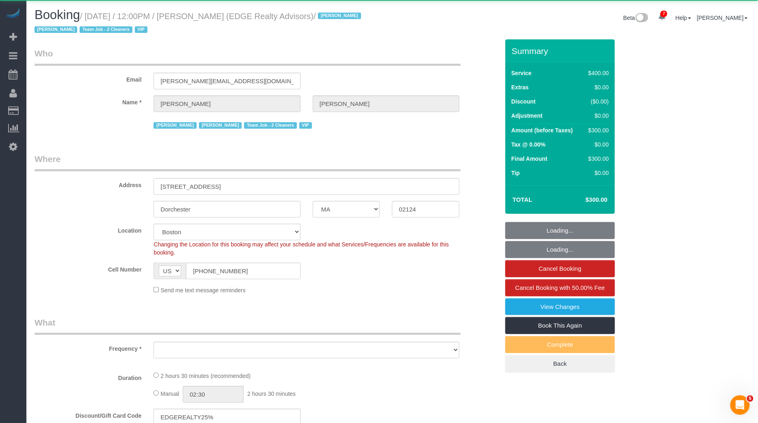
select select "object:20065"
select select
select select "2"
select select "150"
select select "number:89"
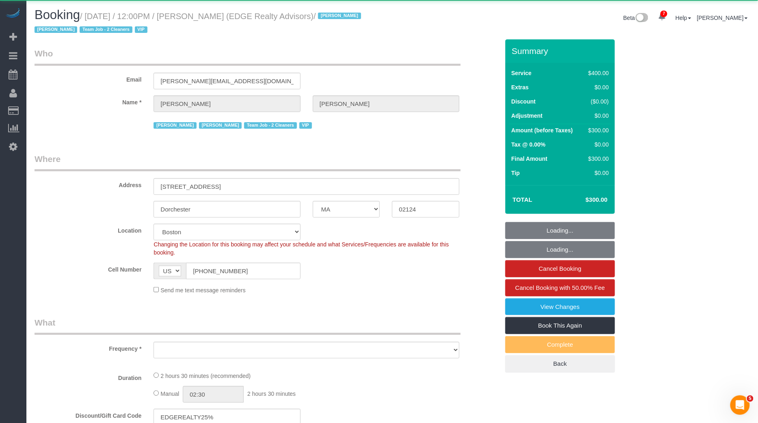
select select "number:90"
select select "number:15"
select select "number:7"
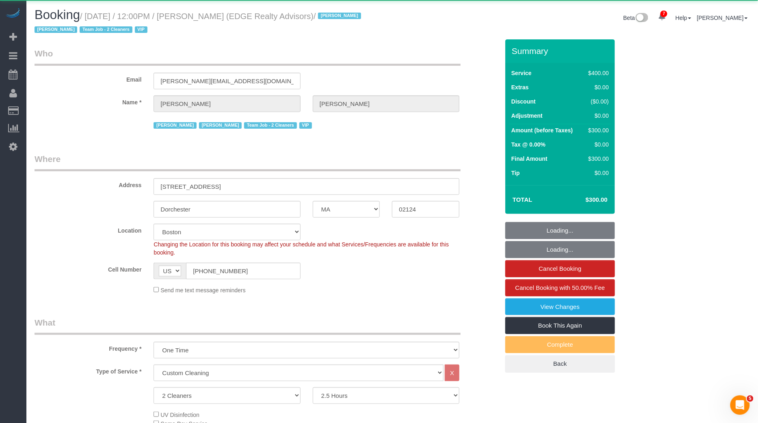
select select "spot1400"
select select "string:stripe-pm_1NctNu4VGloSiKo7xER55rCs"
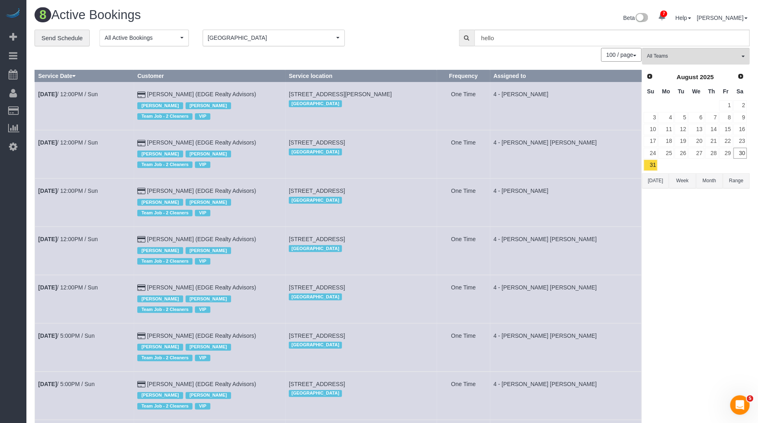
click at [77, 282] on td "Aug 31st / 12:00PM / Sun" at bounding box center [84, 299] width 99 height 48
click at [77, 284] on link "Aug 31st / 12:00PM / Sun" at bounding box center [68, 287] width 60 height 6
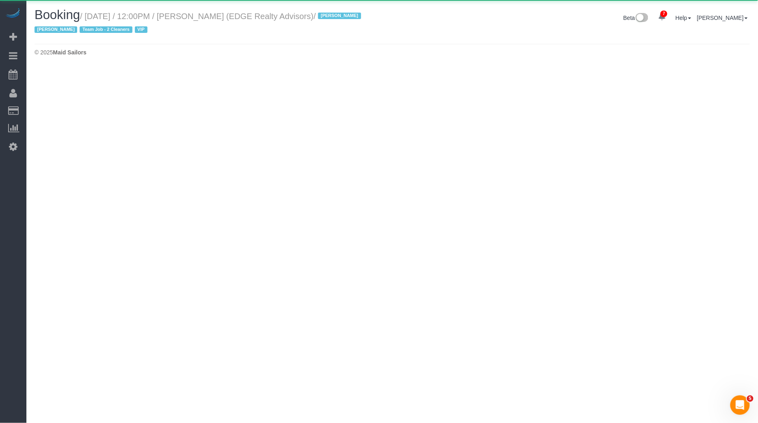
select select "MA"
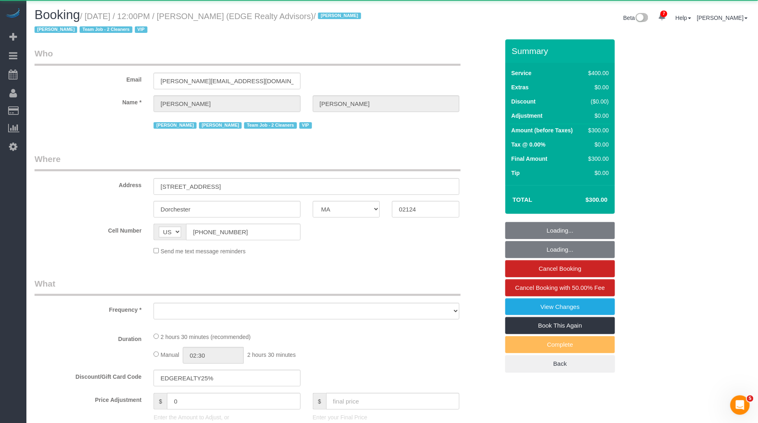
select select "2"
select select "150"
select select "number:89"
select select "number:90"
select select "number:15"
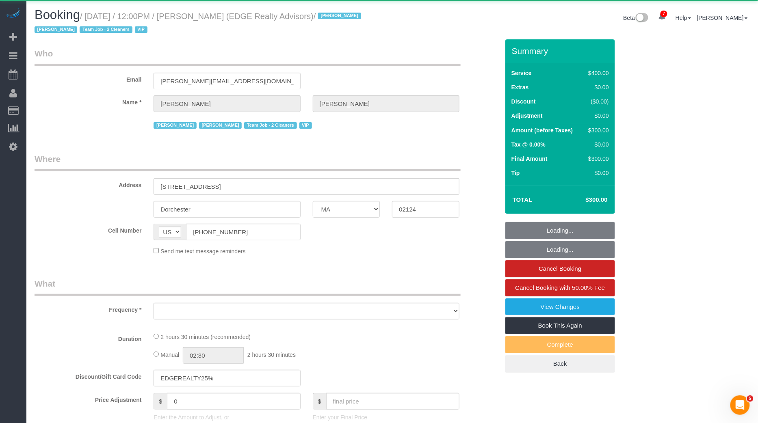
select select "number:7"
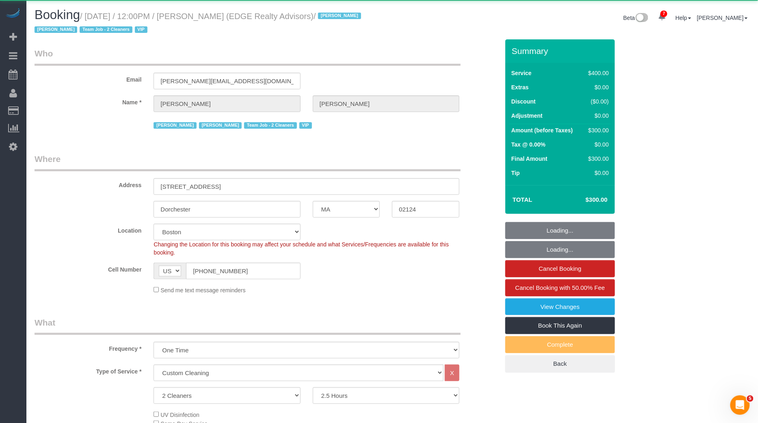
select select "object:21111"
select select "spot1452"
select select
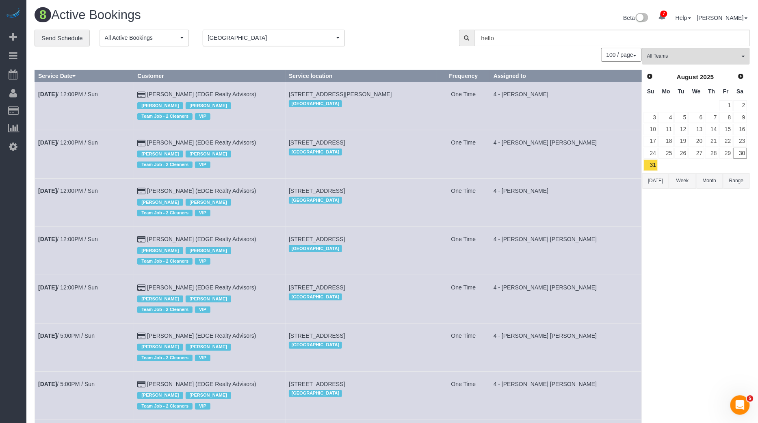
click at [72, 330] on td "Aug 31st / 5:00PM / Sun" at bounding box center [84, 348] width 99 height 48
click at [73, 333] on link "Aug 31st / 5:00PM / Sun" at bounding box center [66, 336] width 56 height 6
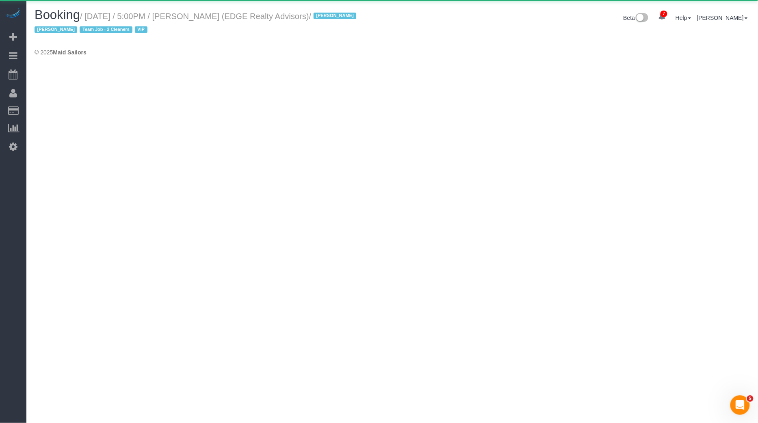
select select "MA"
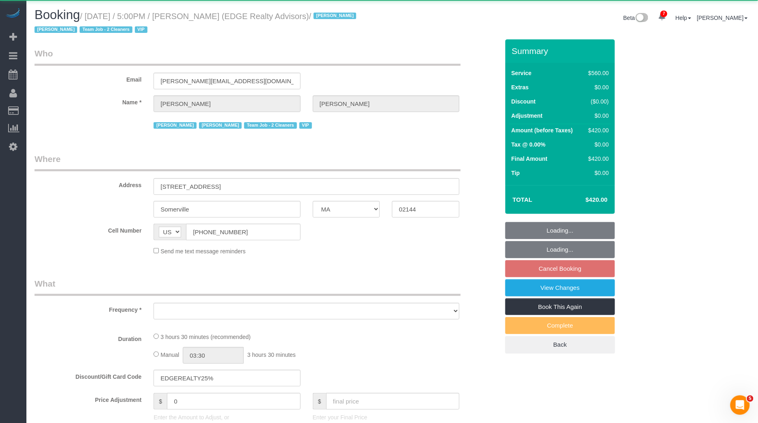
select select "2"
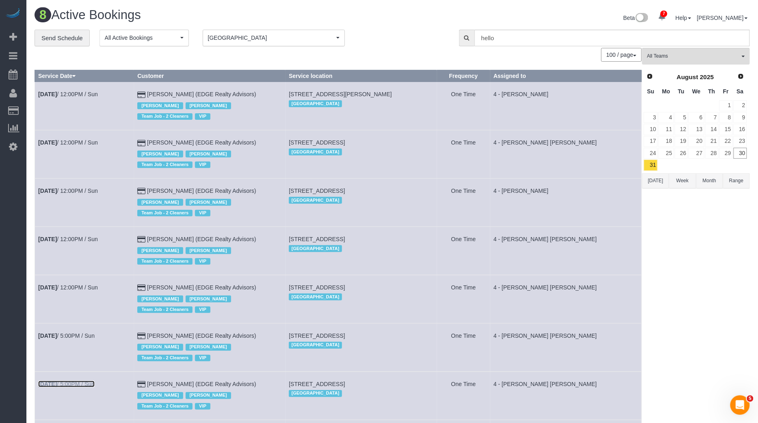
click at [70, 381] on link "Aug 31st / 5:00PM / Sun" at bounding box center [66, 384] width 56 height 6
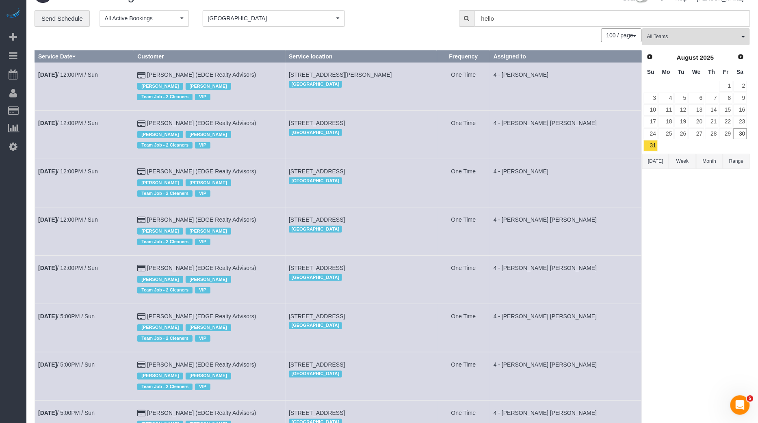
scroll to position [57, 0]
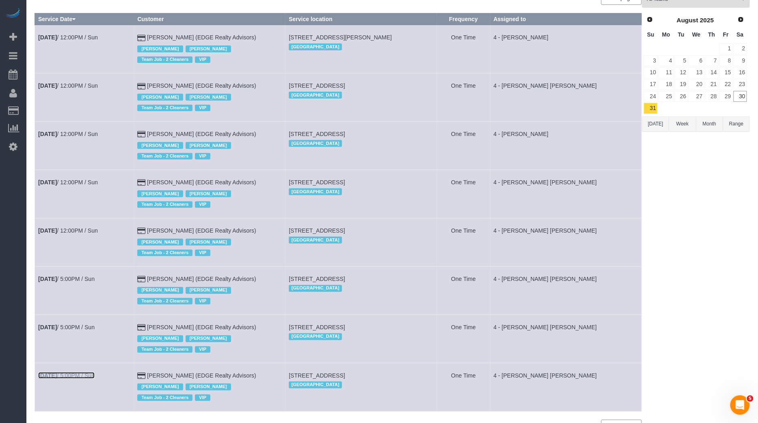
click at [85, 374] on link "Aug 31st / 5:00PM / Sun" at bounding box center [66, 375] width 56 height 6
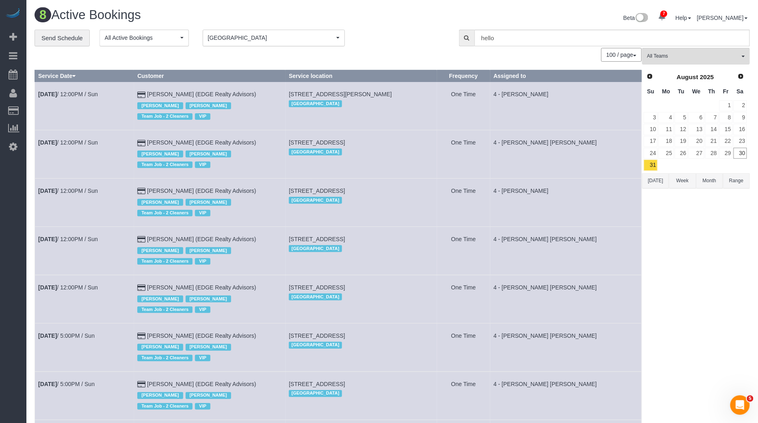
click at [738, 82] on div "Prev Next August 2025" at bounding box center [695, 77] width 104 height 14
click at [743, 76] on span "Next" at bounding box center [741, 76] width 6 height 6
click at [672, 103] on link "1" at bounding box center [665, 105] width 15 height 11
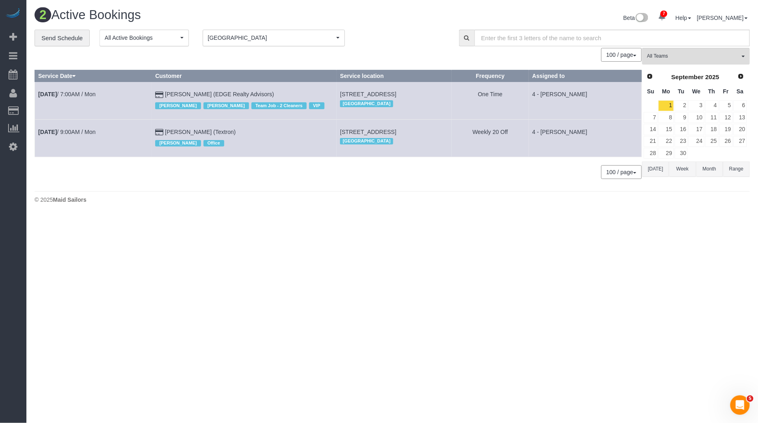
click at [76, 98] on td "Sep 1st / 7:00AM / Mon" at bounding box center [93, 100] width 117 height 37
click at [85, 91] on link "Sep 1st / 7:00AM / Mon" at bounding box center [66, 94] width 57 height 6
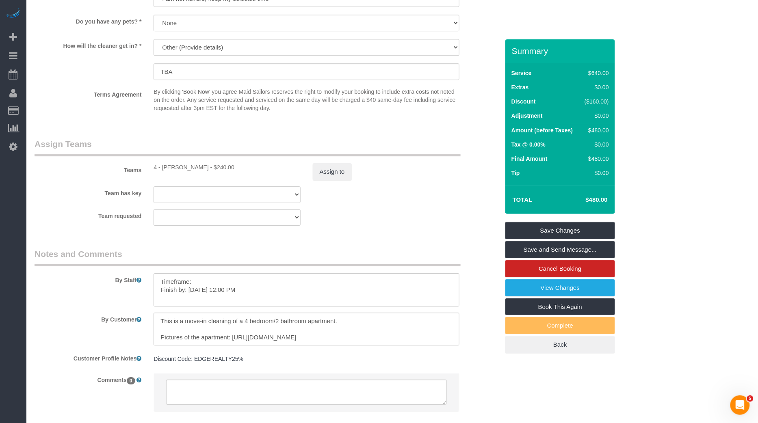
scroll to position [899, 0]
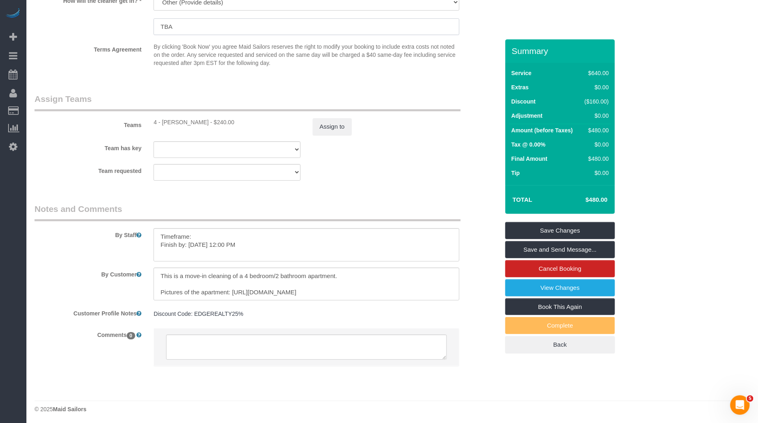
click at [266, 28] on input "TBA" at bounding box center [306, 26] width 306 height 17
paste input "Lockbox code 0913"
click at [543, 233] on link "Save Changes" at bounding box center [560, 230] width 110 height 17
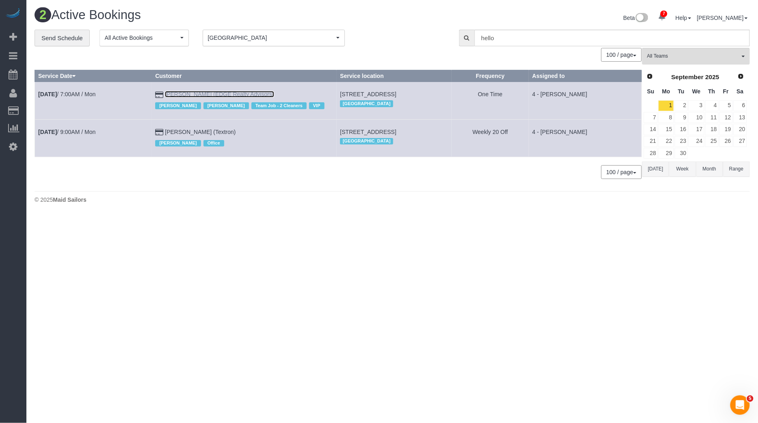
click at [218, 93] on link "Gabriela Gorman (EDGE Realty Advisors)" at bounding box center [219, 94] width 109 height 6
